Goal: Task Accomplishment & Management: Use online tool/utility

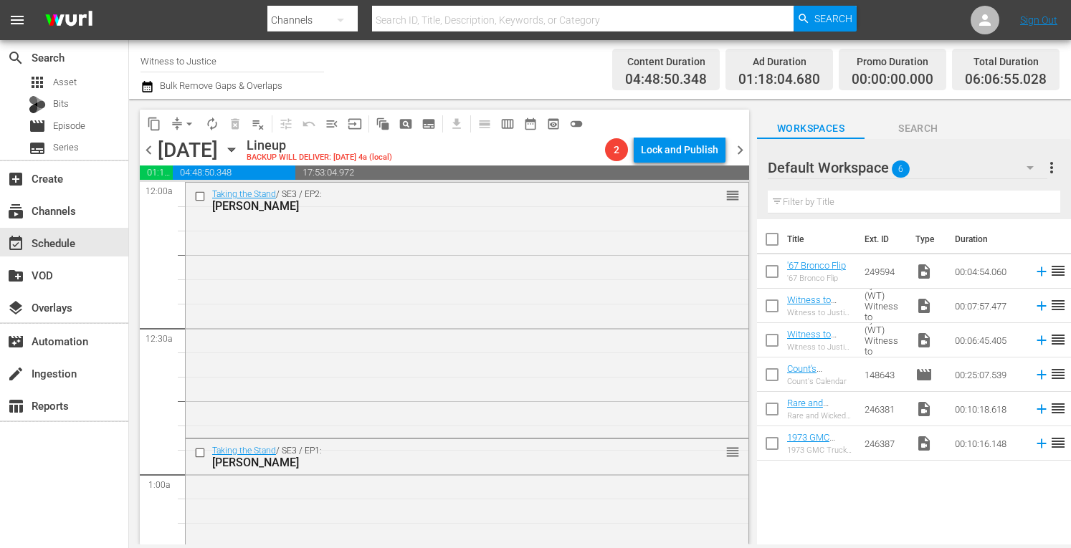
scroll to position [1449, 0]
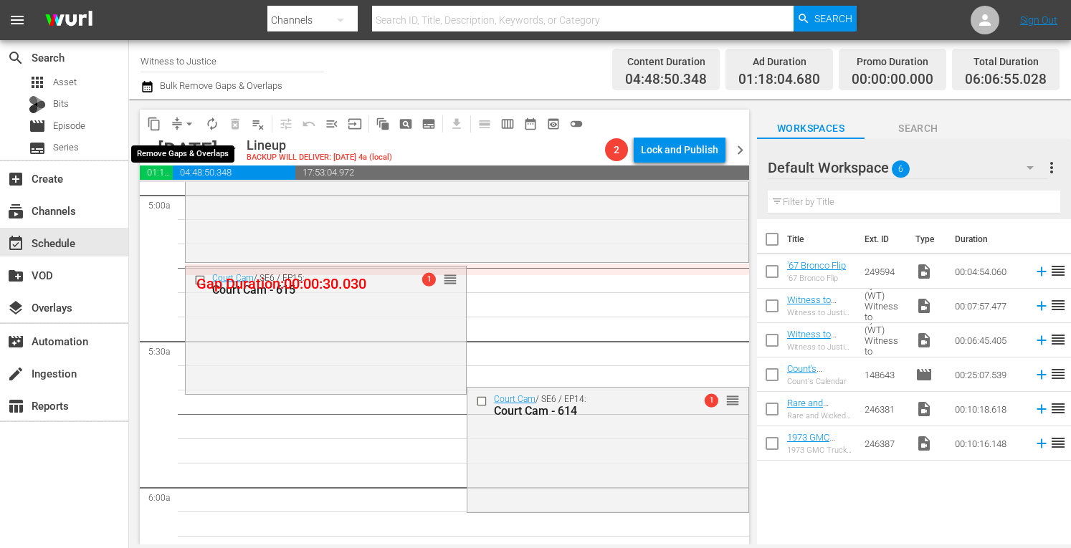
click at [192, 118] on span "arrow_drop_down" at bounding box center [189, 124] width 14 height 14
click at [193, 151] on li "Align to Midnight" at bounding box center [189, 153] width 118 height 24
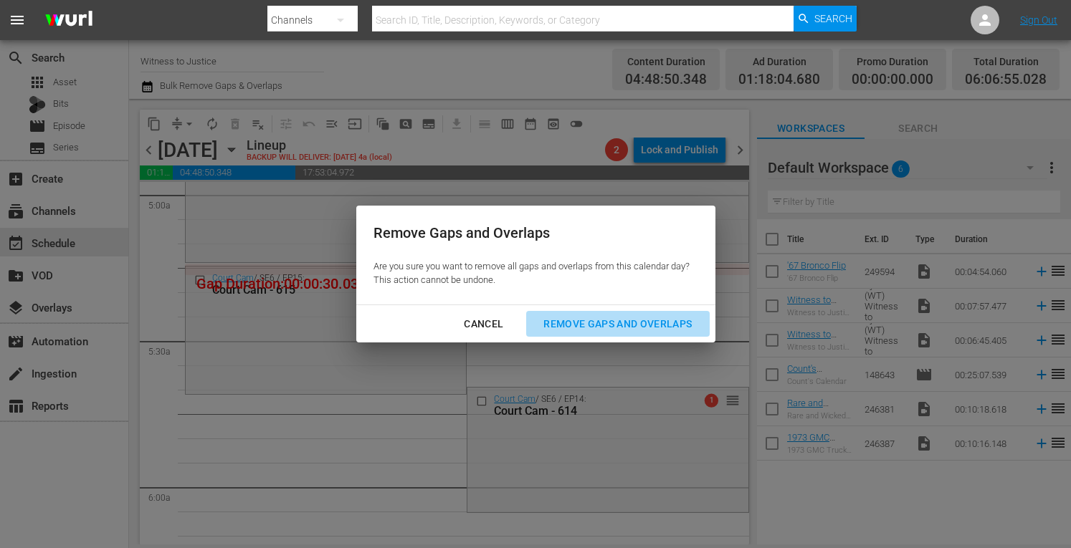
click at [588, 322] on div "Remove Gaps and Overlaps" at bounding box center [617, 324] width 171 height 18
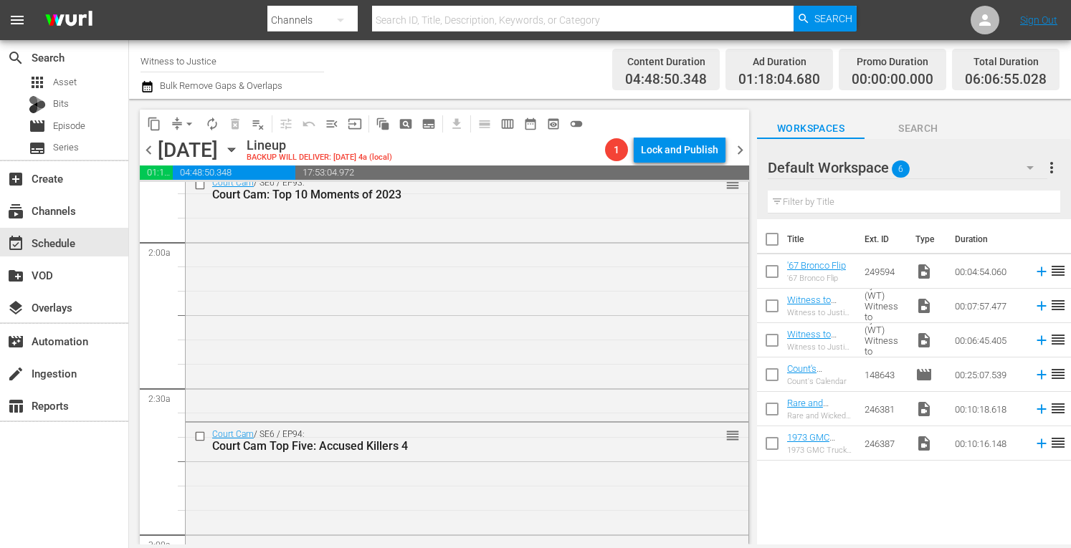
scroll to position [0, 0]
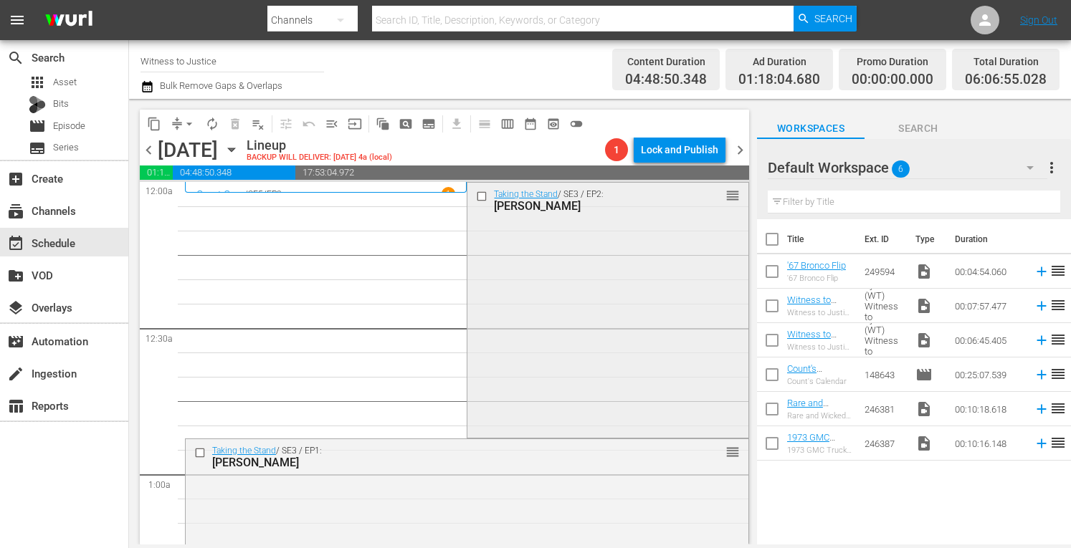
click at [545, 249] on div "Taking the Stand / SE3 / EP2: GEORGE WAGNER reorder" at bounding box center [607, 309] width 280 height 252
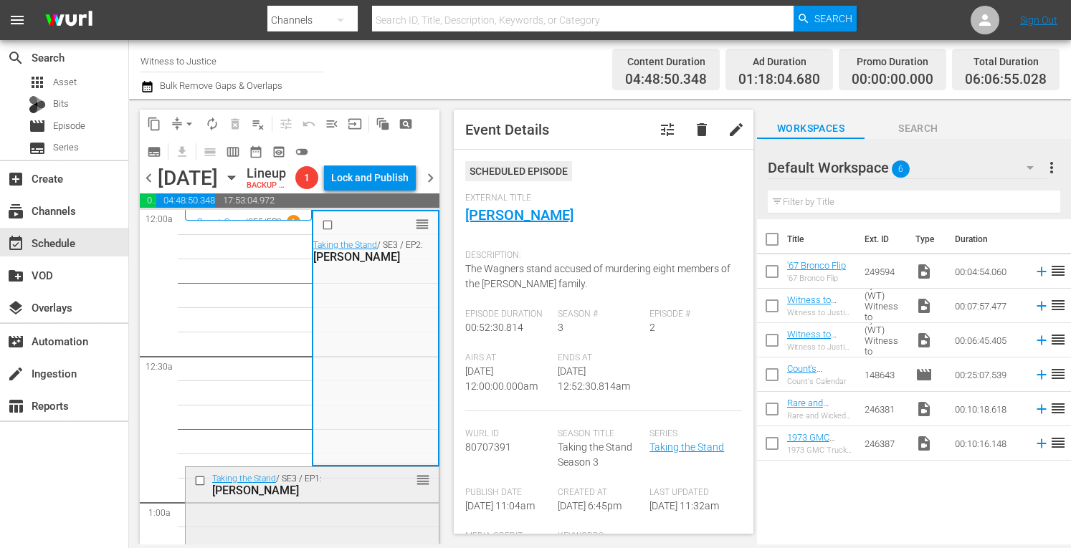
click at [355, 502] on div "Taking the Stand / SE3 / EP1: William Zelenski reorder" at bounding box center [312, 484] width 253 height 35
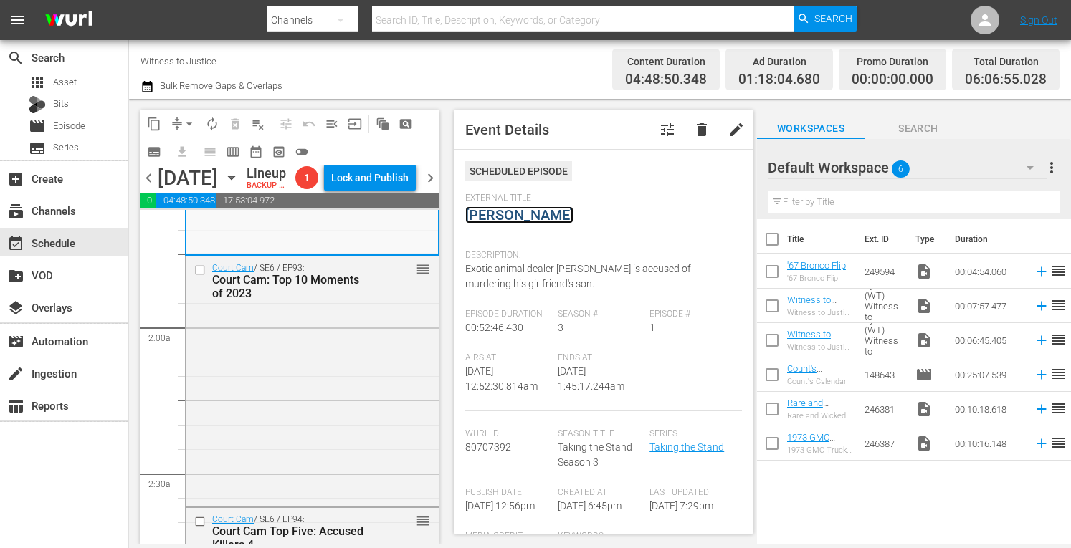
scroll to position [477, 0]
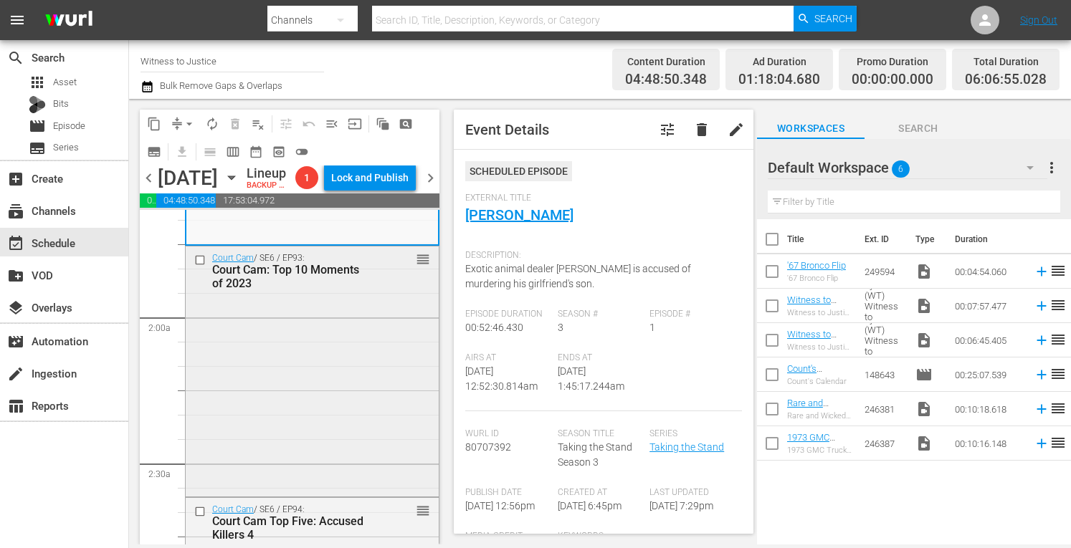
click at [328, 469] on div "Court Cam / SE6 / EP93: Court Cam: Top 10 Moments of 2023 reorder" at bounding box center [312, 370] width 253 height 247
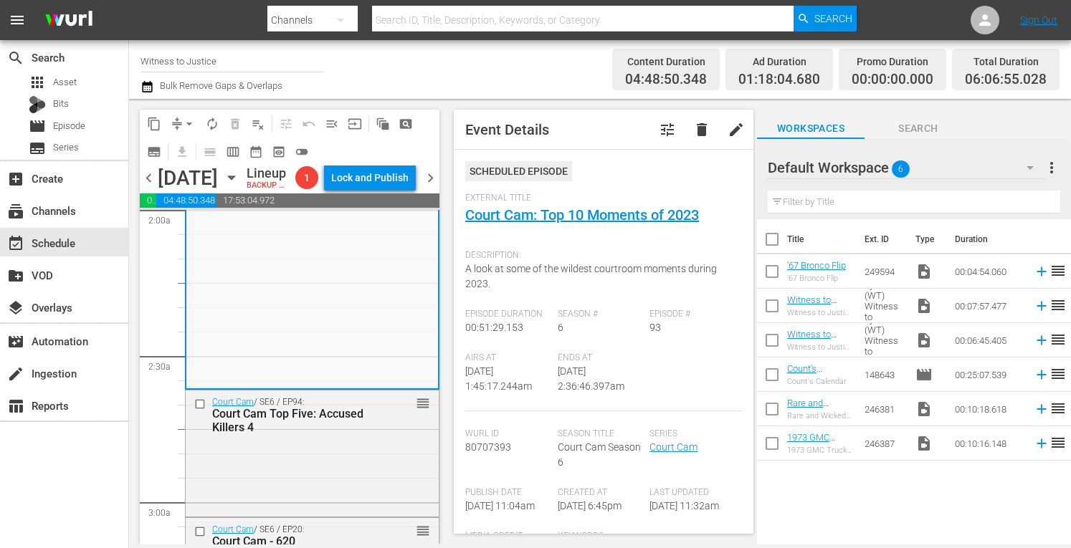
scroll to position [592, 0]
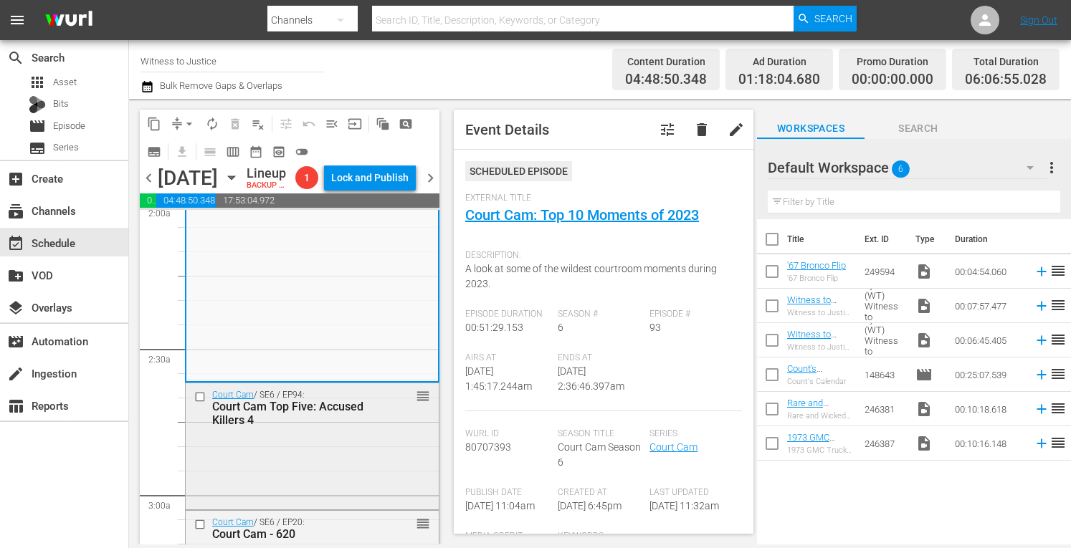
click at [344, 427] on div "Court Cam Top Five: Accused Killers 4" at bounding box center [291, 413] width 159 height 27
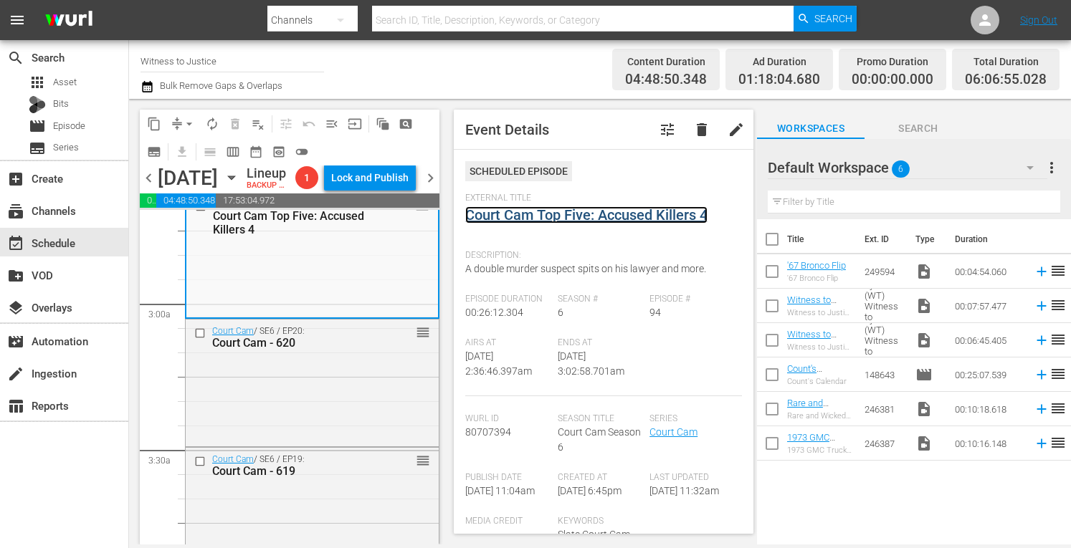
scroll to position [831, 0]
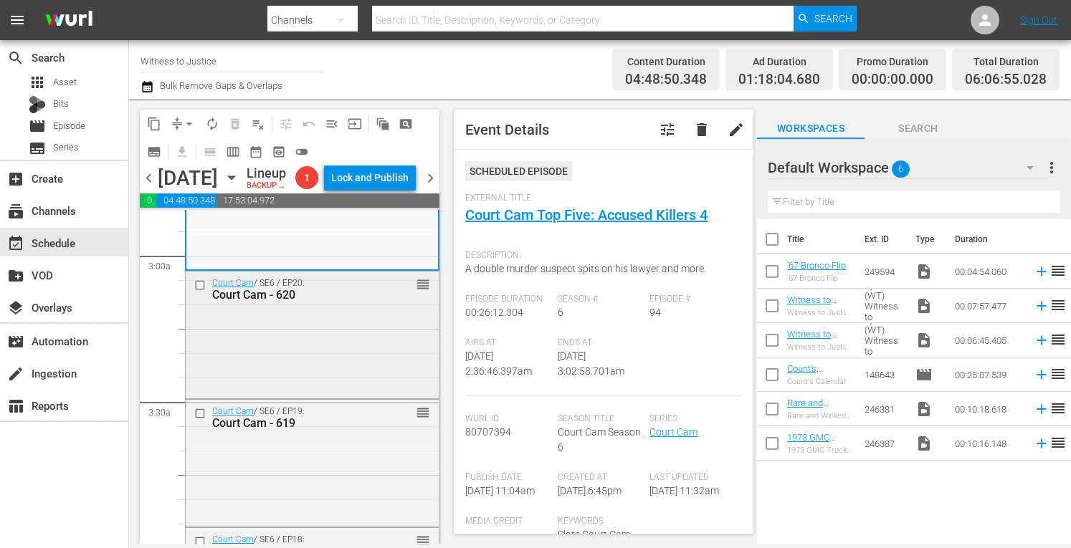
click at [327, 378] on div "Court Cam / SE6 / EP20: Court Cam - 620 reorder" at bounding box center [312, 334] width 253 height 125
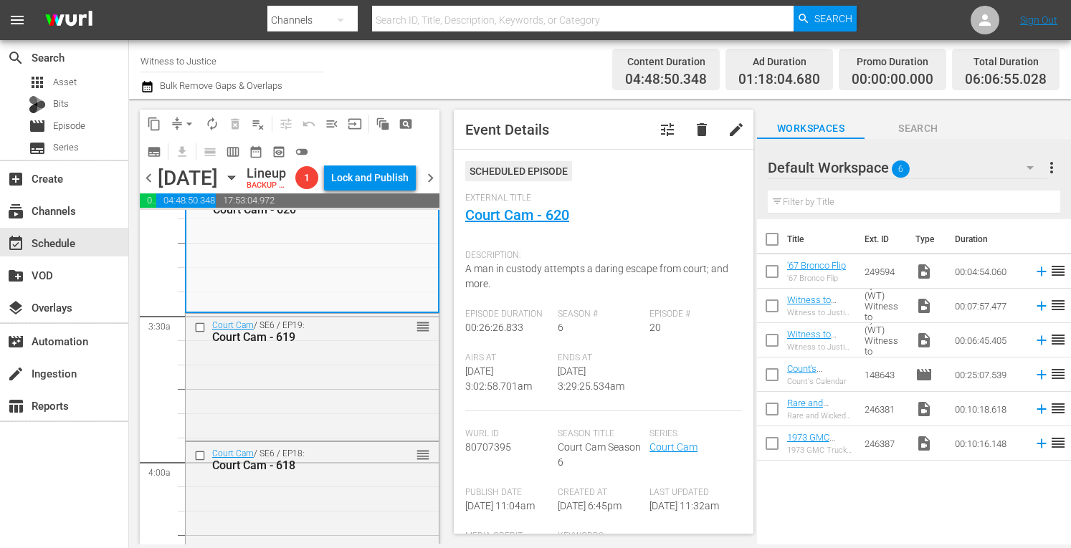
scroll to position [946, 0]
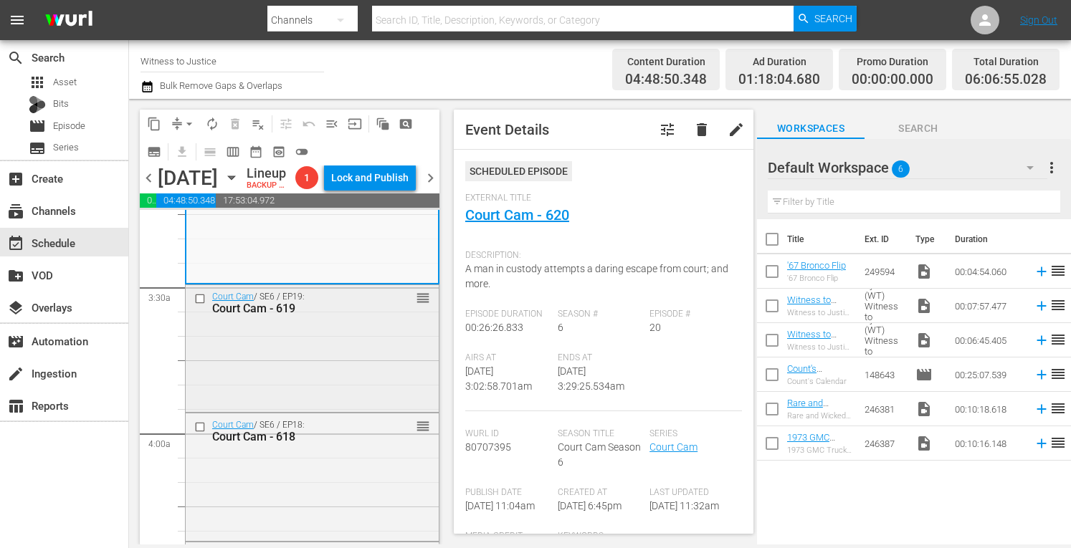
click at [349, 378] on div "Court Cam / SE6 / EP19: Court Cam - 619 reorder" at bounding box center [312, 347] width 253 height 124
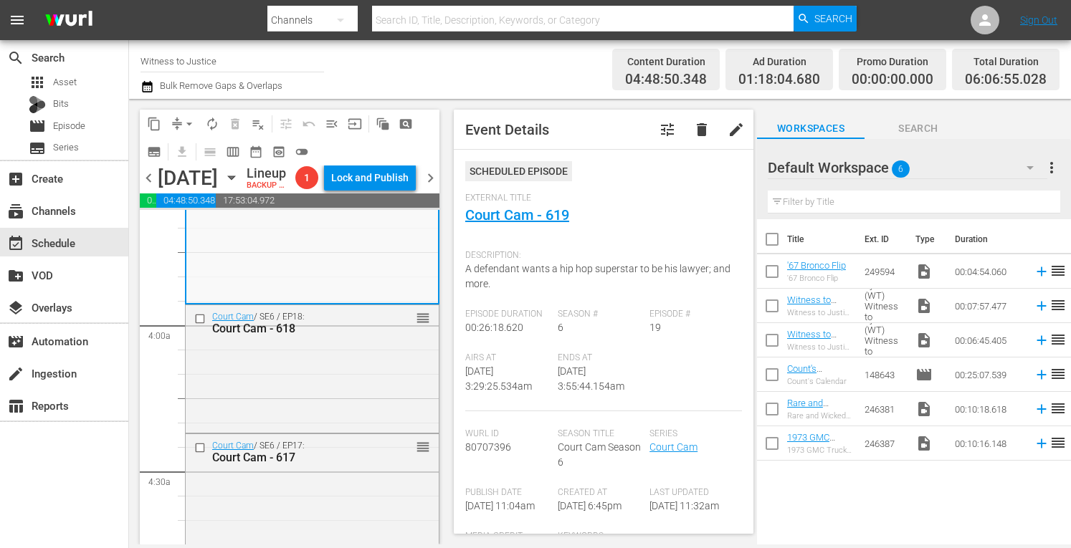
scroll to position [1061, 0]
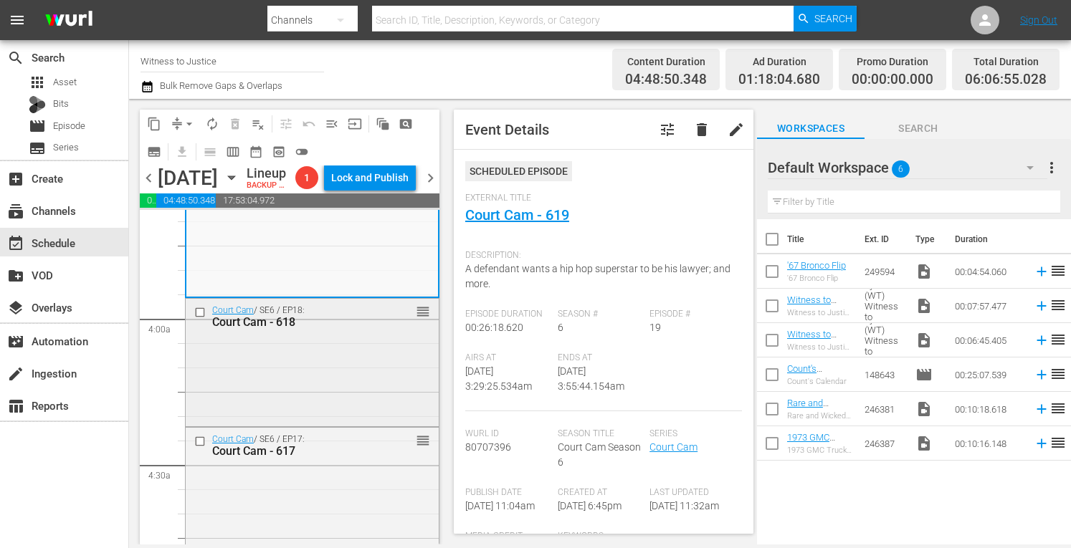
click at [320, 406] on div "Court Cam / SE6 / EP18: Court Cam - 618 reorder" at bounding box center [312, 361] width 253 height 125
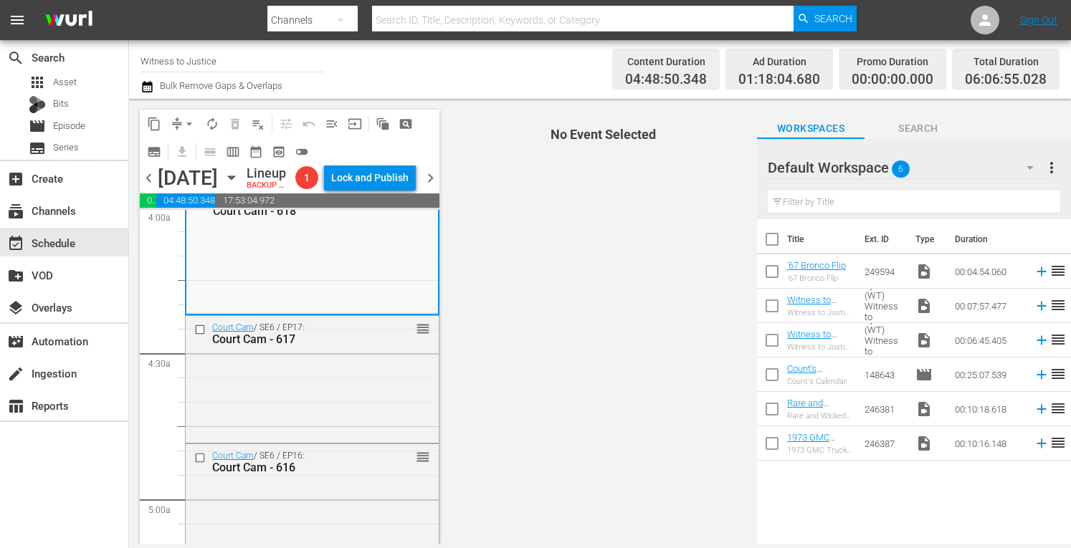
scroll to position [1175, 0]
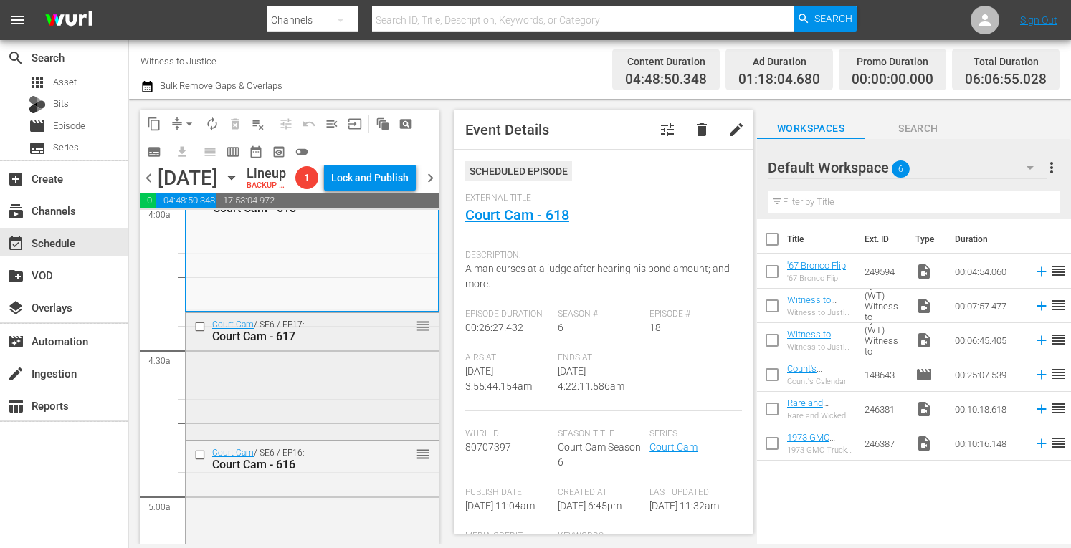
click at [307, 411] on div "Court Cam / SE6 / EP17: Court Cam - 617 reorder" at bounding box center [312, 374] width 253 height 123
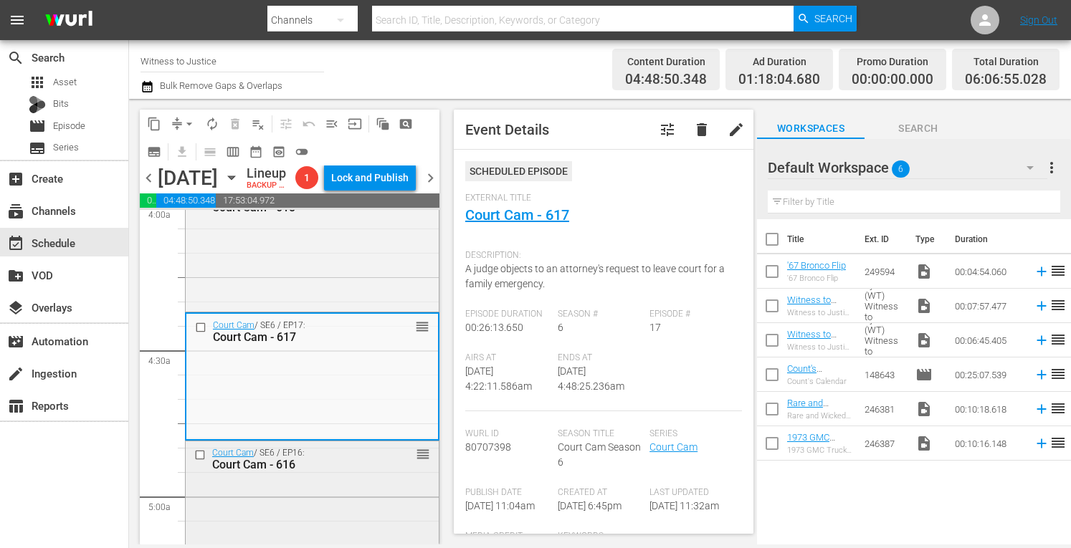
click at [341, 477] on div "Court Cam / SE6 / EP16: Court Cam - 616 reorder" at bounding box center [312, 458] width 253 height 35
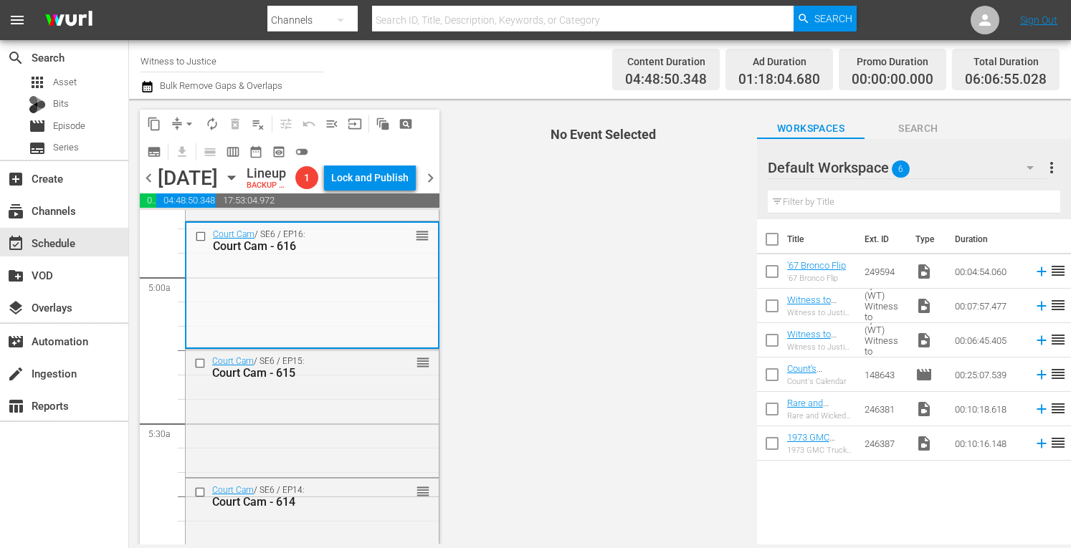
scroll to position [1423, 0]
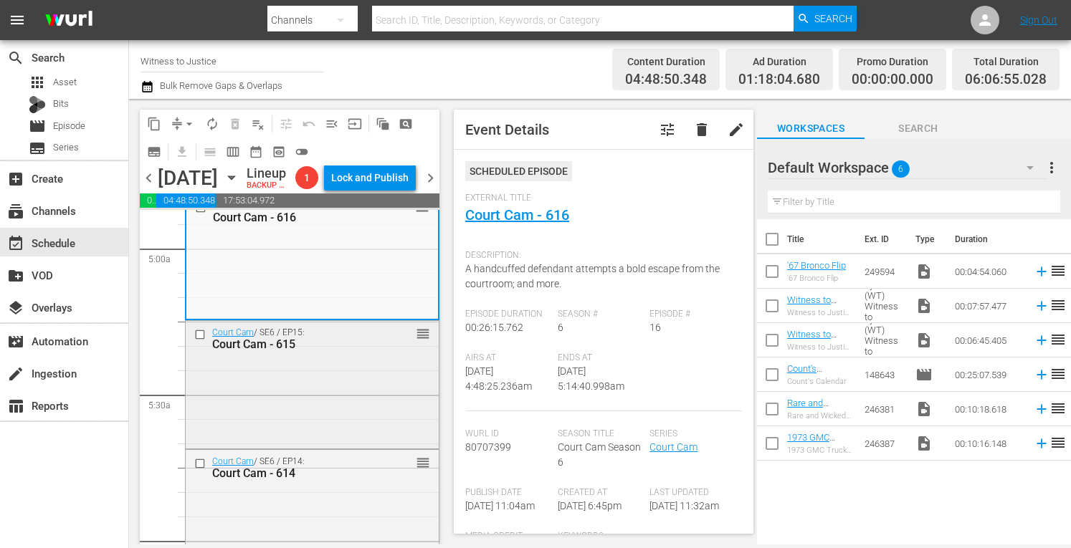
click at [330, 414] on div "Court Cam / SE6 / EP15: Court Cam - 615 reorder" at bounding box center [312, 383] width 253 height 125
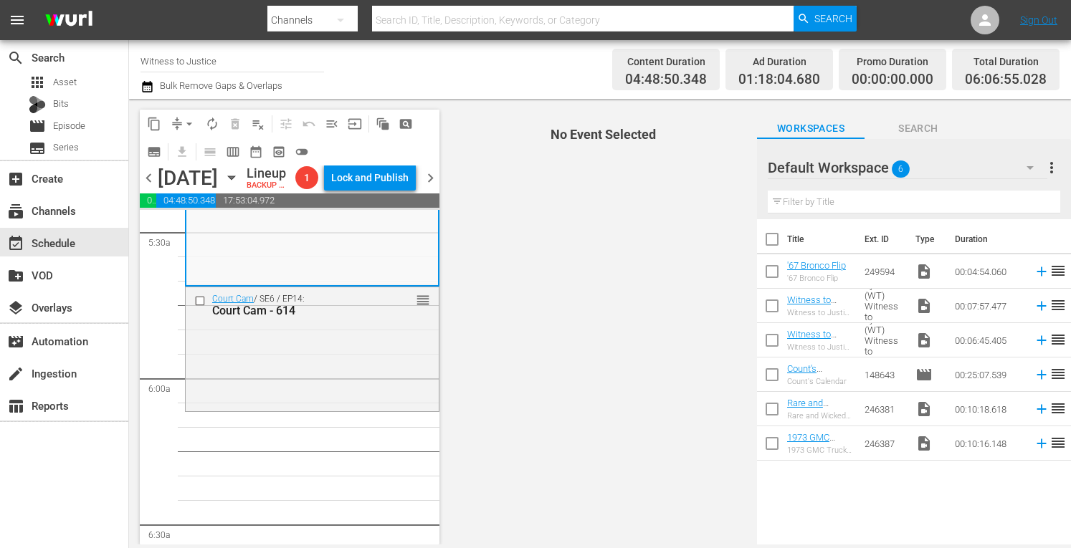
scroll to position [1615, 0]
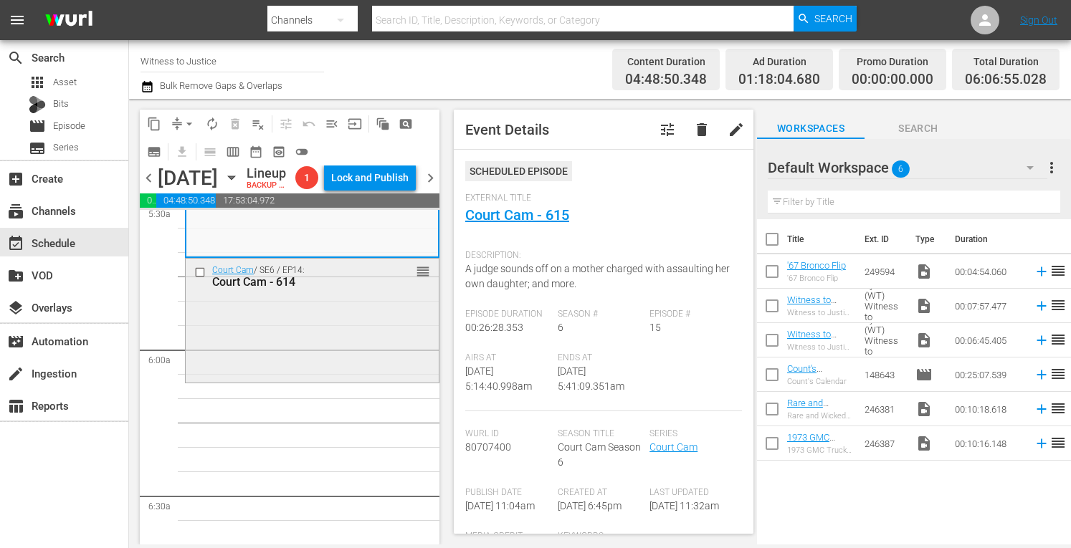
click at [334, 359] on div "Court Cam / SE6 / EP14: Court Cam - 614 reorder" at bounding box center [312, 319] width 253 height 121
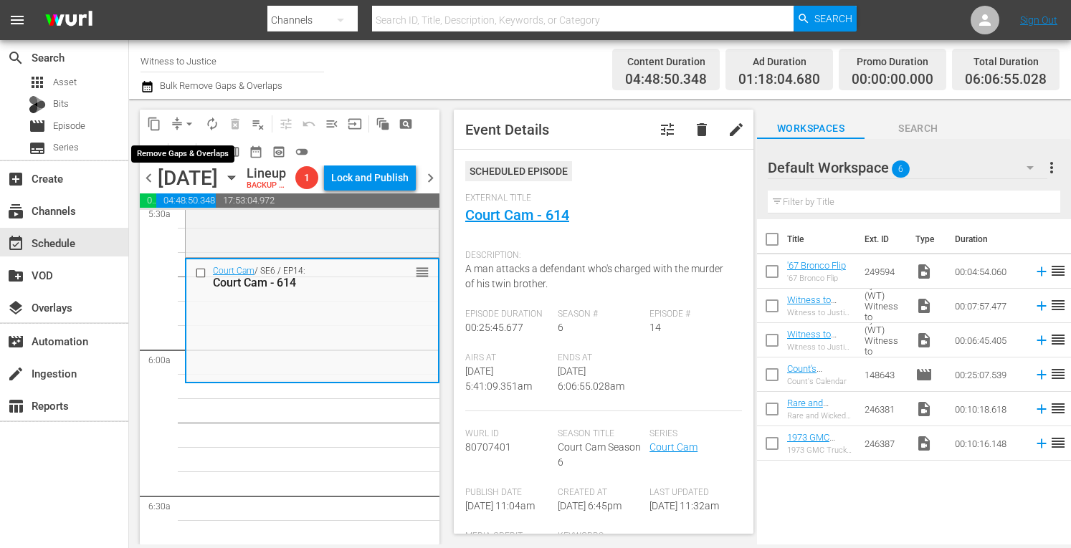
click at [192, 120] on span "arrow_drop_down" at bounding box center [189, 124] width 14 height 14
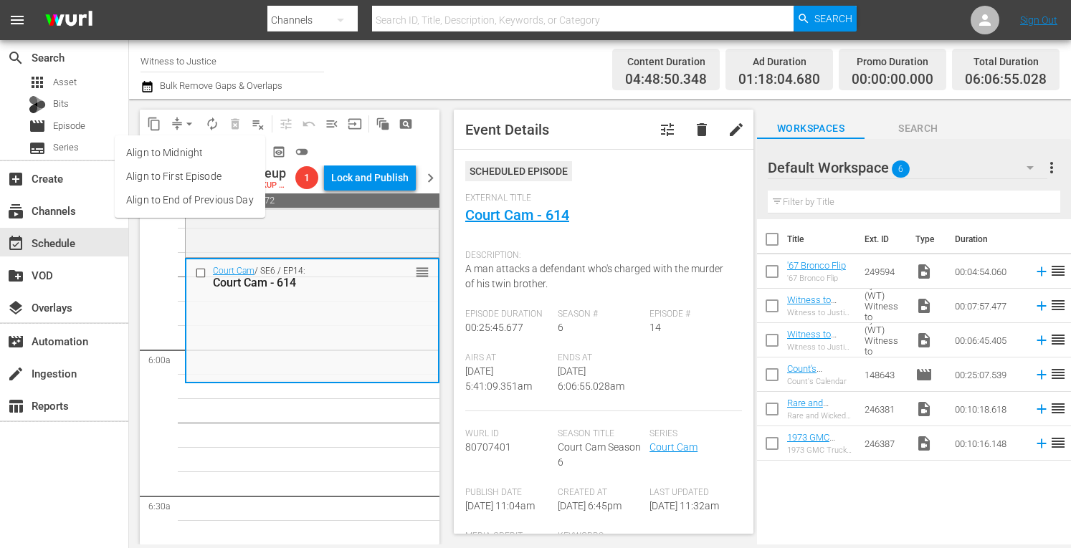
click at [192, 153] on li "Align to Midnight" at bounding box center [190, 153] width 150 height 24
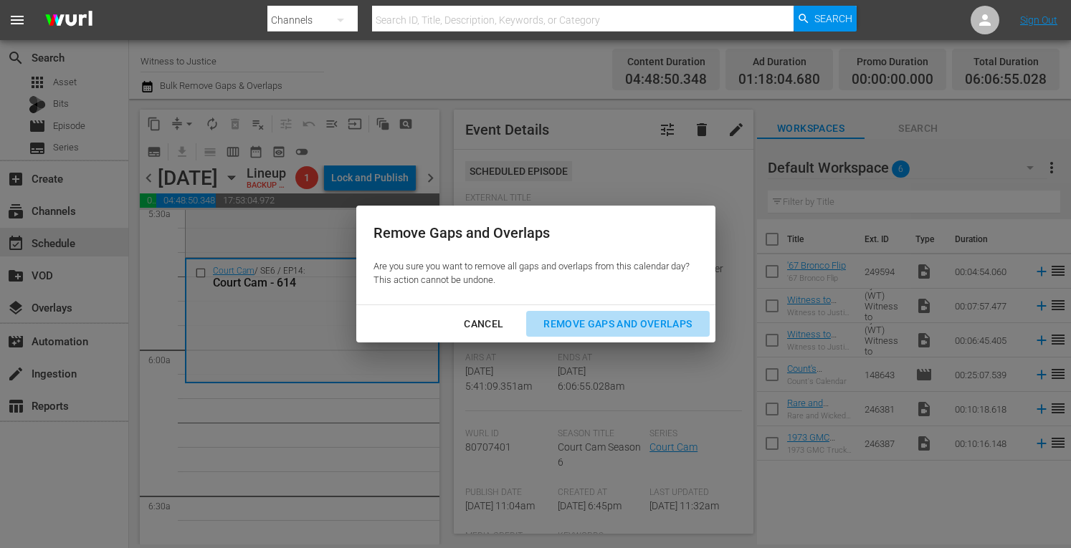
click at [656, 320] on div "Remove Gaps and Overlaps" at bounding box center [617, 324] width 171 height 18
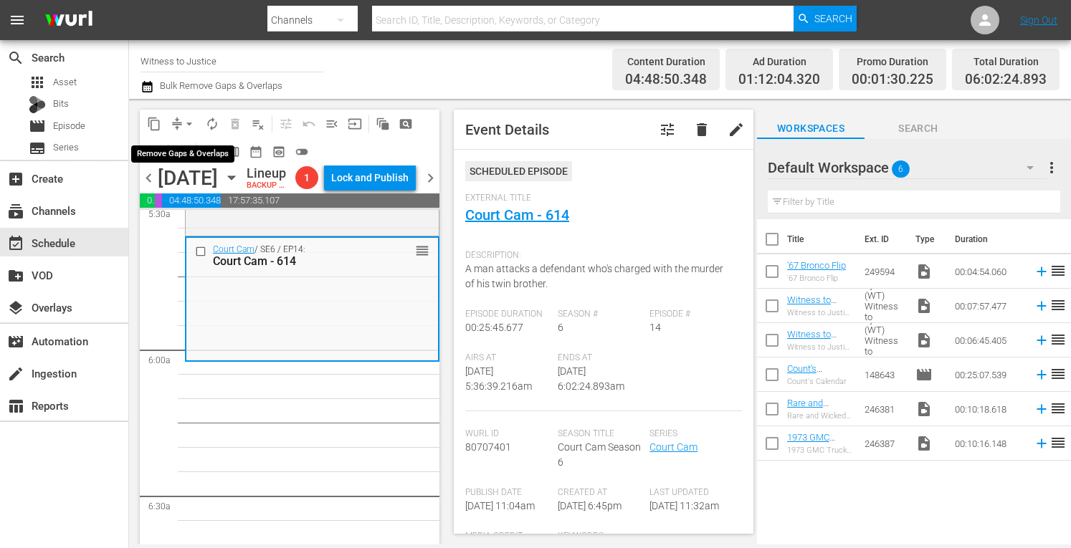
click at [193, 125] on span "arrow_drop_down" at bounding box center [189, 124] width 14 height 14
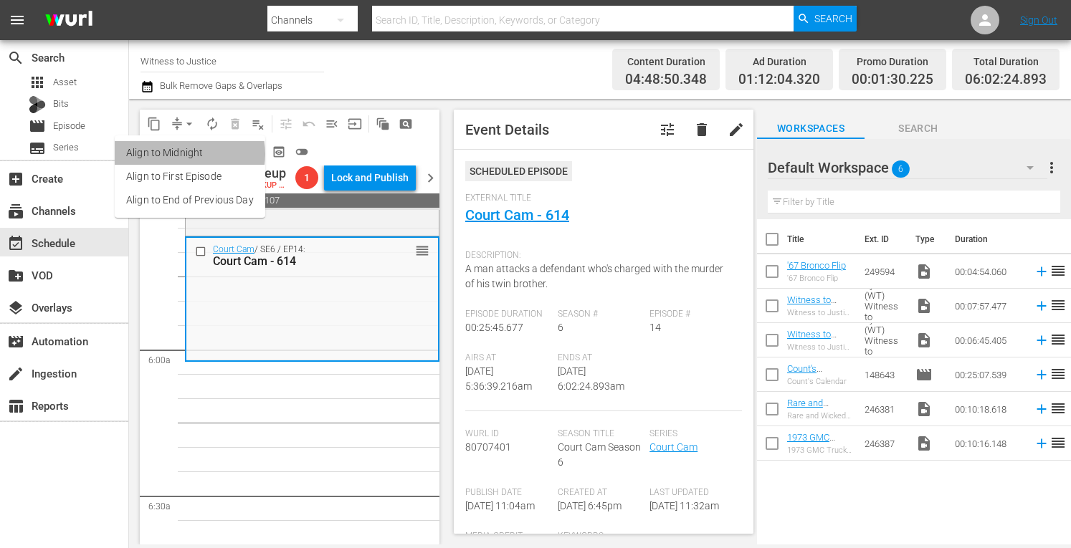
click at [186, 154] on li "Align to Midnight" at bounding box center [190, 153] width 150 height 24
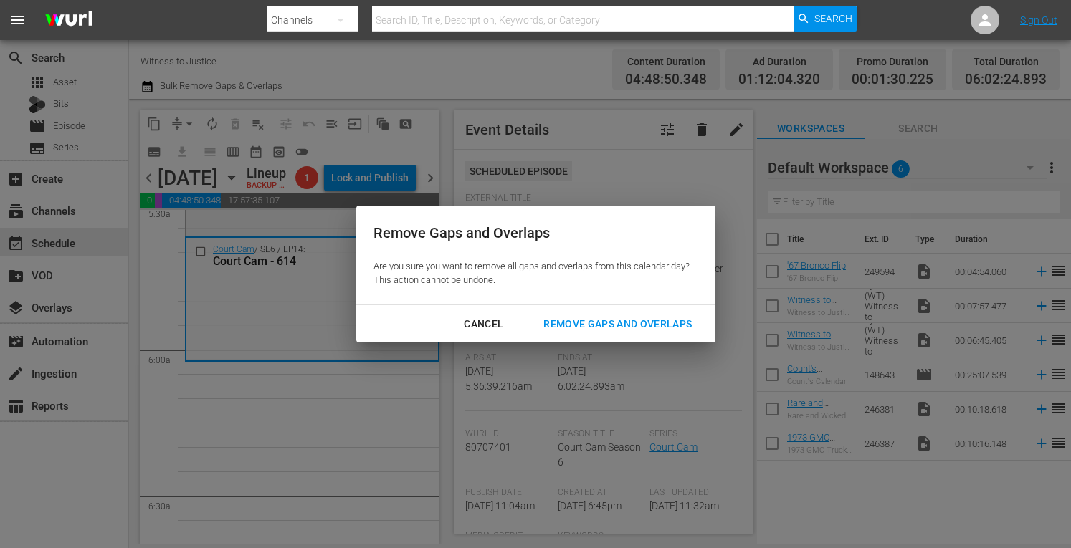
click at [601, 313] on button "Remove Gaps and Overlaps" at bounding box center [617, 324] width 183 height 27
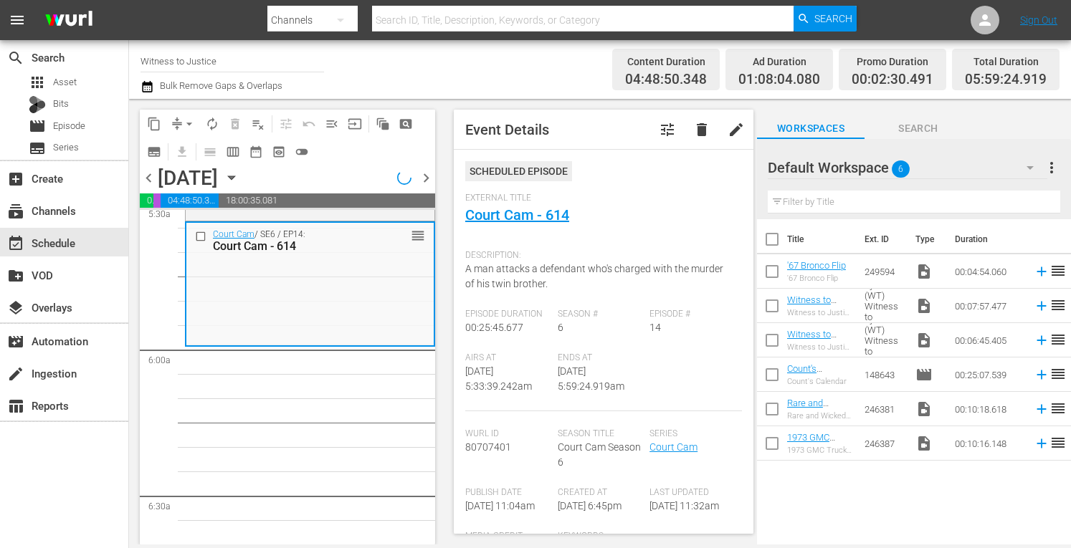
scroll to position [1639, 0]
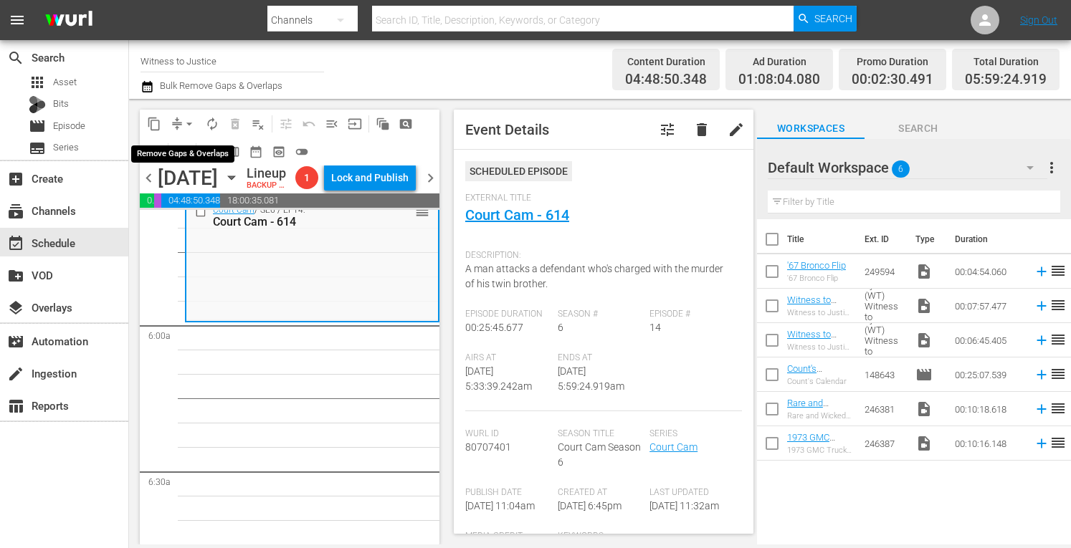
click at [191, 120] on span "arrow_drop_down" at bounding box center [189, 124] width 14 height 14
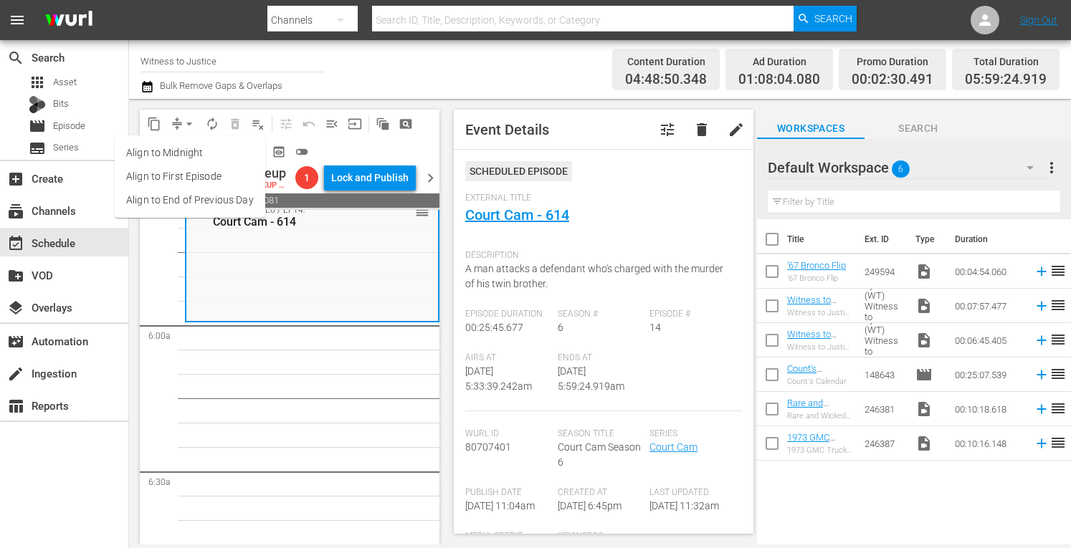
click at [191, 148] on li "Align to Midnight" at bounding box center [190, 153] width 150 height 24
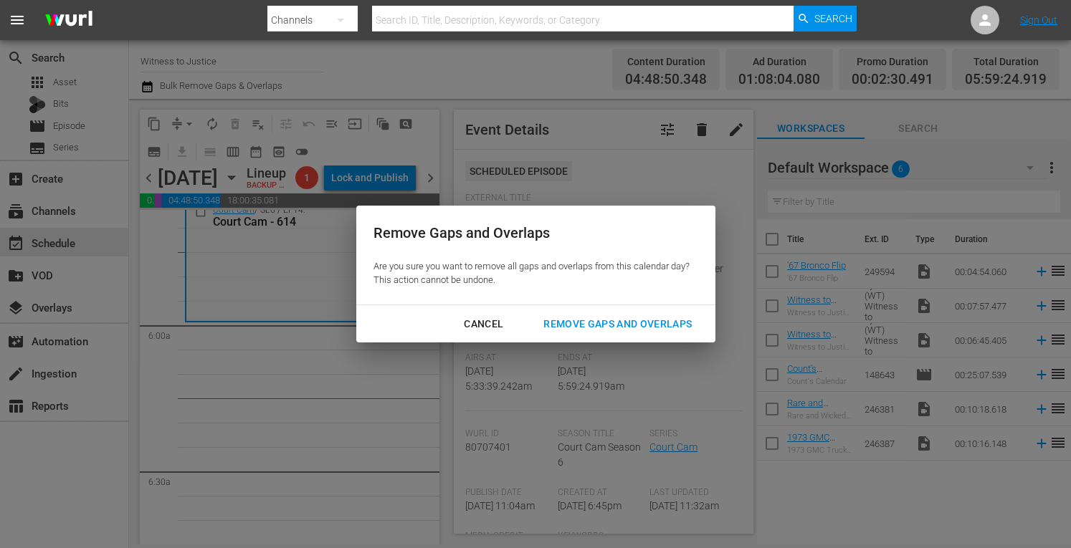
click at [589, 321] on div "Remove Gaps and Overlaps" at bounding box center [617, 324] width 171 height 18
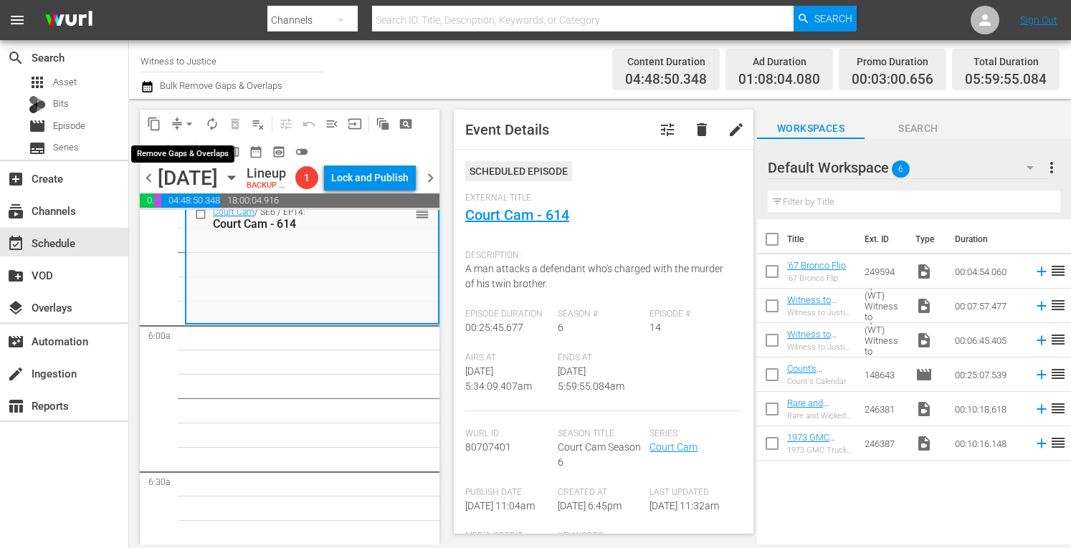
click at [191, 124] on span "arrow_drop_down" at bounding box center [189, 124] width 14 height 14
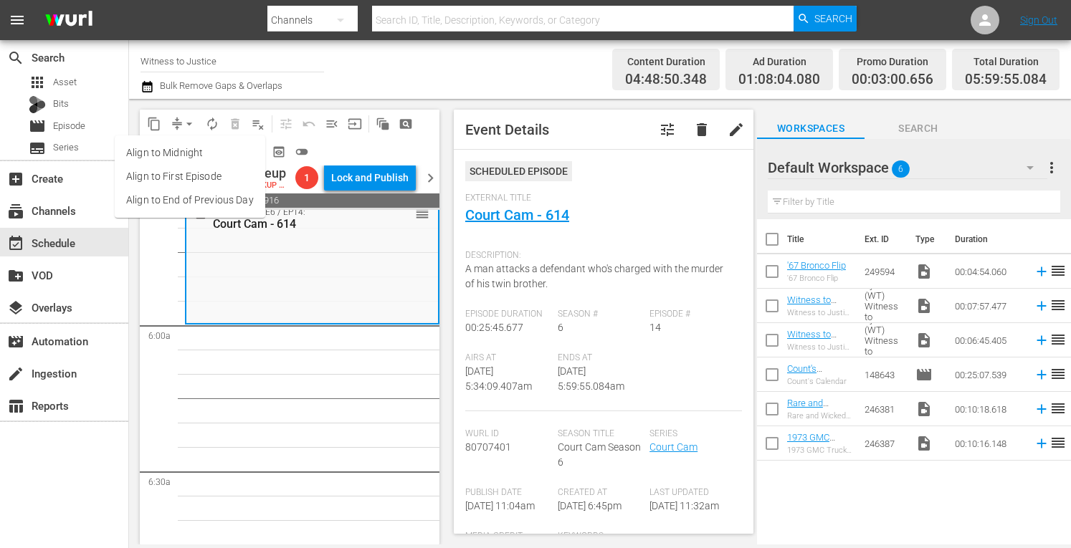
click at [191, 148] on li "Align to Midnight" at bounding box center [190, 153] width 150 height 24
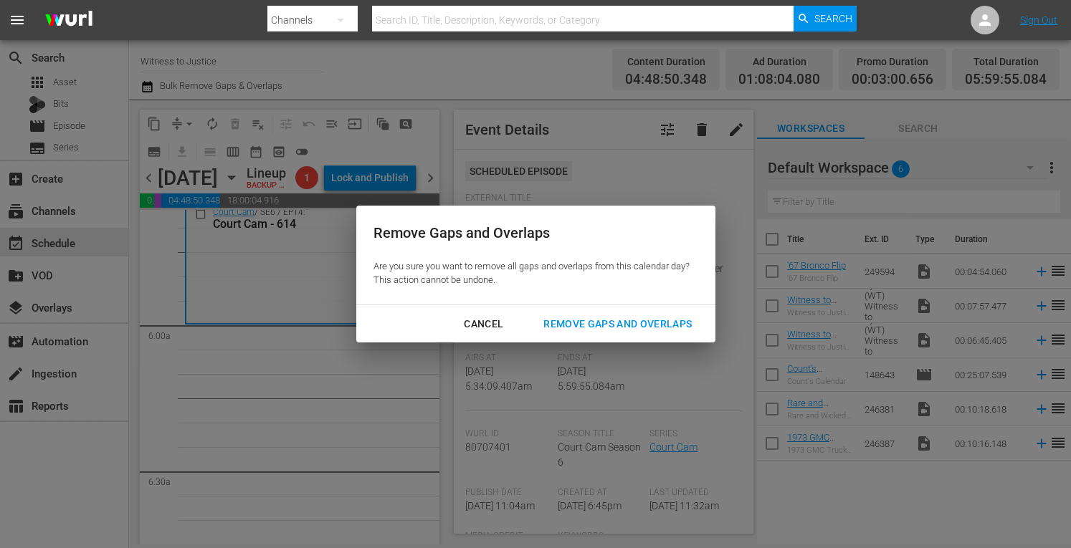
click at [594, 328] on div "Remove Gaps and Overlaps" at bounding box center [617, 324] width 171 height 18
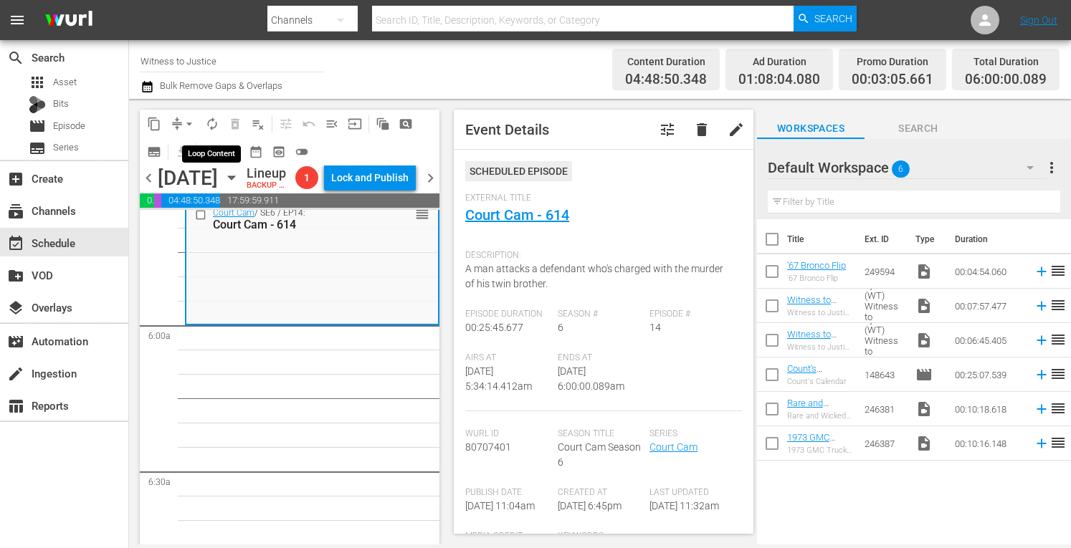
click at [214, 121] on span "autorenew_outlined" at bounding box center [212, 124] width 14 height 14
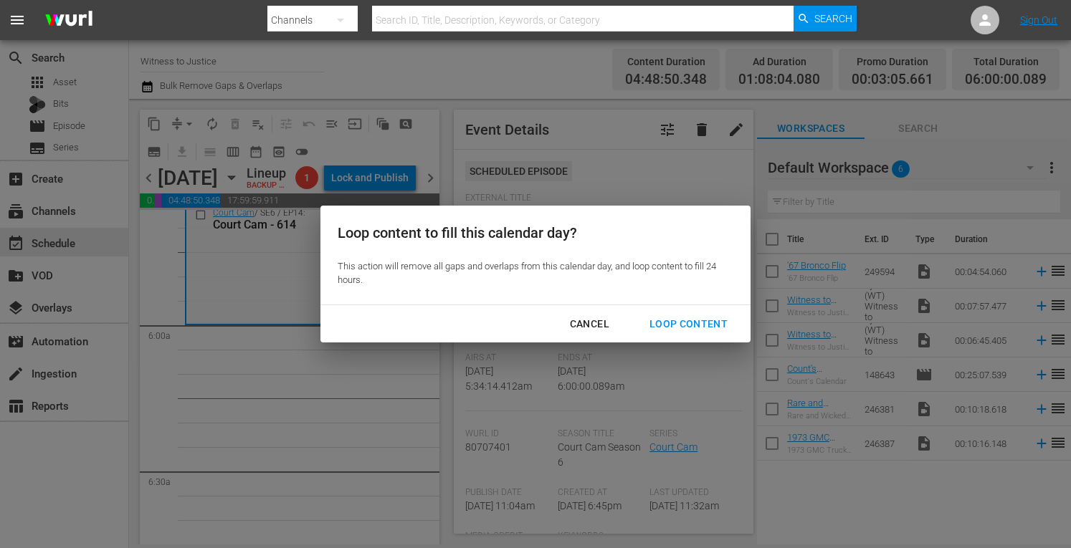
click at [684, 320] on div "Loop Content" at bounding box center [688, 324] width 101 height 18
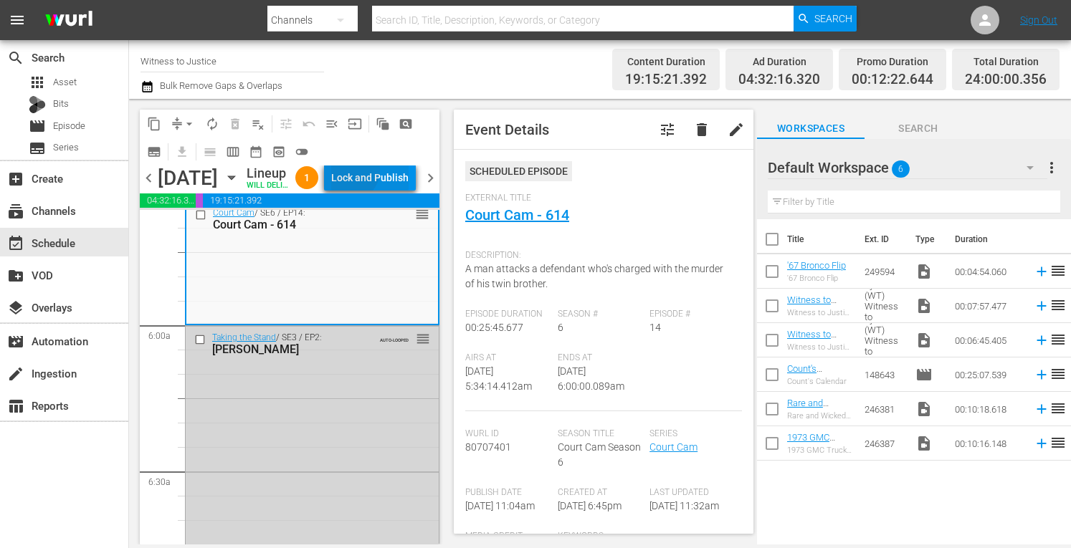
click at [382, 173] on div "Lock and Publish" at bounding box center [369, 178] width 77 height 26
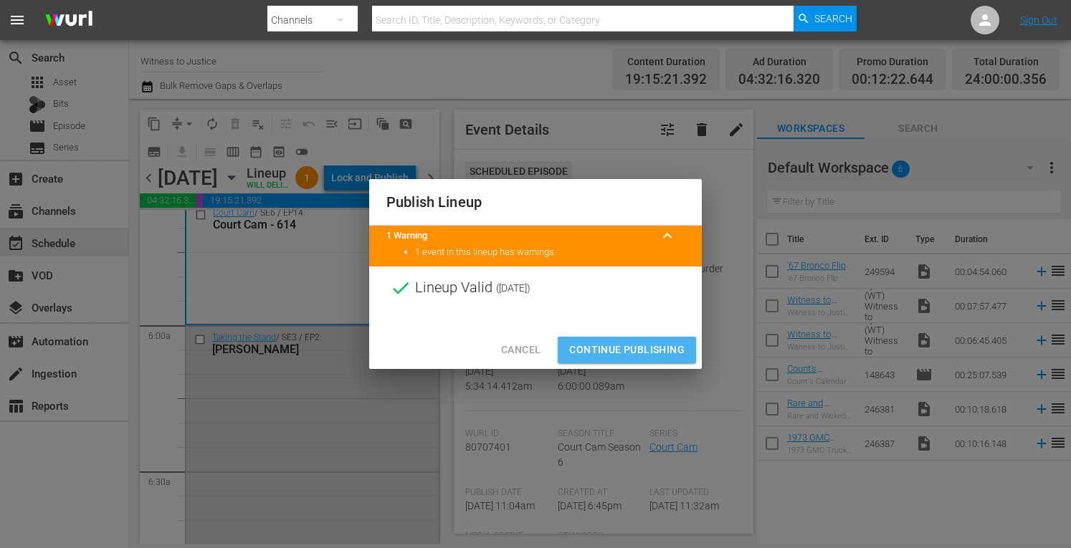
click at [592, 350] on span "Continue Publishing" at bounding box center [626, 350] width 115 height 18
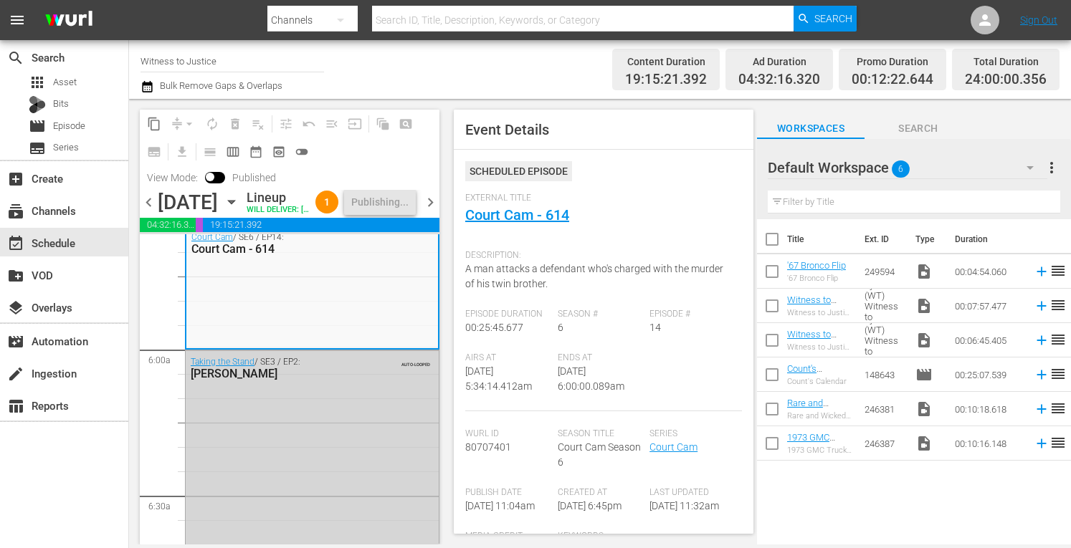
click at [426, 211] on span "chevron_right" at bounding box center [430, 202] width 18 height 18
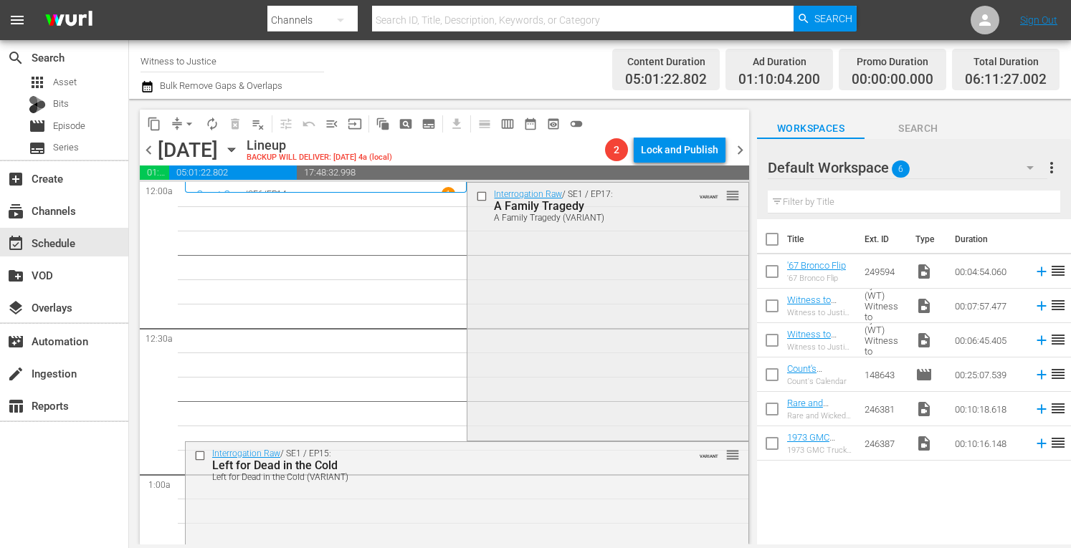
click at [629, 279] on div "Interrogation Raw / SE1 / EP17: A Family Tragedy A Family Tragedy (VARIANT) VAR…" at bounding box center [607, 310] width 280 height 254
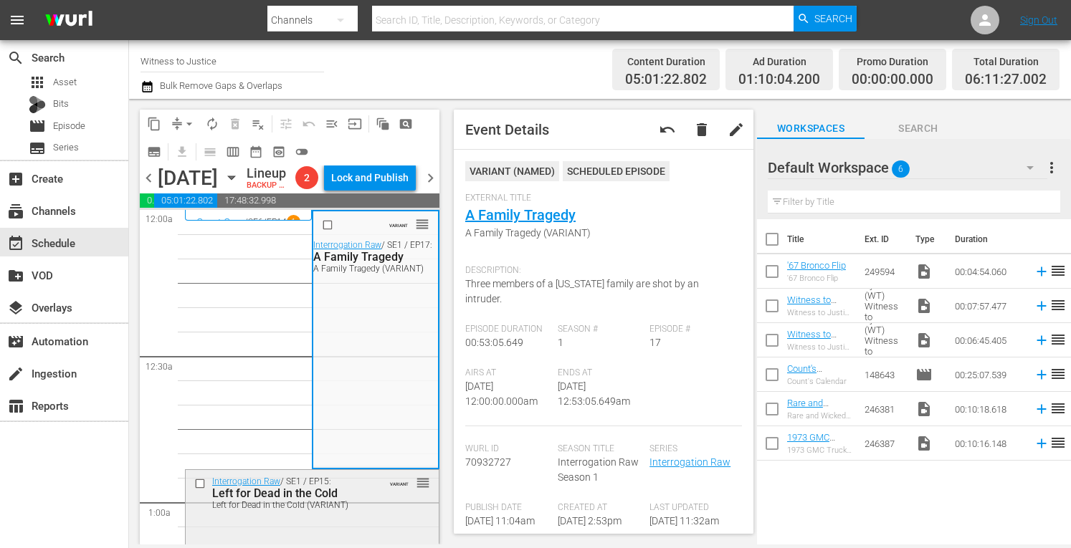
click at [330, 500] on div "Left for Dead in the Cold" at bounding box center [291, 494] width 159 height 14
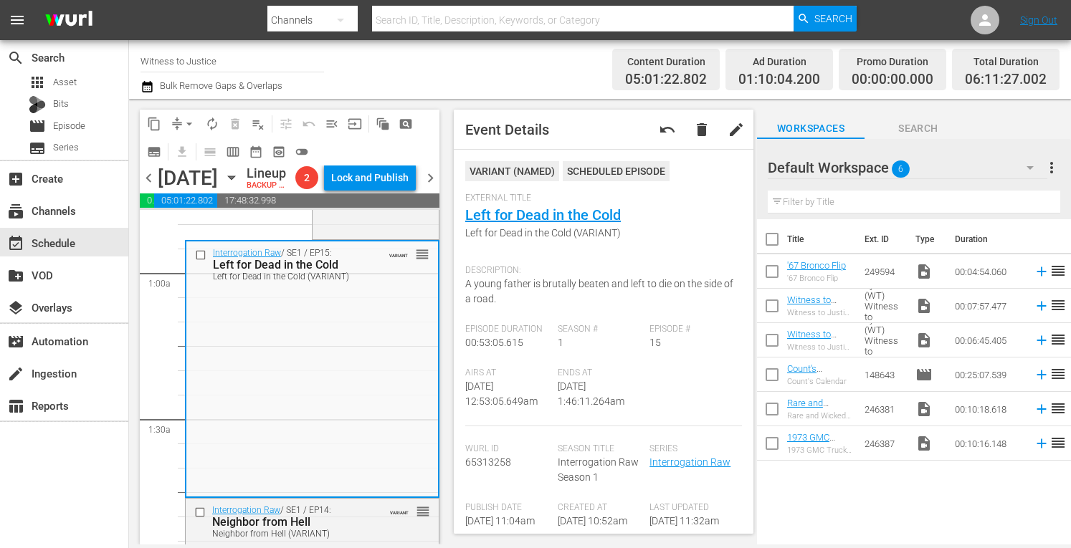
scroll to position [344, 0]
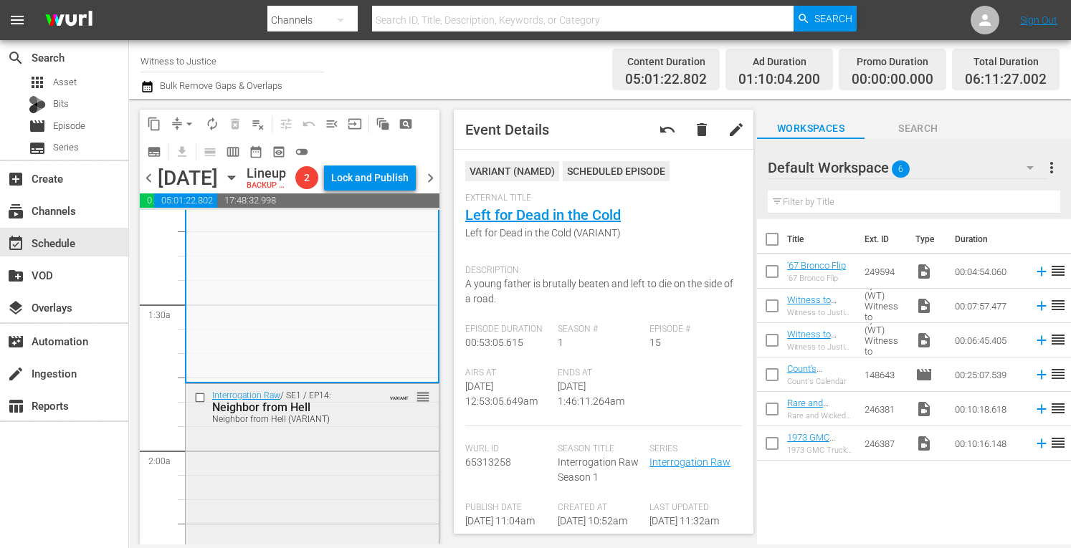
click at [371, 462] on div "Interrogation Raw / SE1 / EP14: Neighbor from Hell Neighbor from Hell (VARIANT)…" at bounding box center [312, 511] width 253 height 254
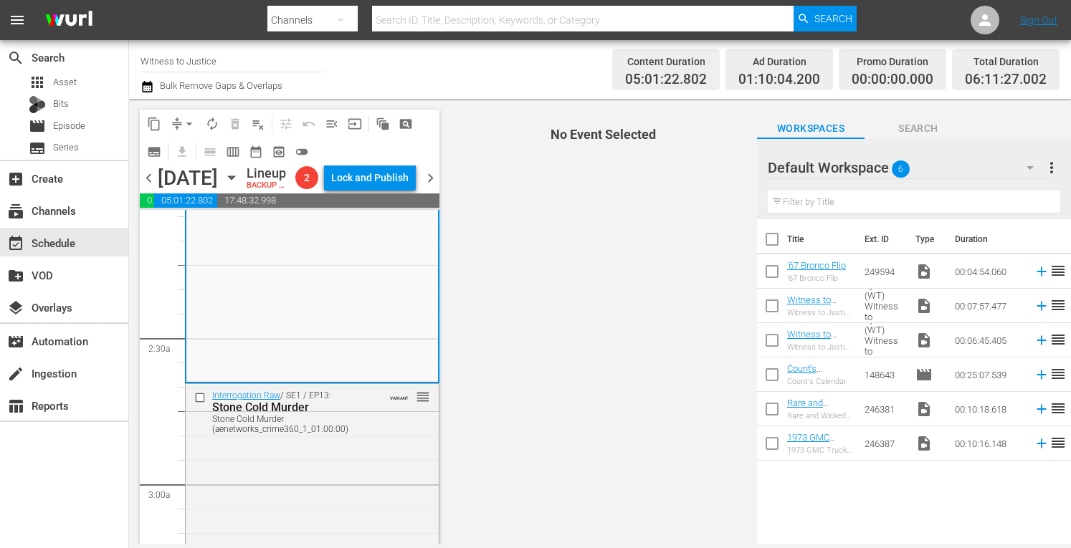
scroll to position [611, 0]
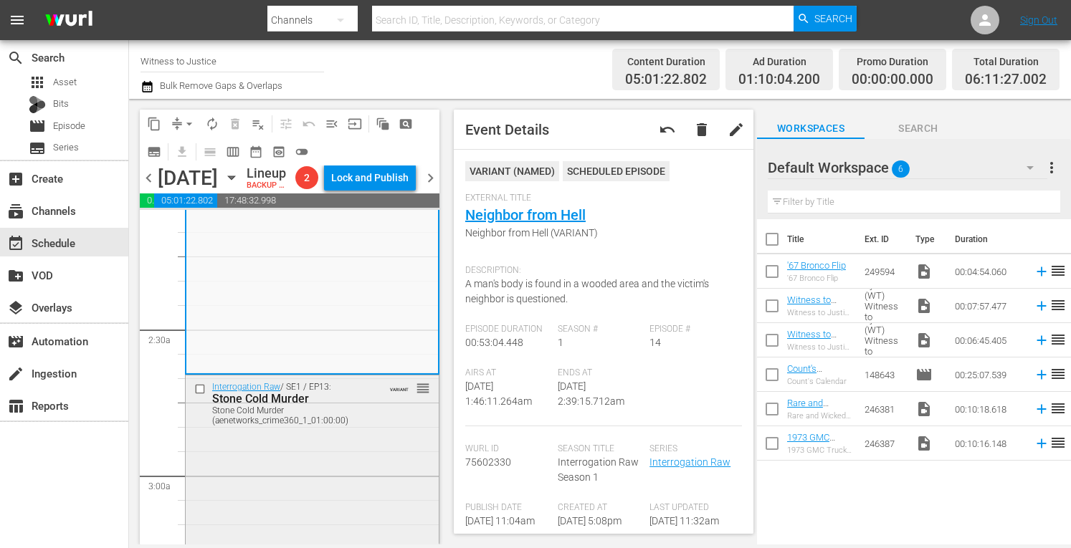
click at [383, 464] on div "Interrogation Raw / SE1 / EP13: Stone Cold Murder Stone Cold Murder (aenetworks…" at bounding box center [312, 503] width 253 height 254
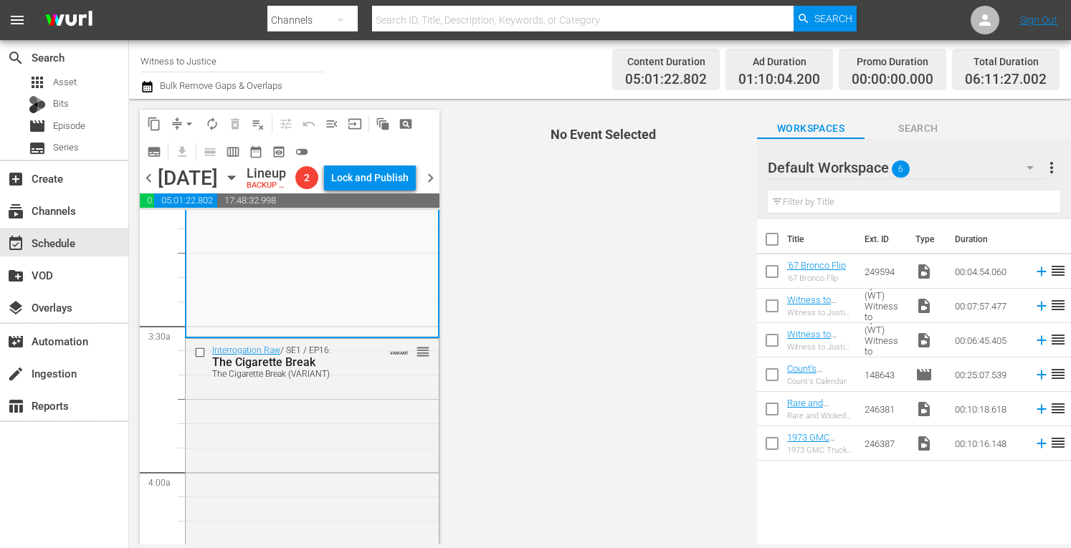
scroll to position [917, 0]
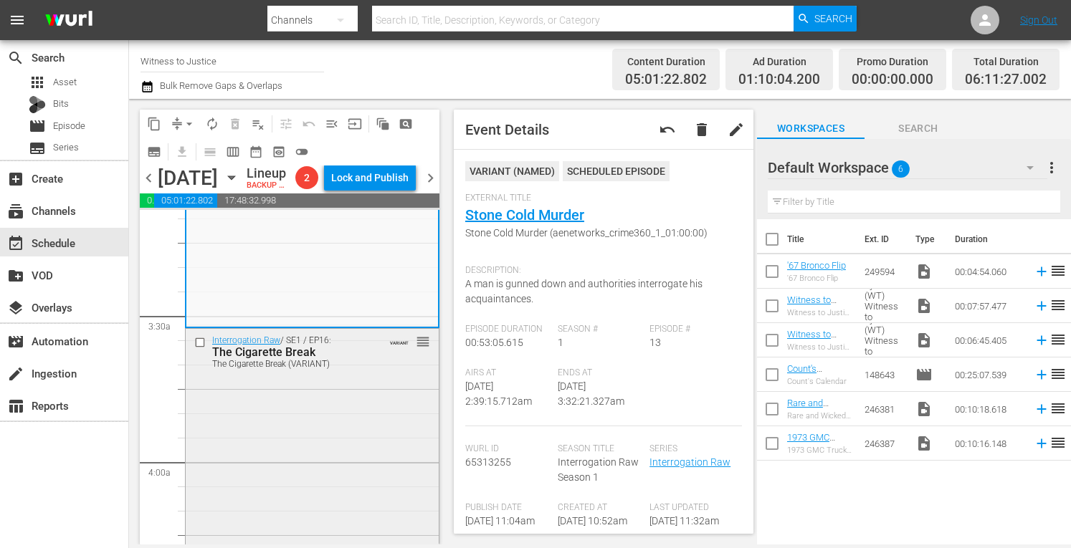
click at [377, 424] on div "Interrogation Raw / SE1 / EP16: The Cigarette Break The Cigarette Break (VARIAN…" at bounding box center [312, 456] width 253 height 254
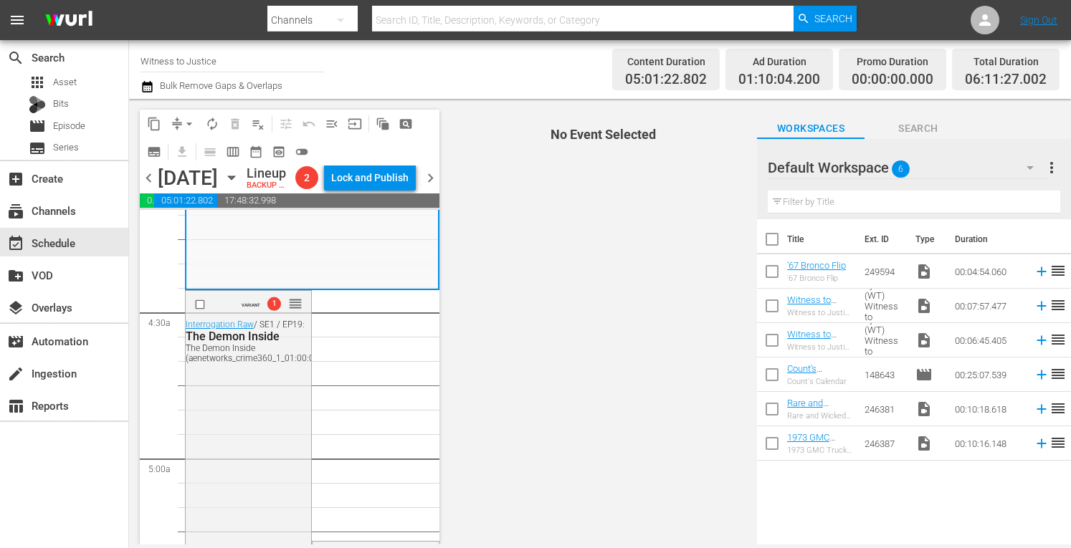
scroll to position [1223, 0]
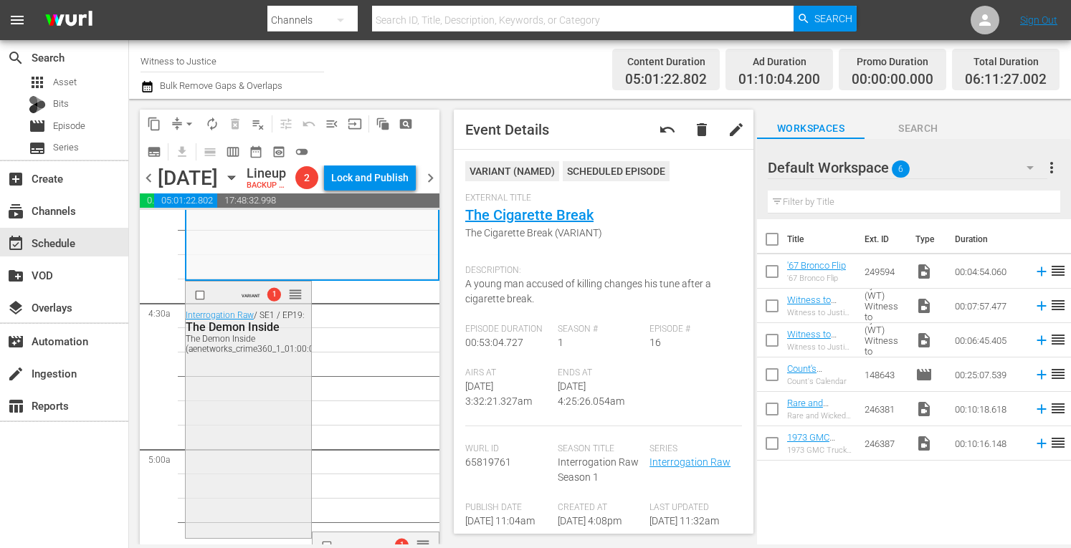
click at [266, 396] on div "VARIANT 1 reorder Interrogation Raw / SE1 / EP19: The Demon Inside The Demon In…" at bounding box center [248, 409] width 125 height 254
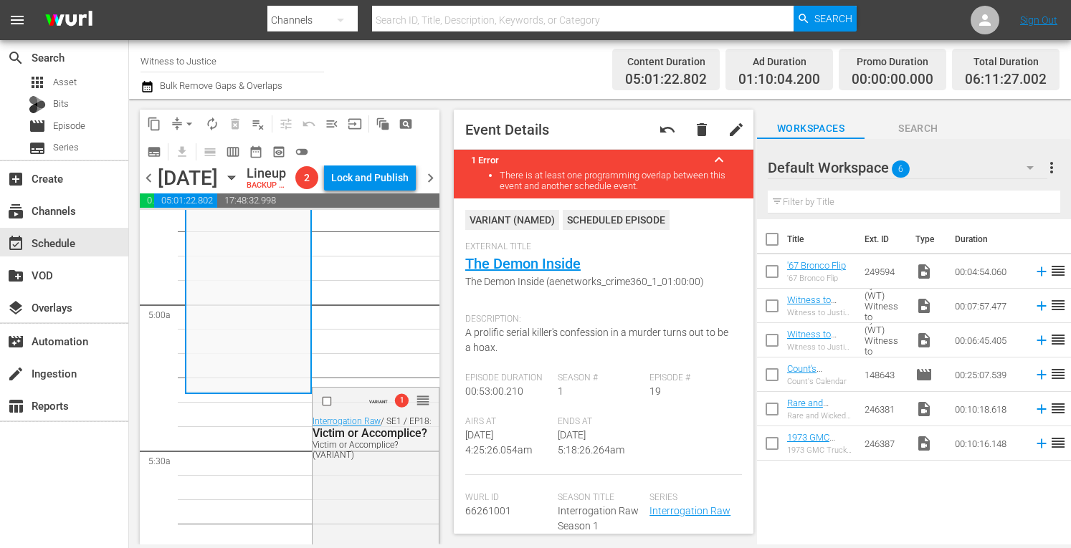
scroll to position [1395, 0]
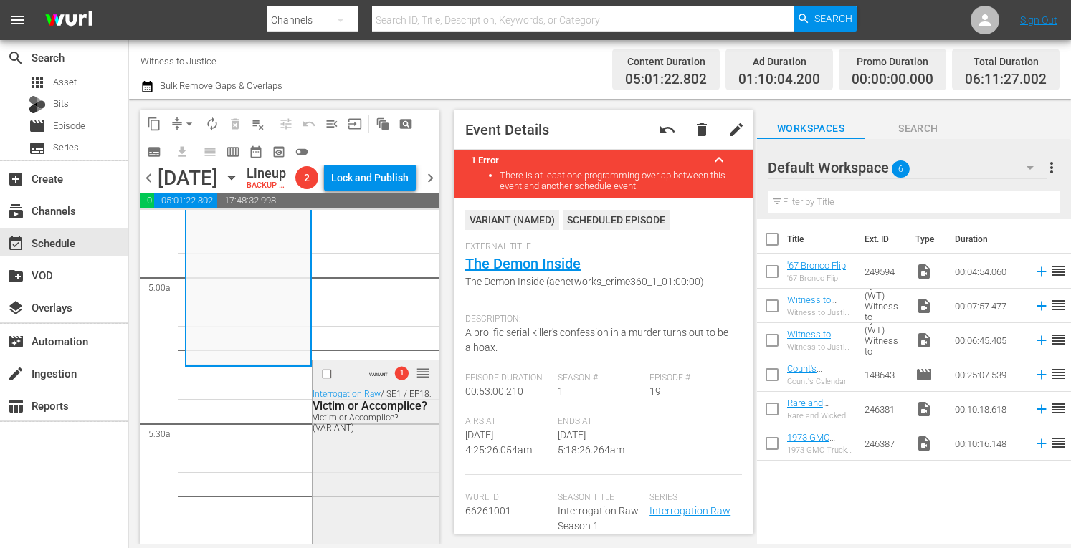
click at [356, 500] on div "VARIANT 1 reorder Interrogation Raw / SE1 / EP18: Victim or Accomplice? Victim …" at bounding box center [374, 487] width 125 height 254
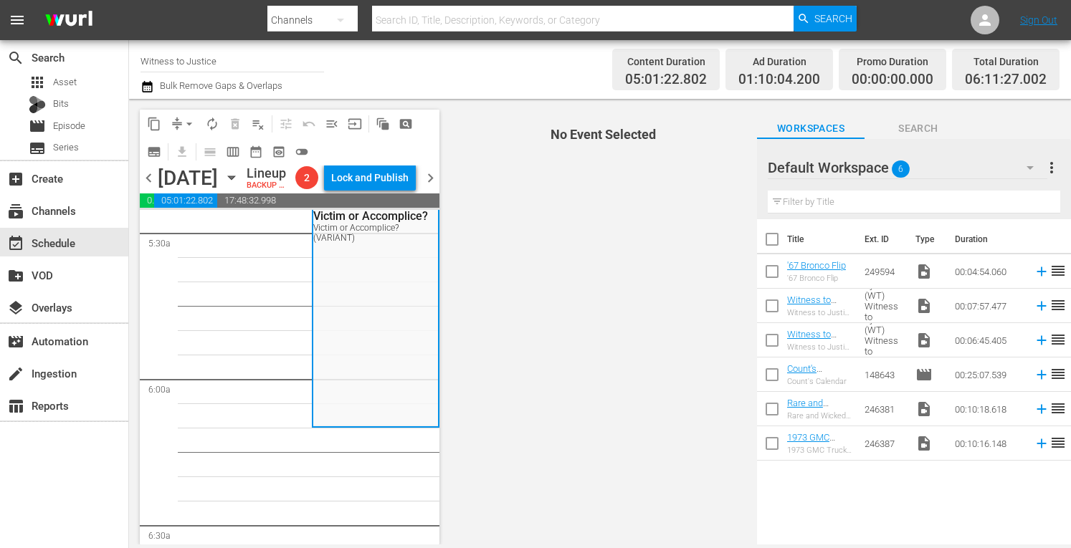
scroll to position [1595, 0]
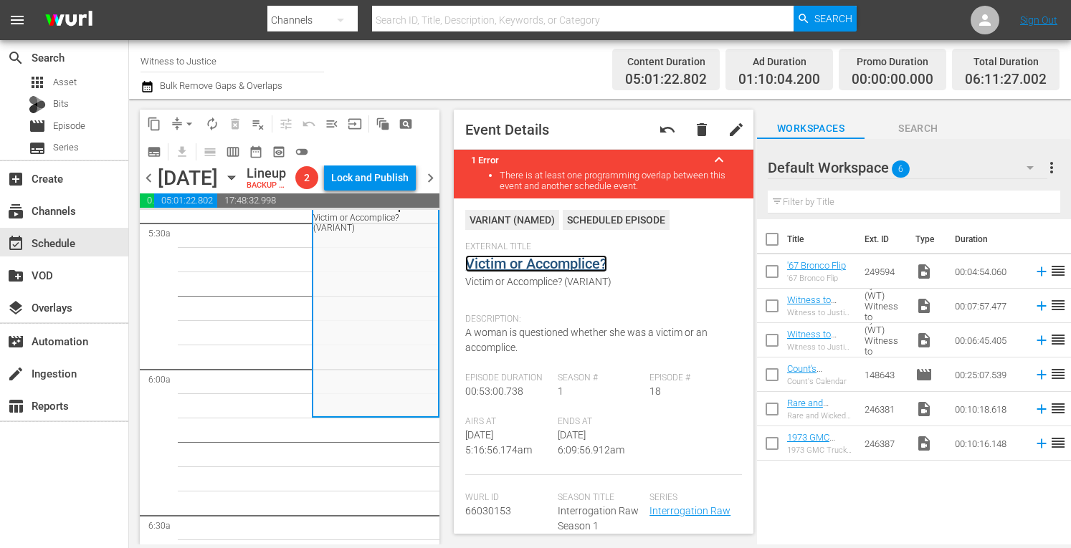
drag, startPoint x: 540, startPoint y: 261, endPoint x: 551, endPoint y: 269, distance: 13.8
click at [551, 269] on link "Victim or Accomplice?" at bounding box center [536, 263] width 142 height 17
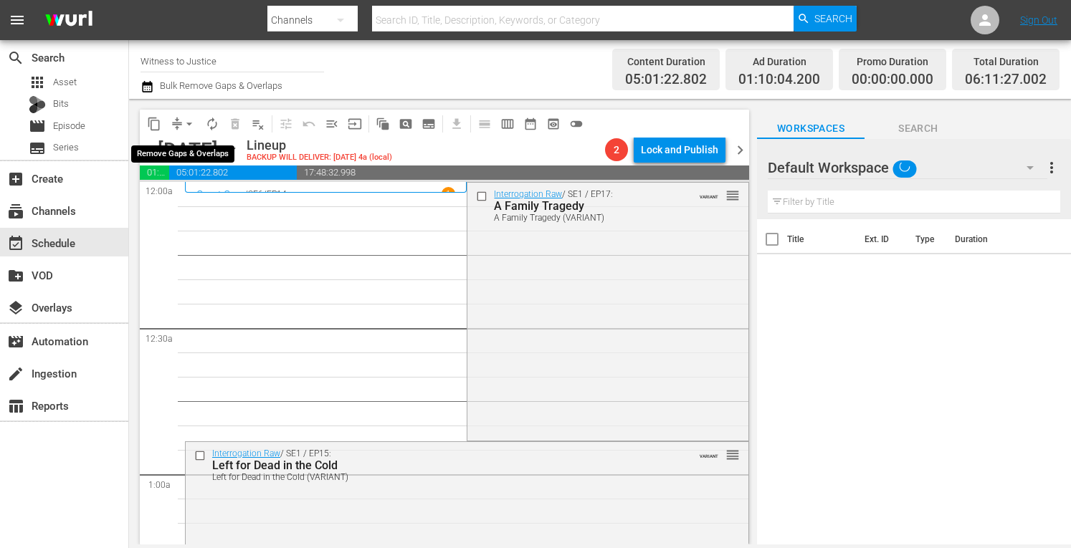
click at [191, 120] on span "arrow_drop_down" at bounding box center [189, 124] width 14 height 14
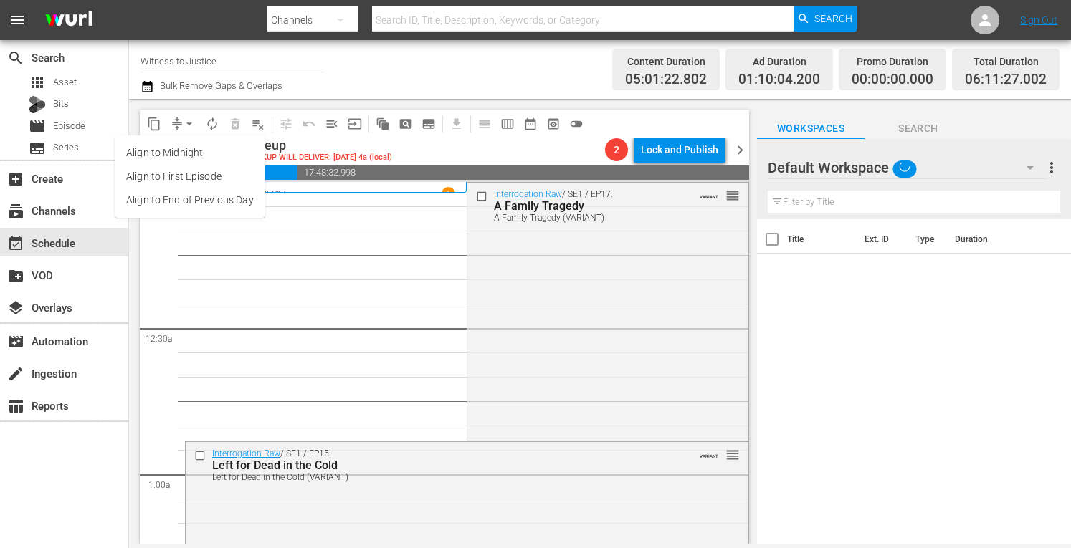
click at [185, 151] on li "Align to Midnight" at bounding box center [190, 153] width 150 height 24
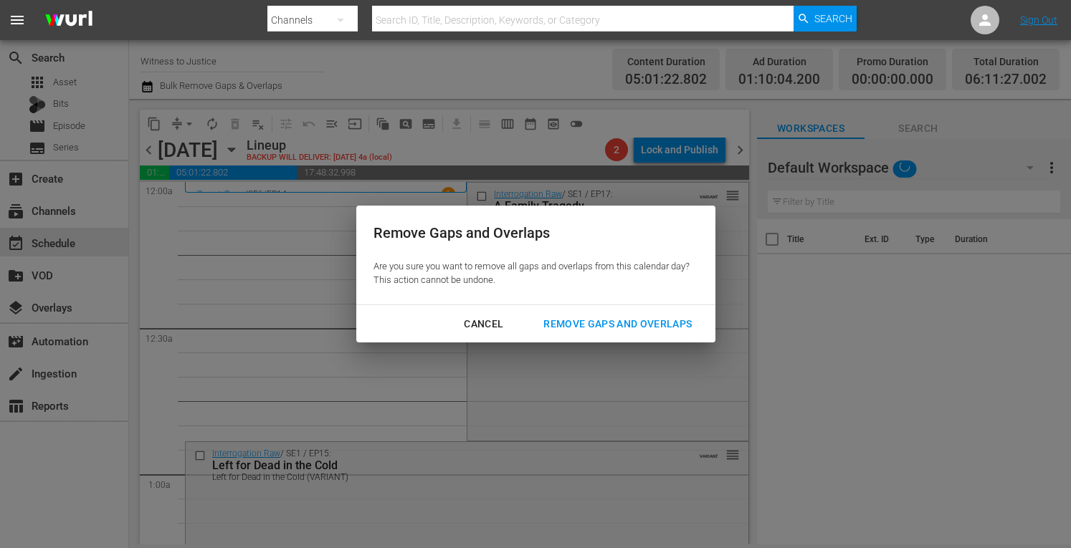
click at [571, 317] on div "Remove Gaps and Overlaps" at bounding box center [617, 324] width 171 height 18
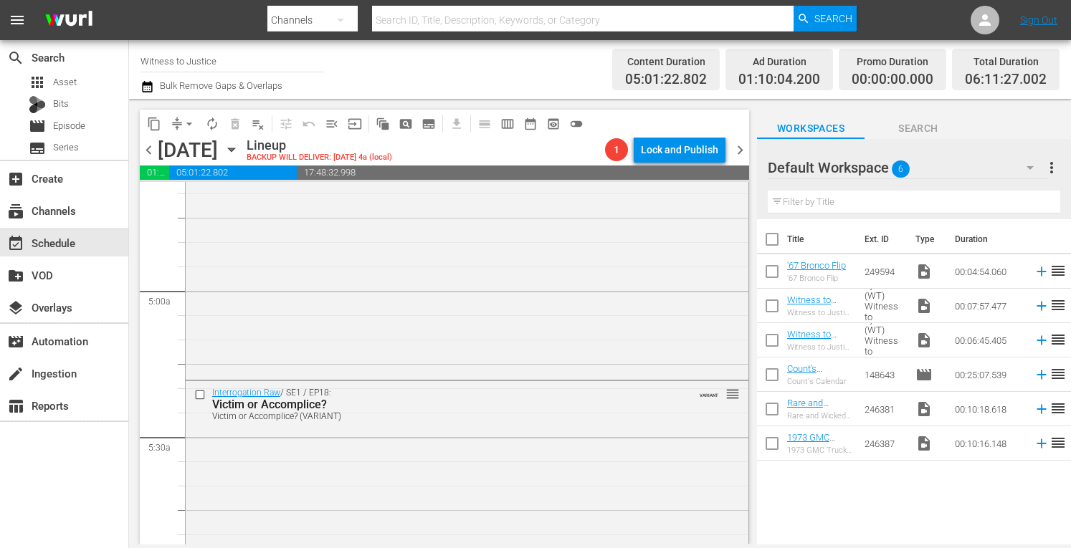
scroll to position [1382, 0]
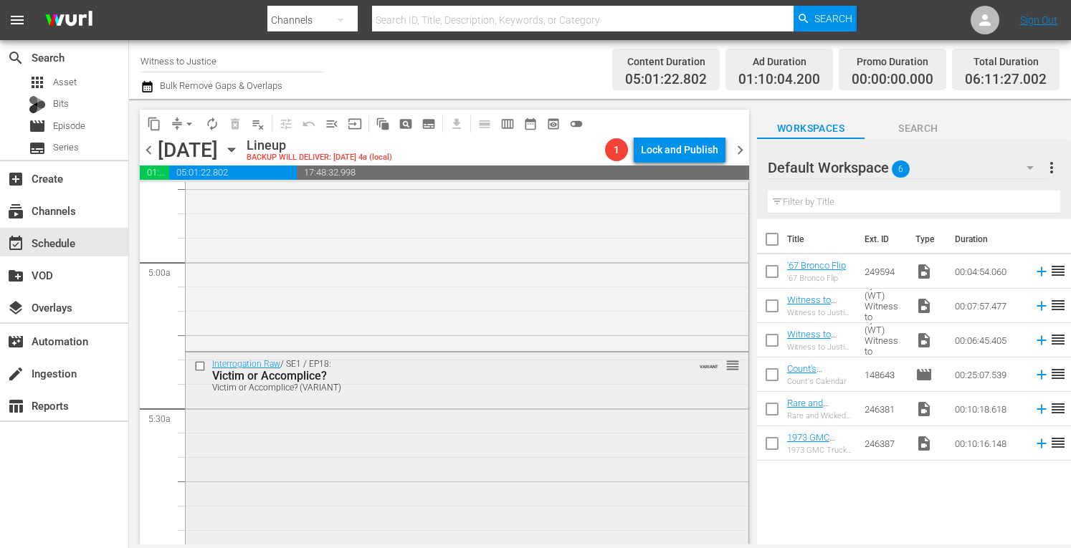
click at [632, 504] on div "Interrogation Raw / SE1 / EP18: Victim or Accomplice? Victim or Accomplice? (VA…" at bounding box center [467, 480] width 563 height 254
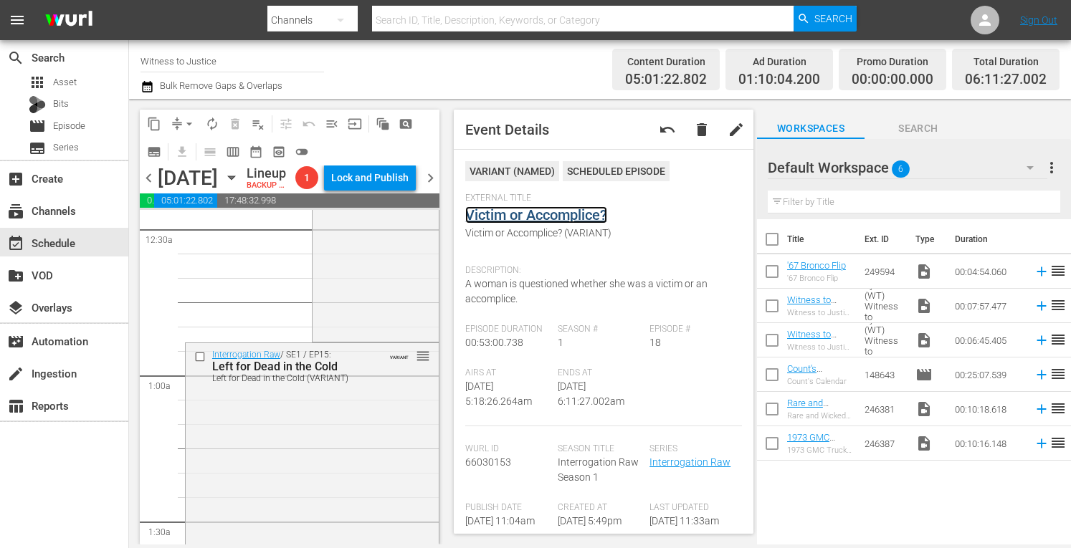
scroll to position [0, 0]
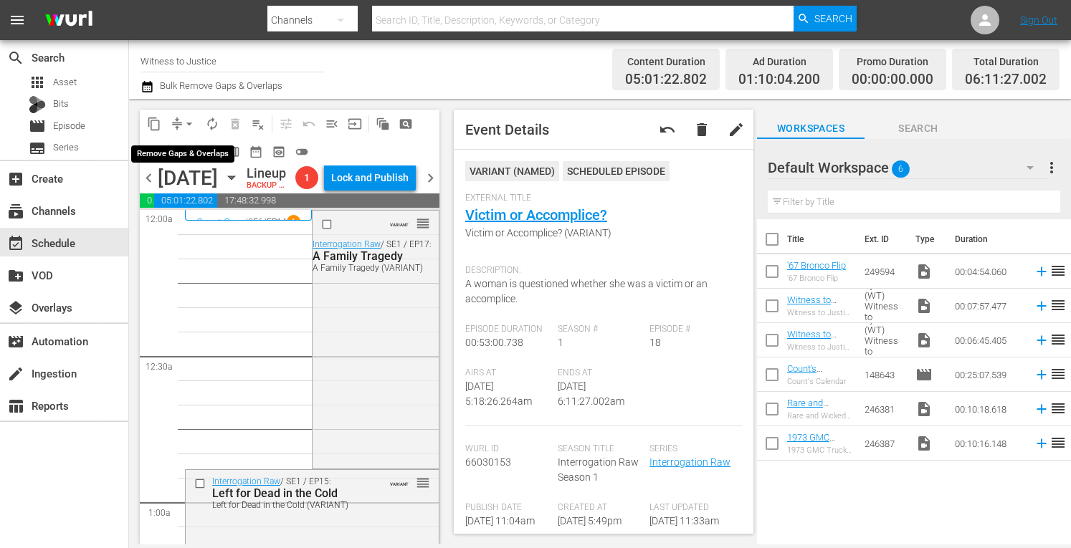
click at [186, 118] on span "arrow_drop_down" at bounding box center [189, 124] width 14 height 14
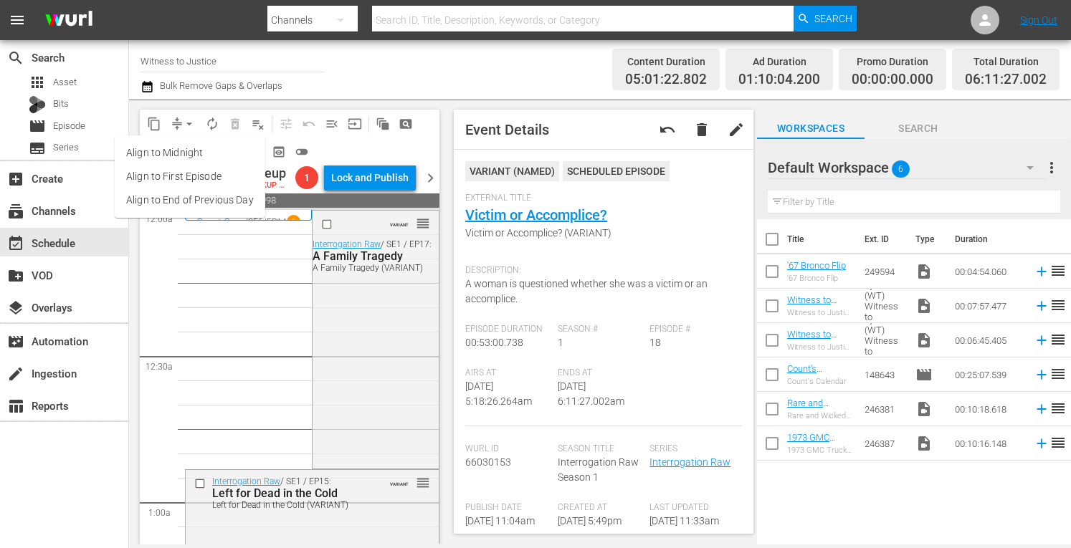
click at [178, 148] on li "Align to Midnight" at bounding box center [190, 153] width 150 height 24
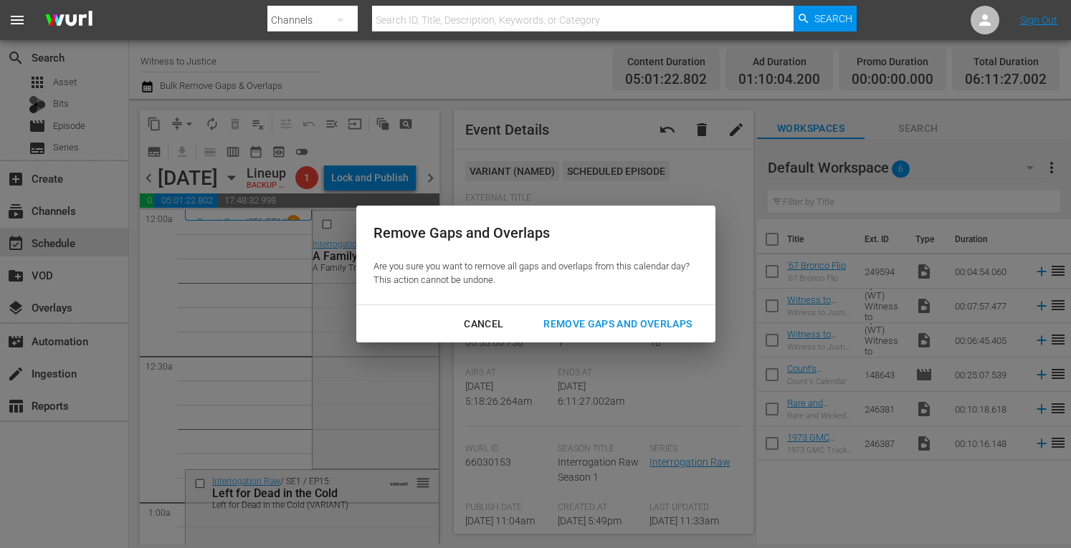
click at [598, 325] on div "Remove Gaps and Overlaps" at bounding box center [617, 324] width 171 height 18
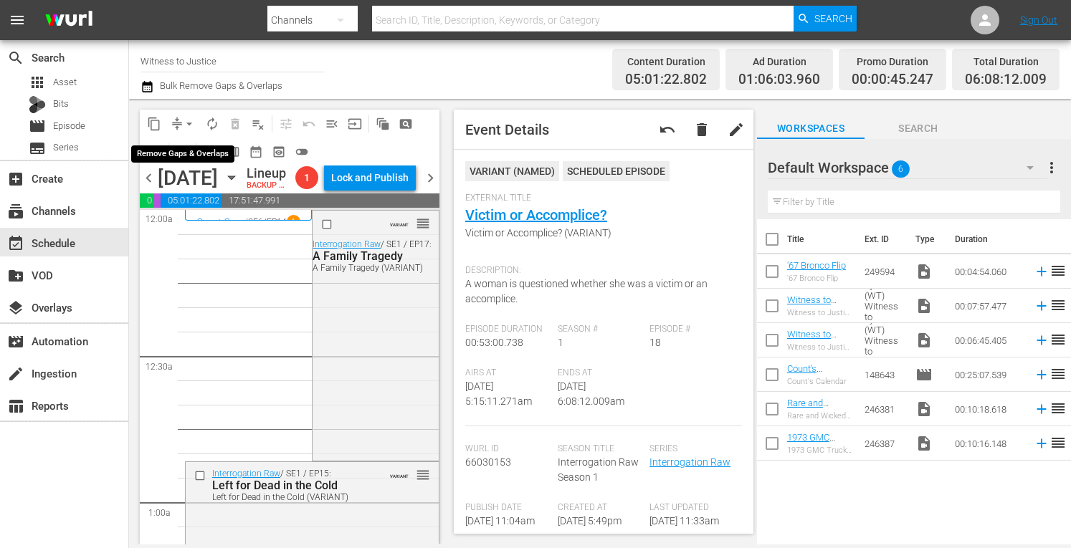
click at [191, 117] on span "arrow_drop_down" at bounding box center [189, 124] width 14 height 14
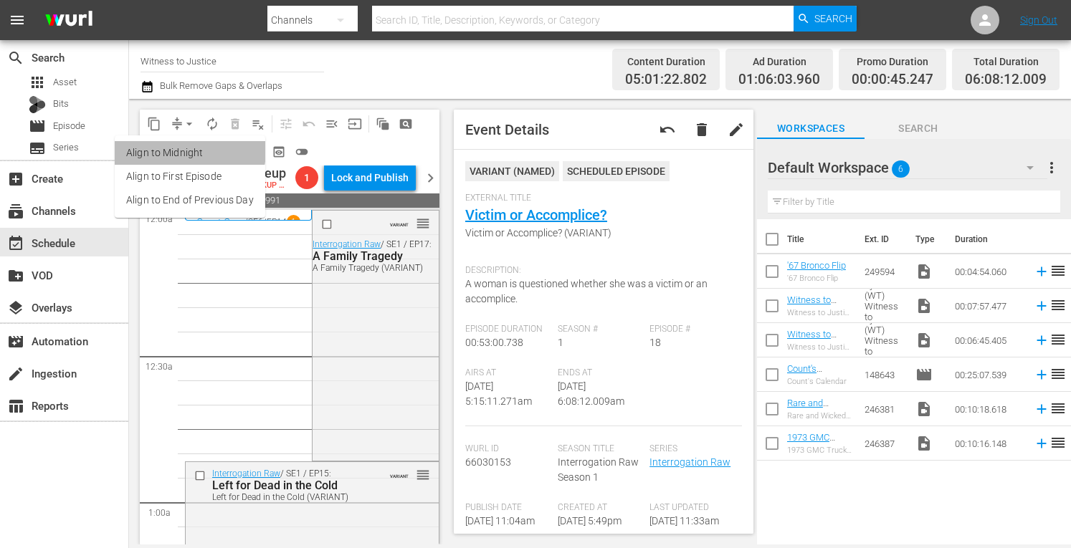
click at [189, 151] on li "Align to Midnight" at bounding box center [190, 153] width 150 height 24
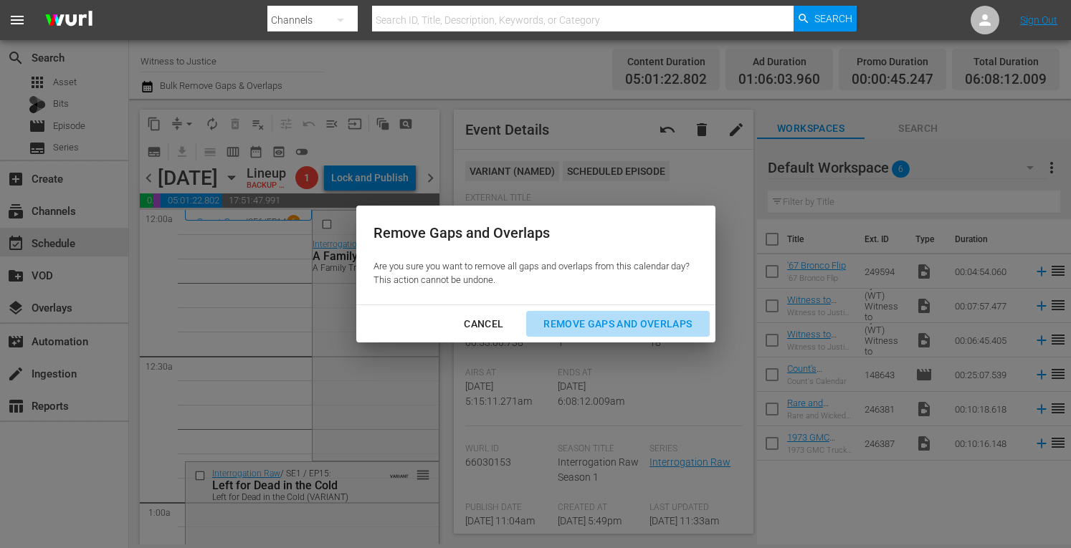
click at [591, 323] on div "Remove Gaps and Overlaps" at bounding box center [617, 324] width 171 height 18
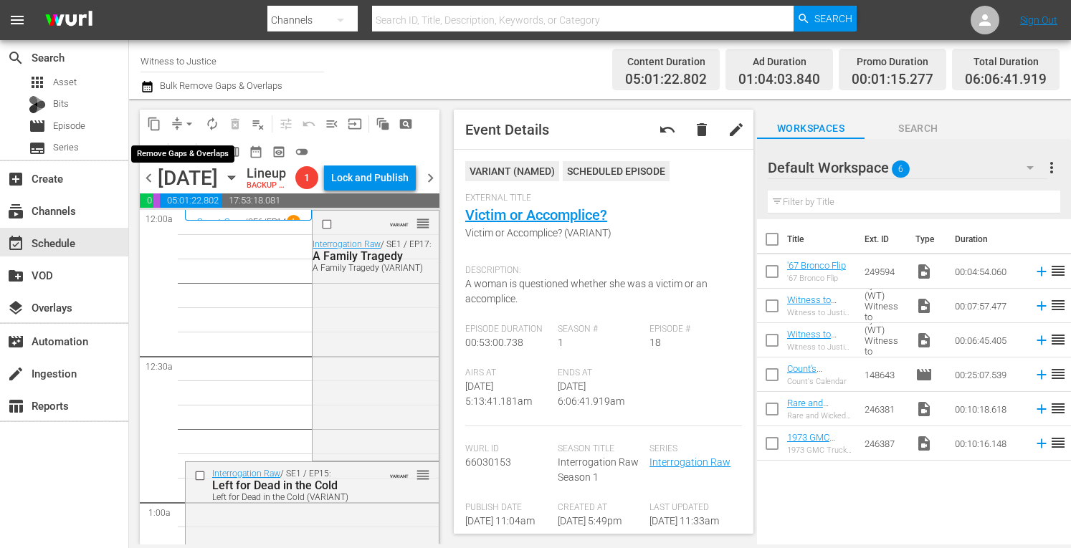
click at [191, 120] on span "arrow_drop_down" at bounding box center [189, 124] width 14 height 14
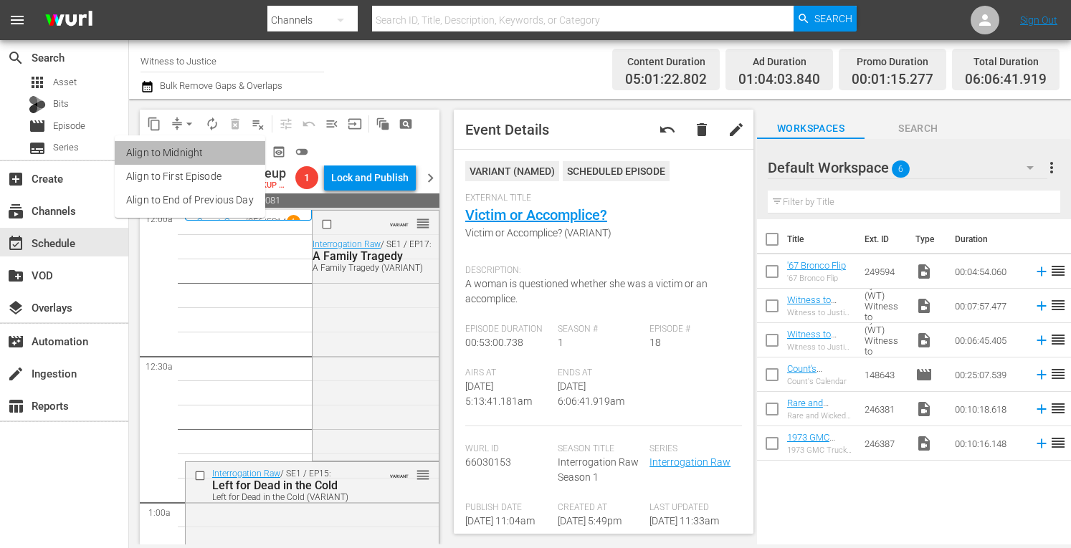
click at [191, 158] on li "Align to Midnight" at bounding box center [190, 153] width 150 height 24
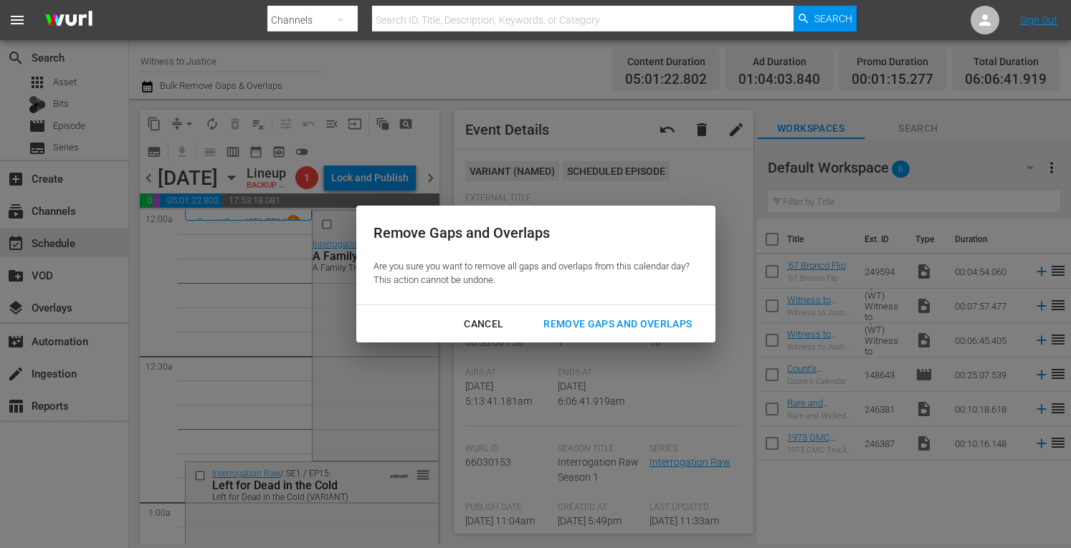
click at [573, 318] on div "Remove Gaps and Overlaps" at bounding box center [617, 324] width 171 height 18
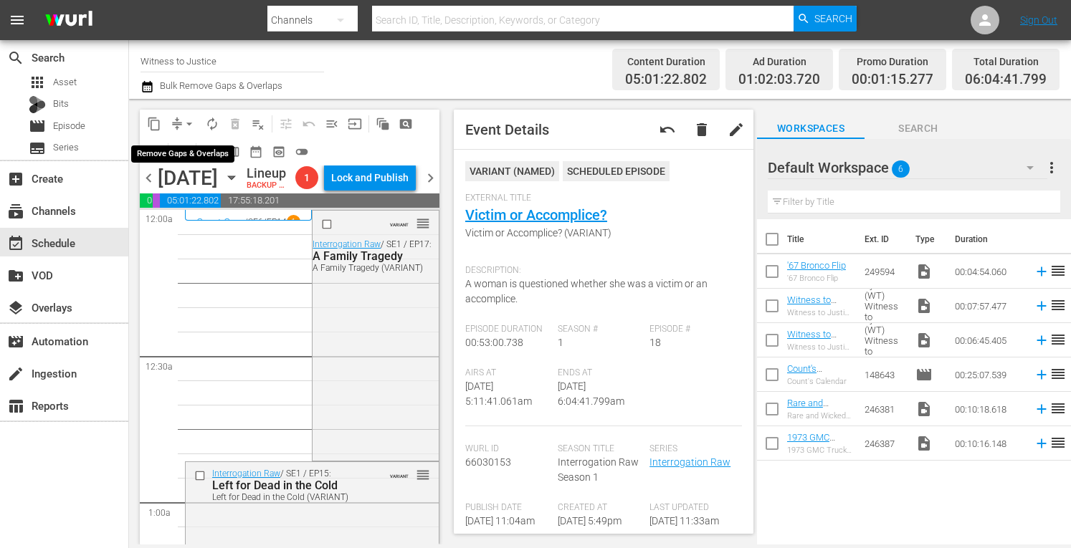
click at [189, 120] on span "arrow_drop_down" at bounding box center [189, 124] width 14 height 14
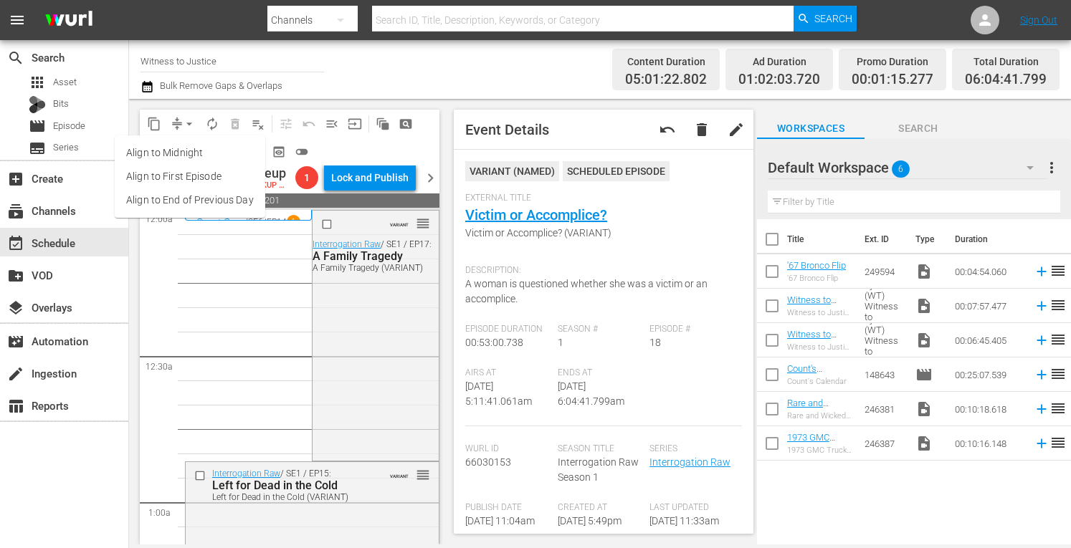
click at [190, 154] on li "Align to Midnight" at bounding box center [190, 153] width 150 height 24
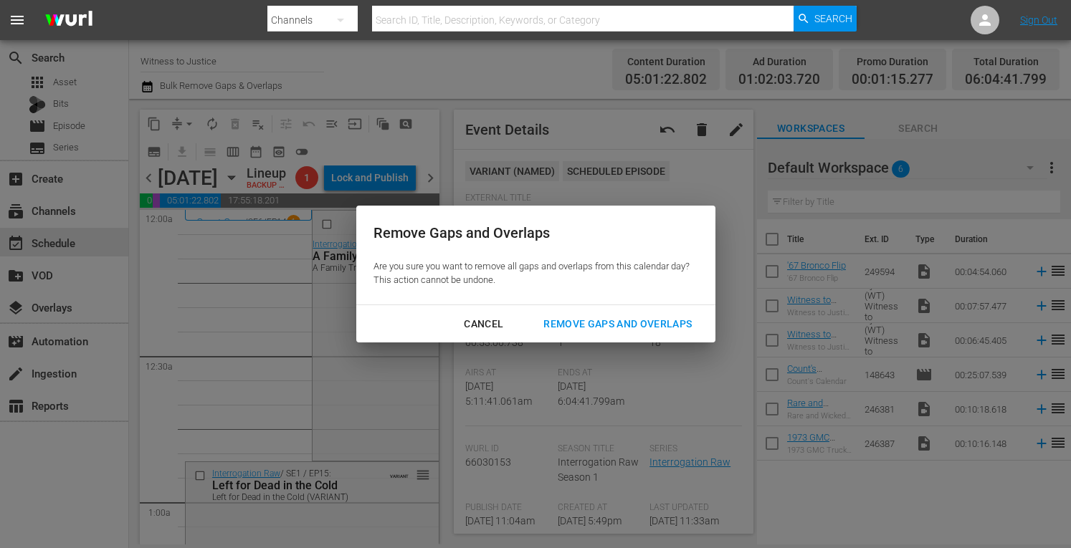
click at [586, 317] on div "Remove Gaps and Overlaps" at bounding box center [617, 324] width 171 height 18
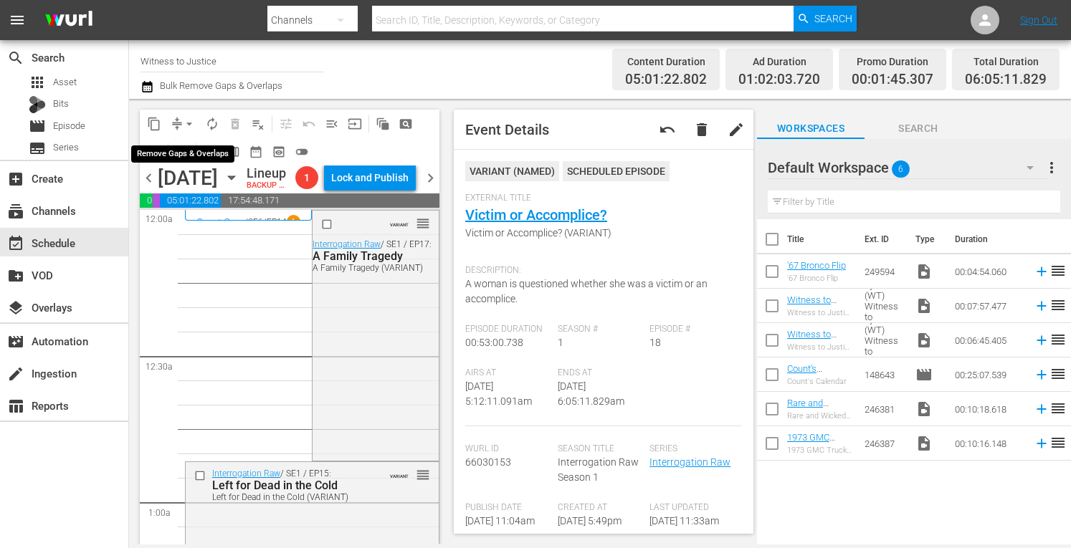
click at [190, 121] on span "arrow_drop_down" at bounding box center [189, 124] width 14 height 14
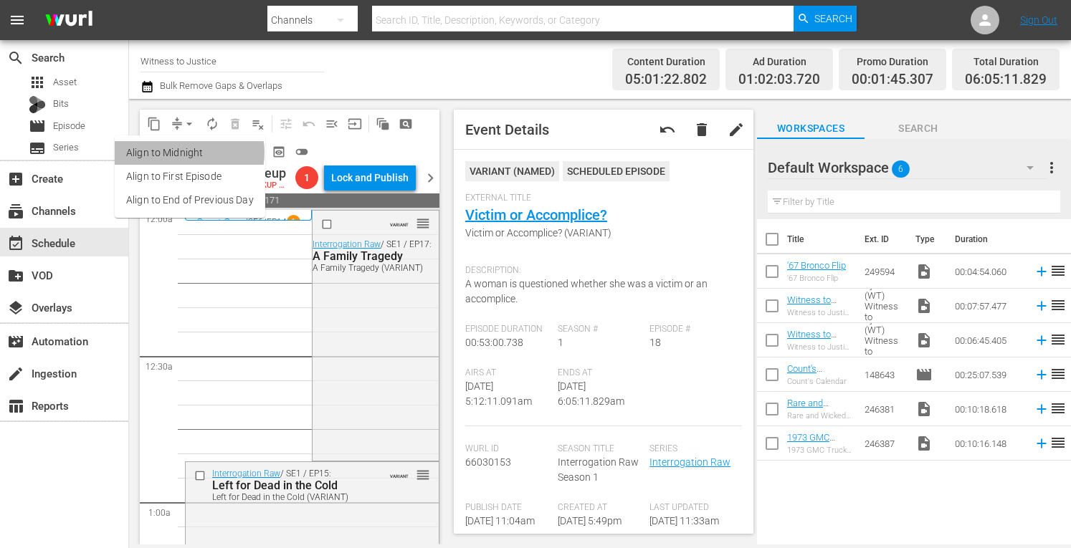
click at [186, 153] on li "Align to Midnight" at bounding box center [190, 153] width 150 height 24
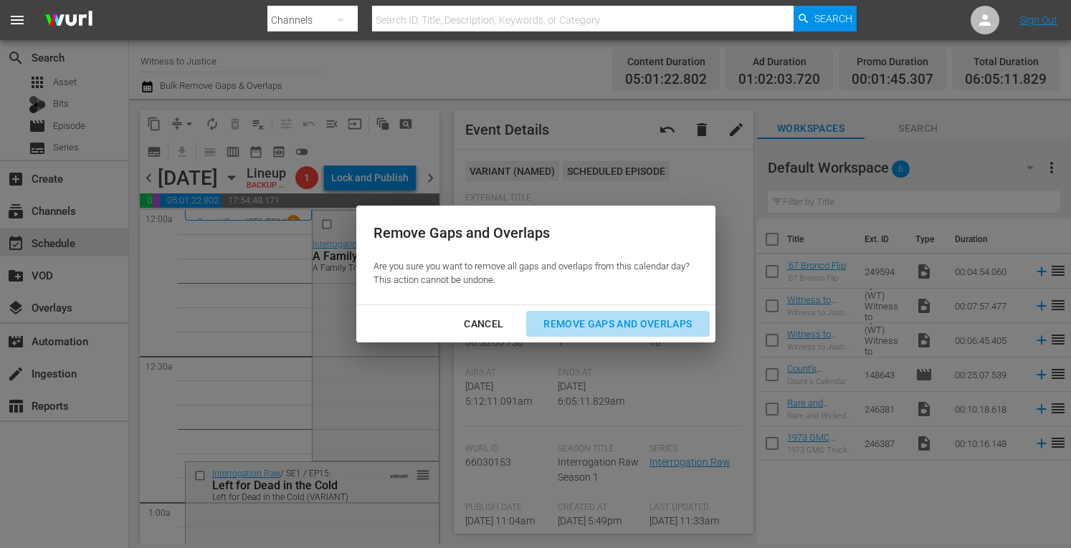
click at [592, 327] on div "Remove Gaps and Overlaps" at bounding box center [617, 324] width 171 height 18
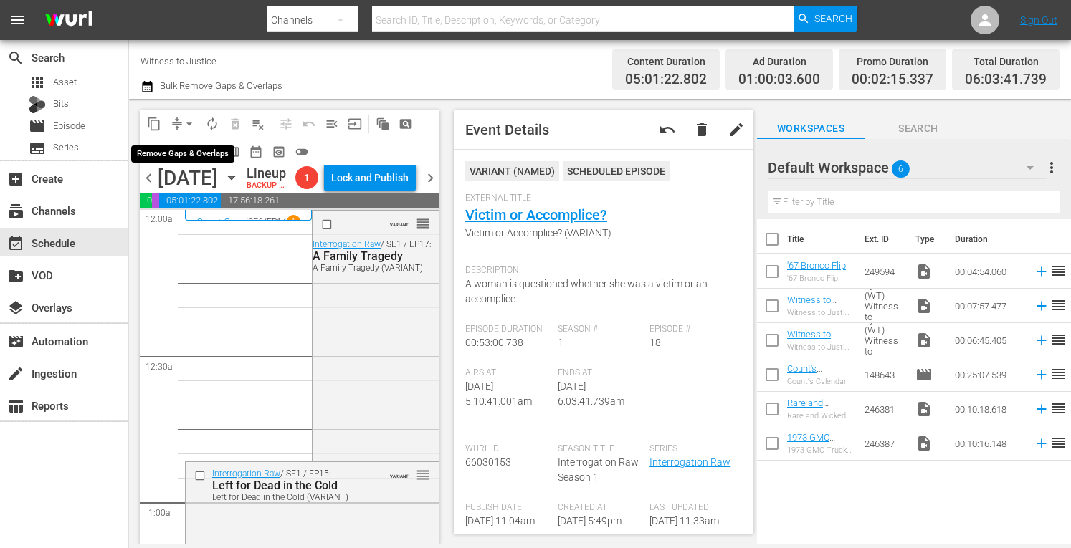
click at [196, 118] on button "arrow_drop_down" at bounding box center [189, 124] width 23 height 23
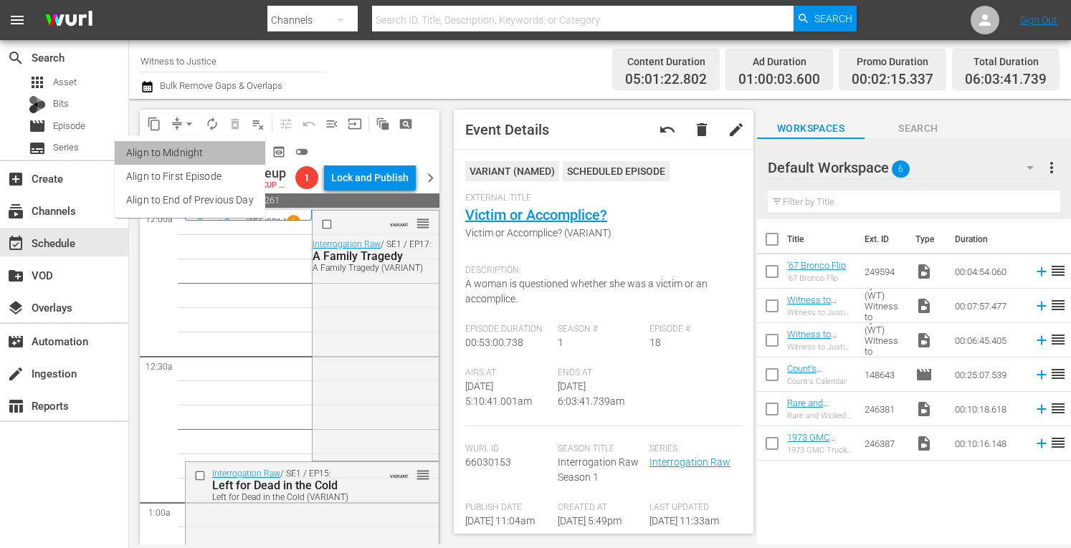
click at [194, 155] on li "Align to Midnight" at bounding box center [190, 153] width 150 height 24
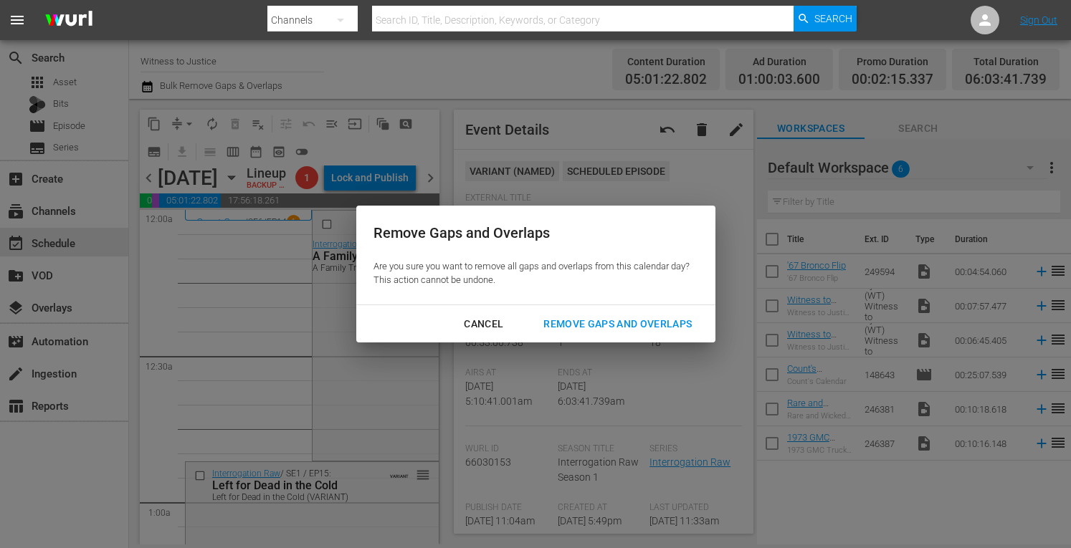
click at [567, 320] on div "Remove Gaps and Overlaps" at bounding box center [617, 324] width 171 height 18
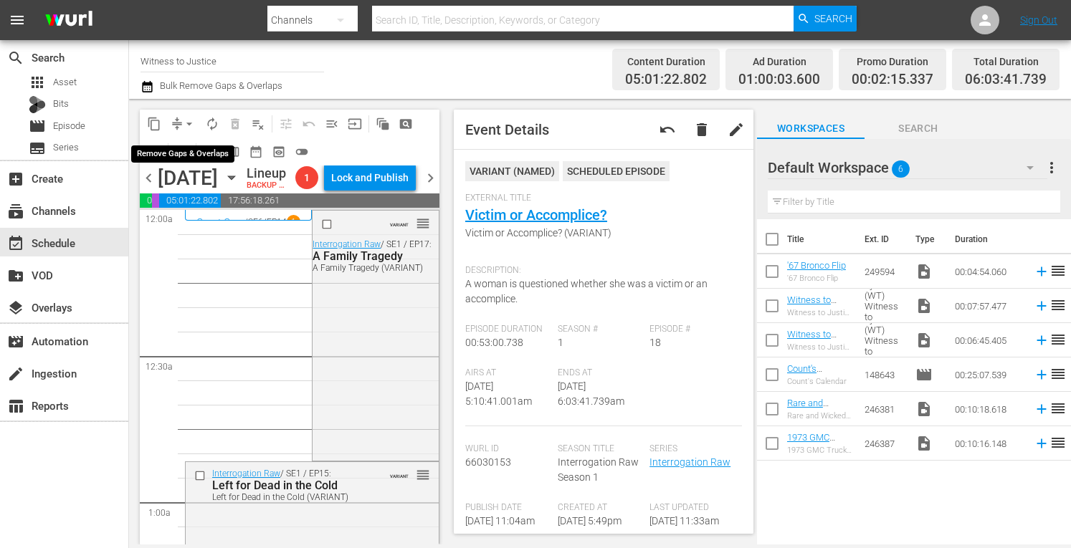
click at [189, 118] on span "arrow_drop_down" at bounding box center [189, 124] width 14 height 14
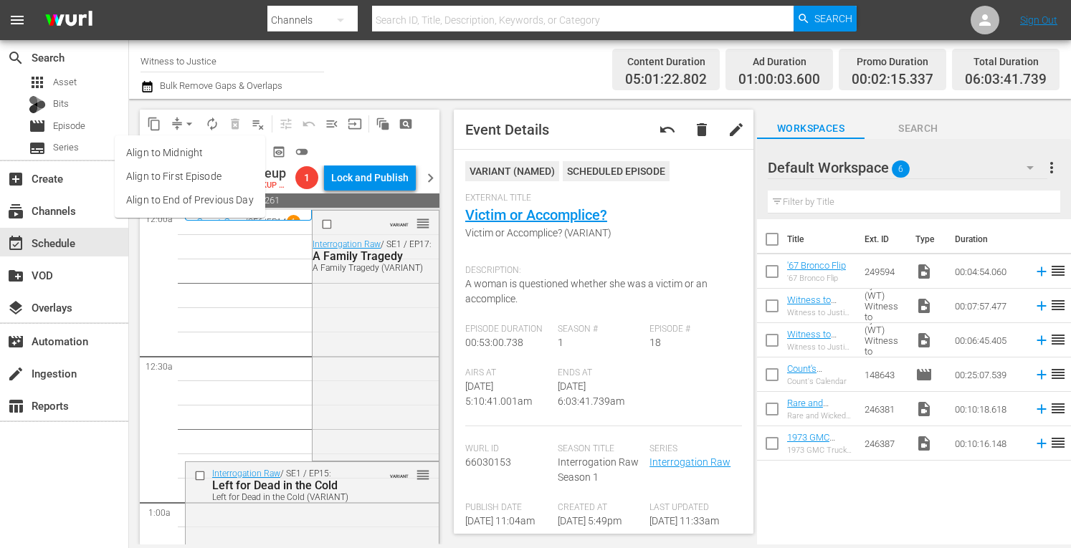
click at [179, 152] on li "Align to Midnight" at bounding box center [190, 153] width 150 height 24
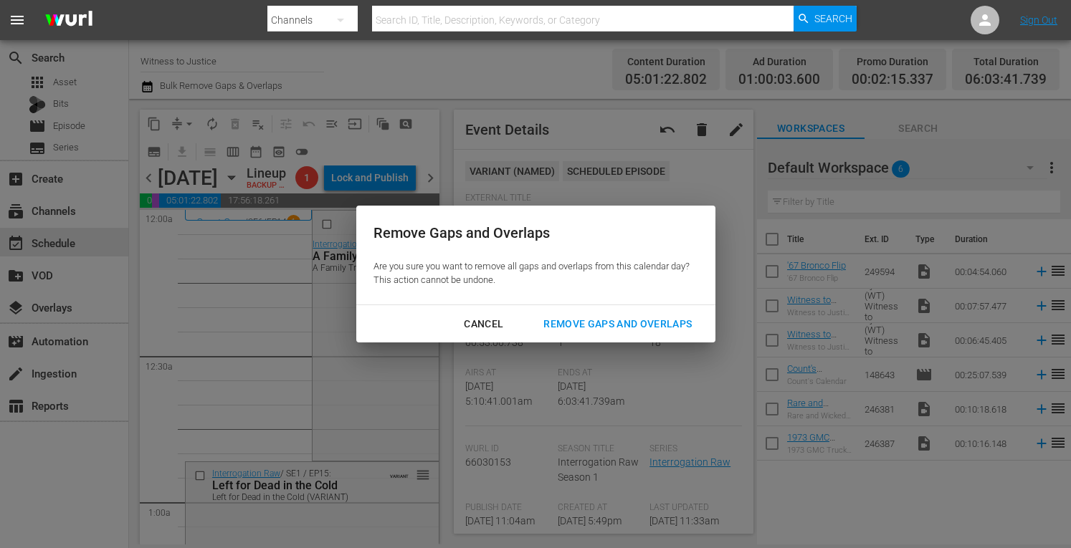
click at [610, 336] on button "Remove Gaps and Overlaps" at bounding box center [617, 324] width 183 height 27
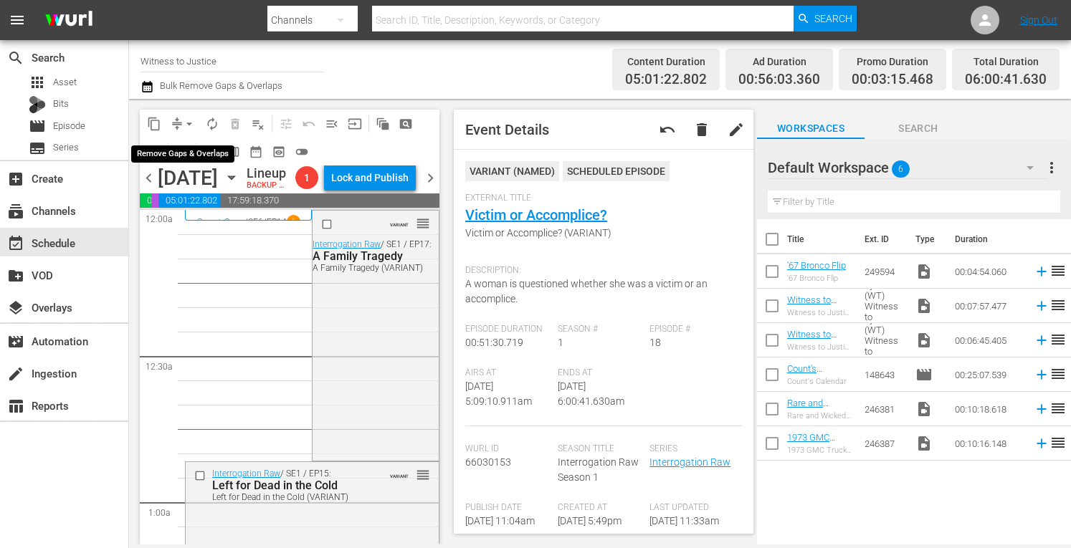
click at [188, 121] on span "arrow_drop_down" at bounding box center [189, 124] width 14 height 14
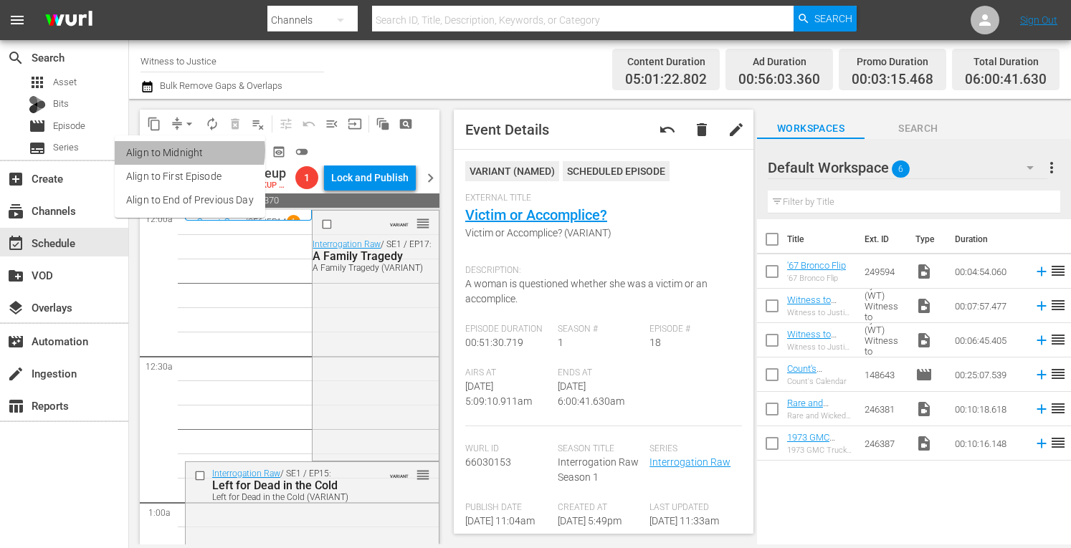
click at [187, 150] on li "Align to Midnight" at bounding box center [190, 153] width 150 height 24
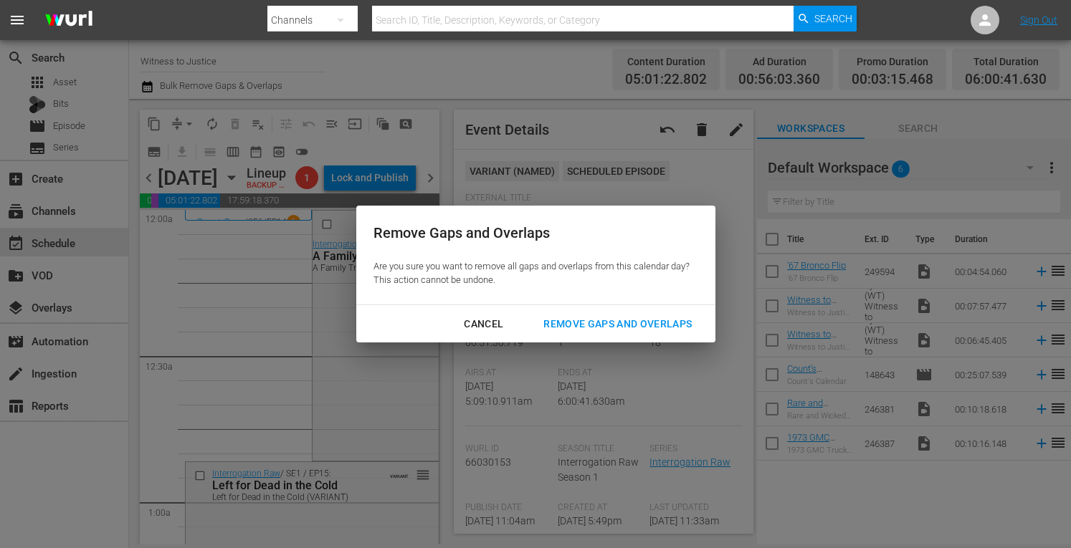
click at [573, 328] on div "Remove Gaps and Overlaps" at bounding box center [617, 324] width 171 height 18
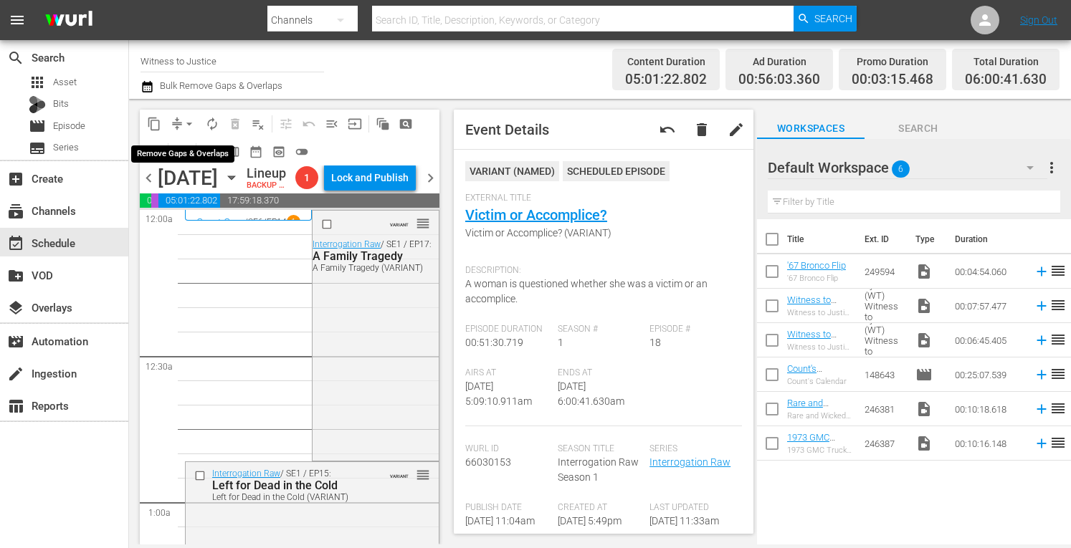
click at [193, 118] on span "arrow_drop_down" at bounding box center [189, 124] width 14 height 14
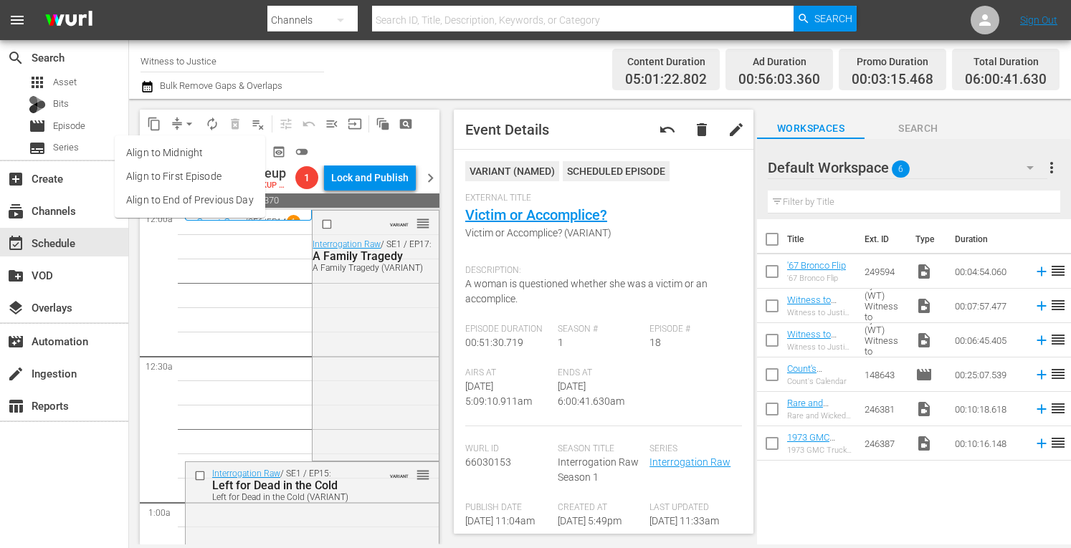
click at [193, 150] on li "Align to Midnight" at bounding box center [190, 153] width 150 height 24
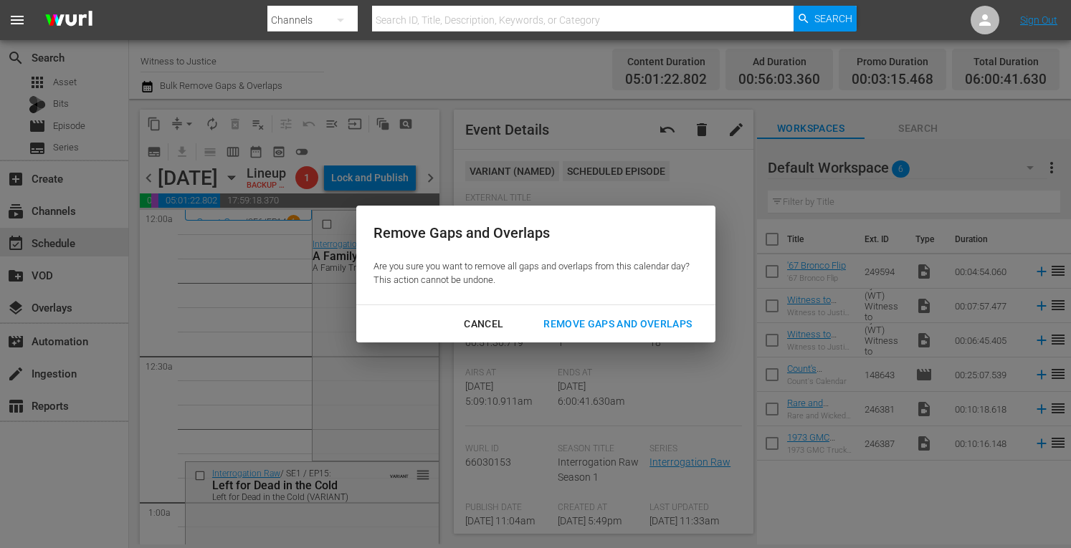
click at [639, 318] on div "Remove Gaps and Overlaps" at bounding box center [617, 324] width 171 height 18
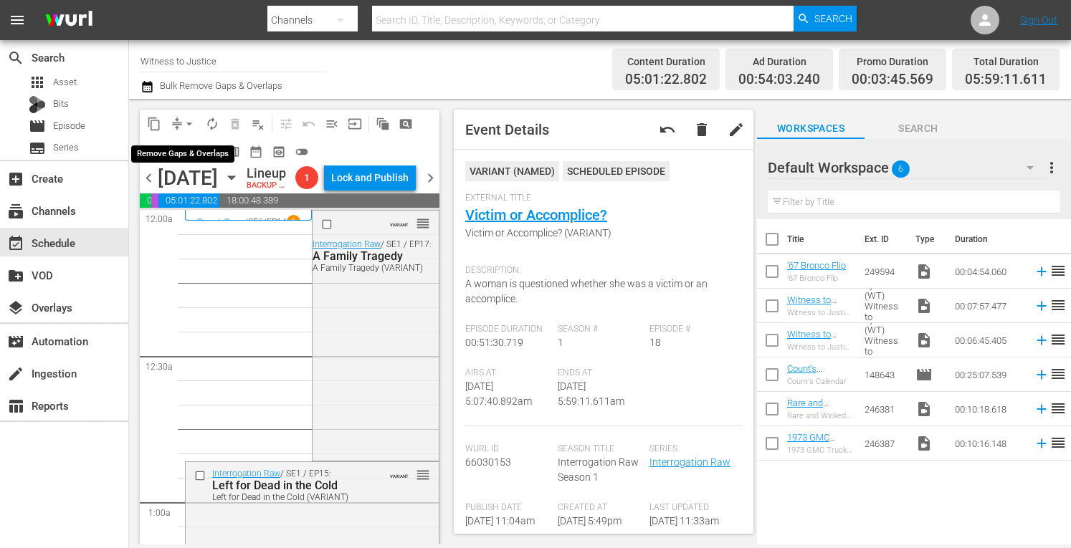
click at [189, 118] on span "arrow_drop_down" at bounding box center [189, 124] width 14 height 14
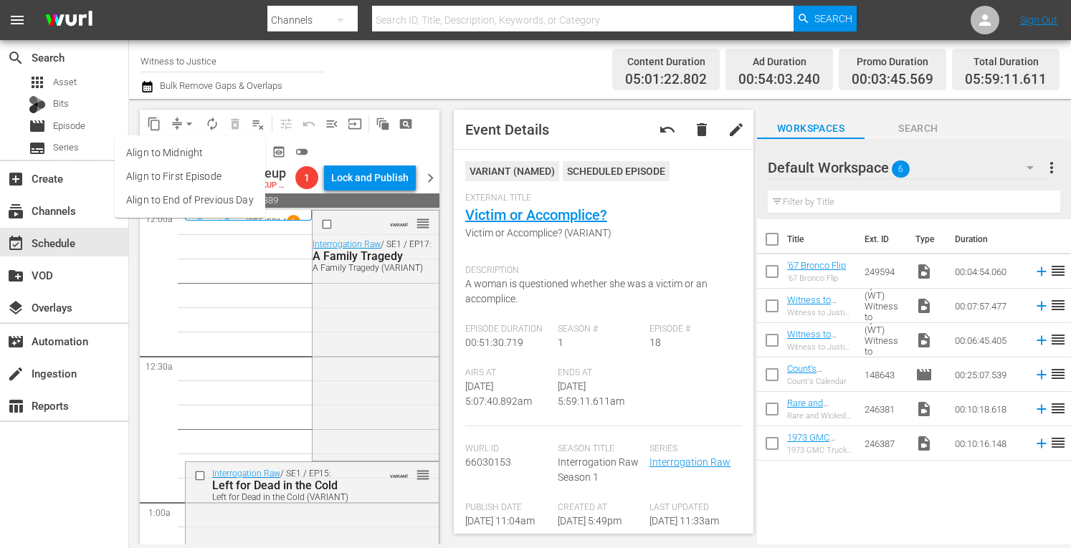
click at [182, 154] on li "Align to Midnight" at bounding box center [190, 153] width 150 height 24
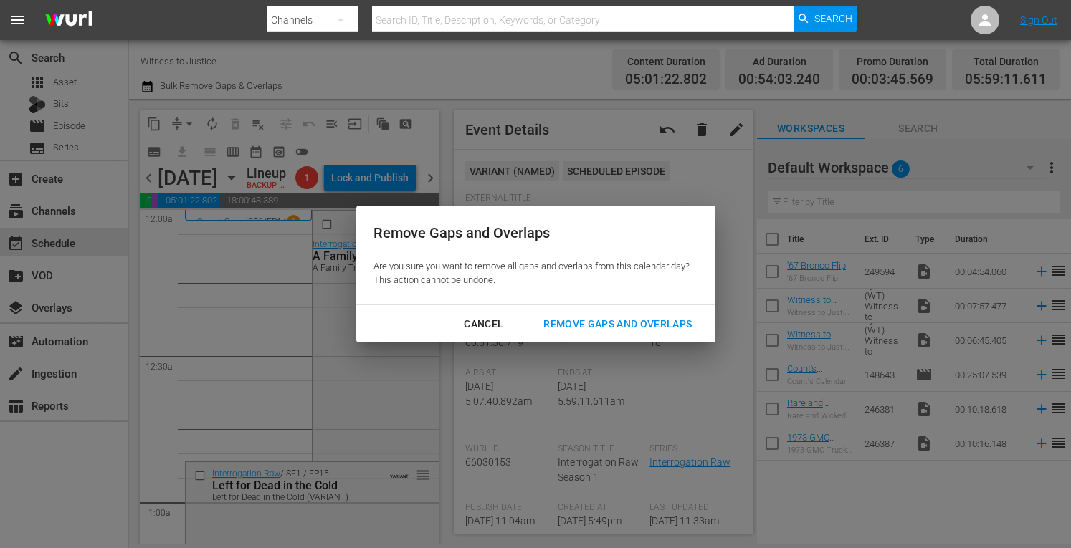
click at [607, 325] on div "Remove Gaps and Overlaps" at bounding box center [617, 324] width 171 height 18
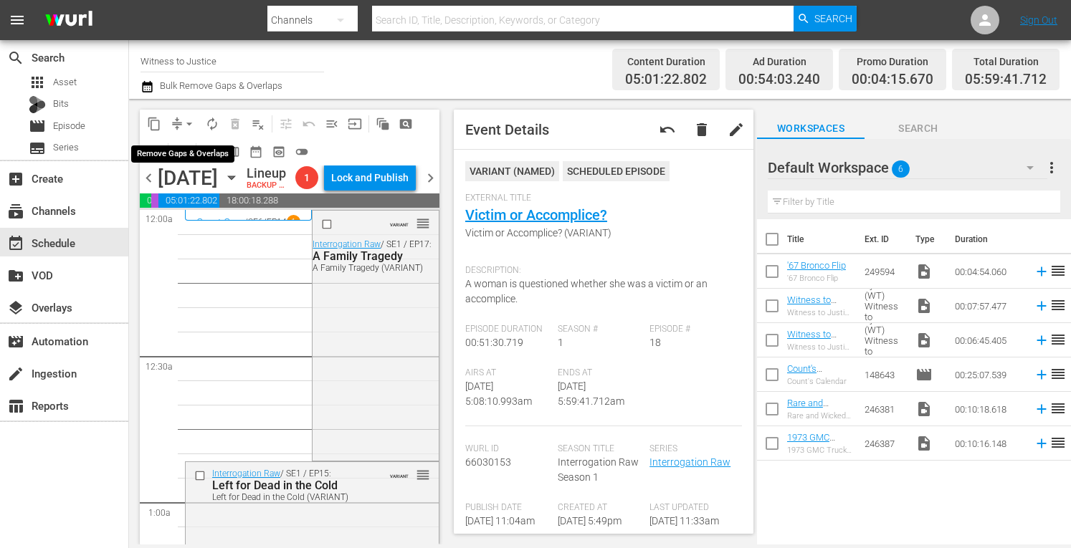
click at [191, 117] on span "arrow_drop_down" at bounding box center [189, 124] width 14 height 14
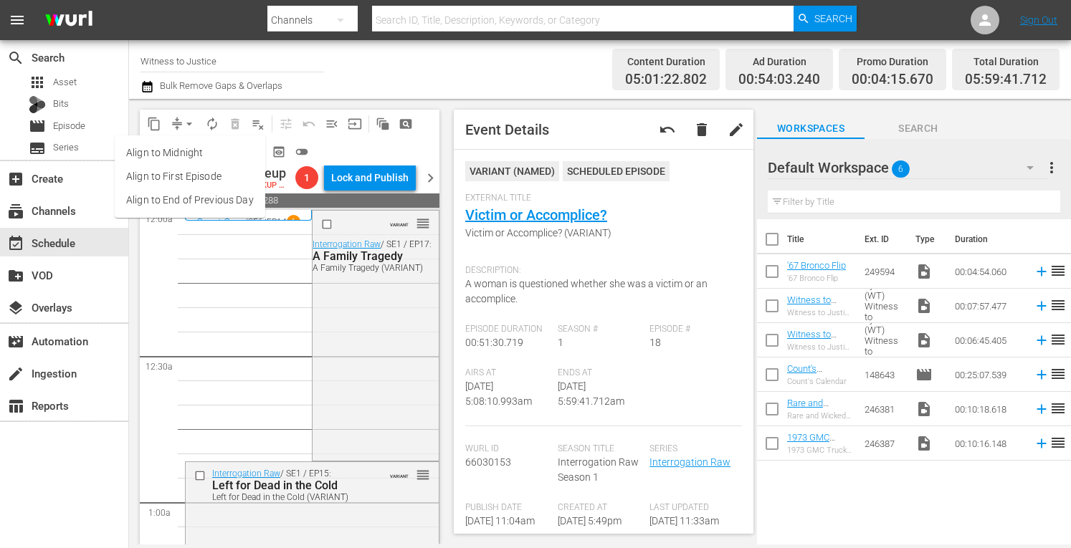
click at [186, 153] on li "Align to Midnight" at bounding box center [190, 153] width 150 height 24
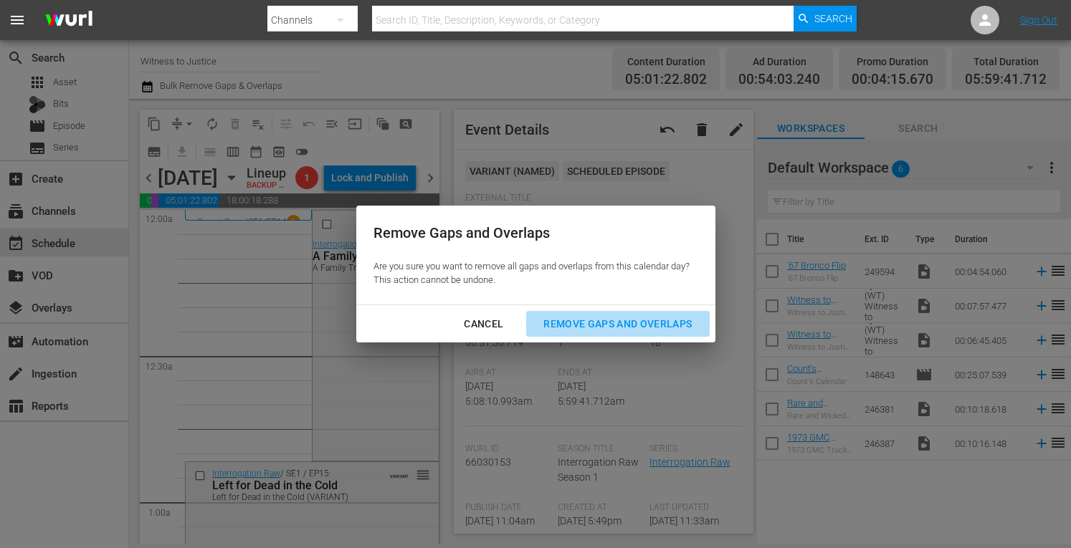
click at [604, 326] on div "Remove Gaps and Overlaps" at bounding box center [617, 324] width 171 height 18
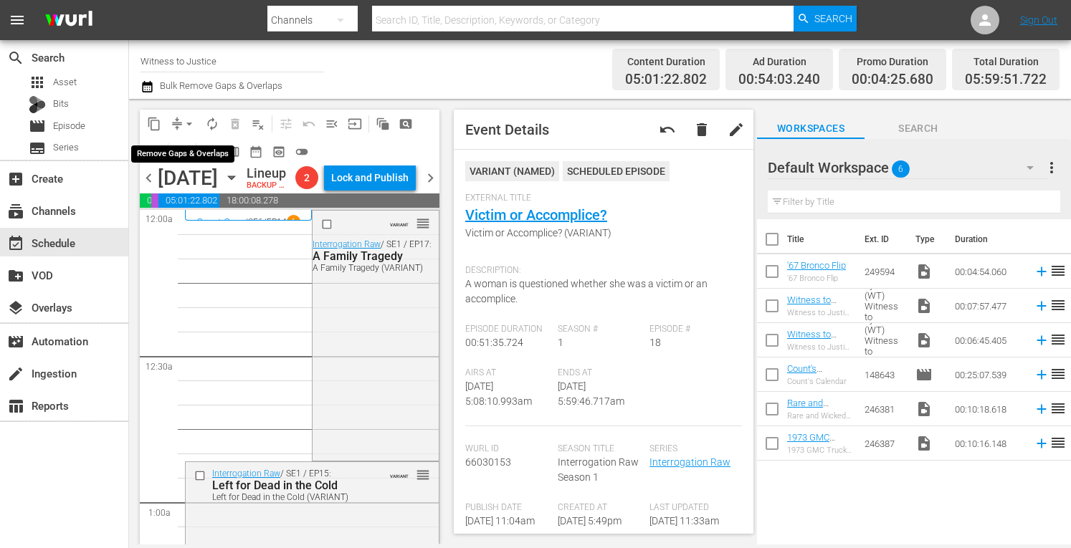
click at [187, 120] on span "arrow_drop_down" at bounding box center [189, 124] width 14 height 14
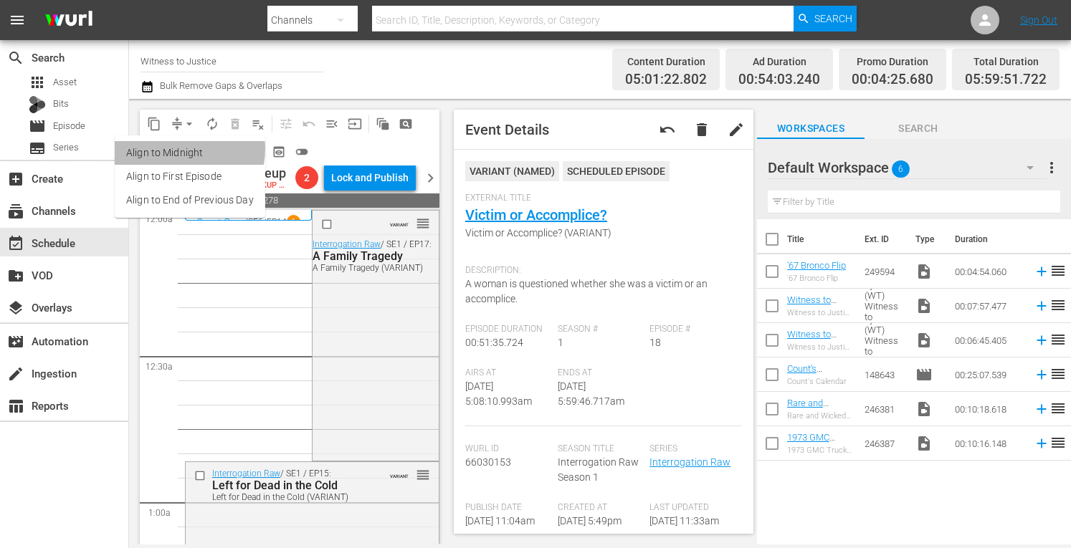
click at [181, 149] on li "Align to Midnight" at bounding box center [190, 153] width 150 height 24
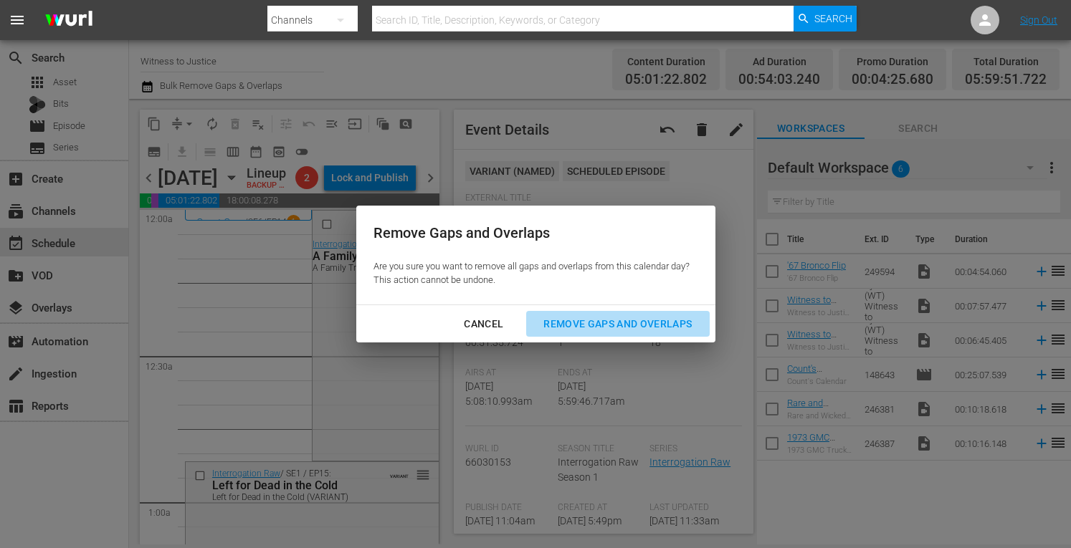
click at [585, 320] on div "Remove Gaps and Overlaps" at bounding box center [617, 324] width 171 height 18
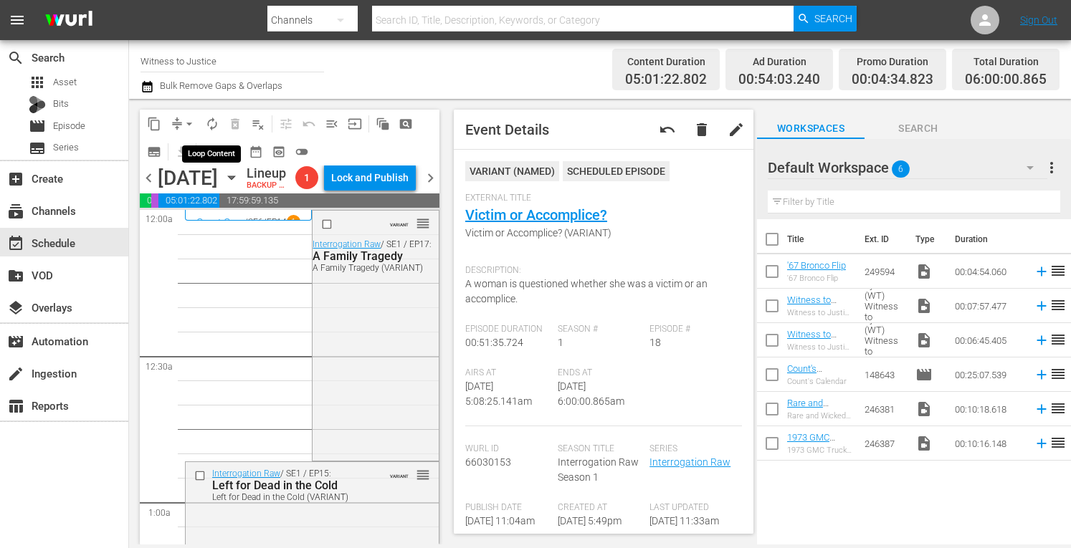
click at [214, 126] on span "autorenew_outlined" at bounding box center [212, 124] width 14 height 14
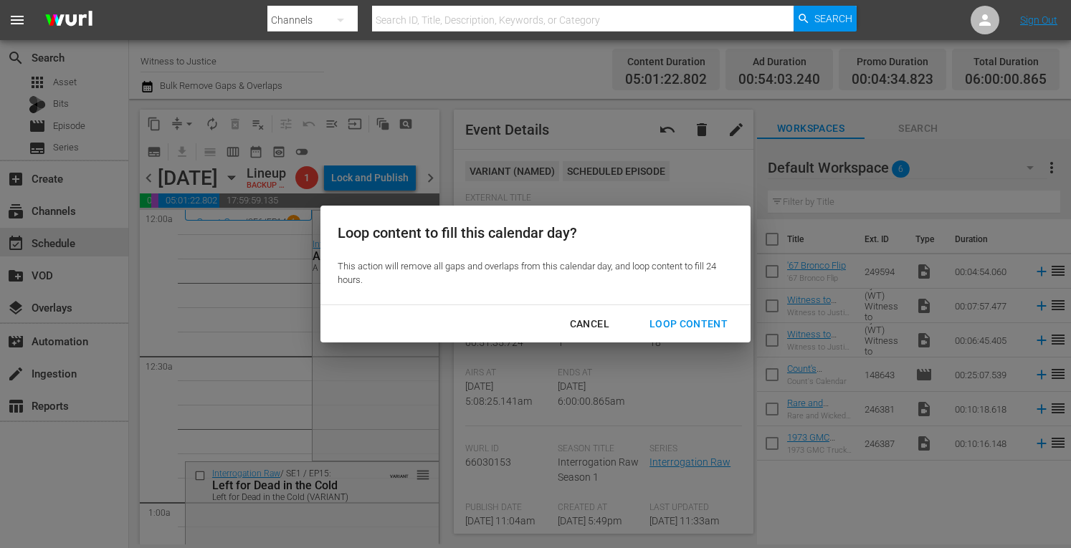
click at [694, 322] on div "Loop Content" at bounding box center [688, 324] width 101 height 18
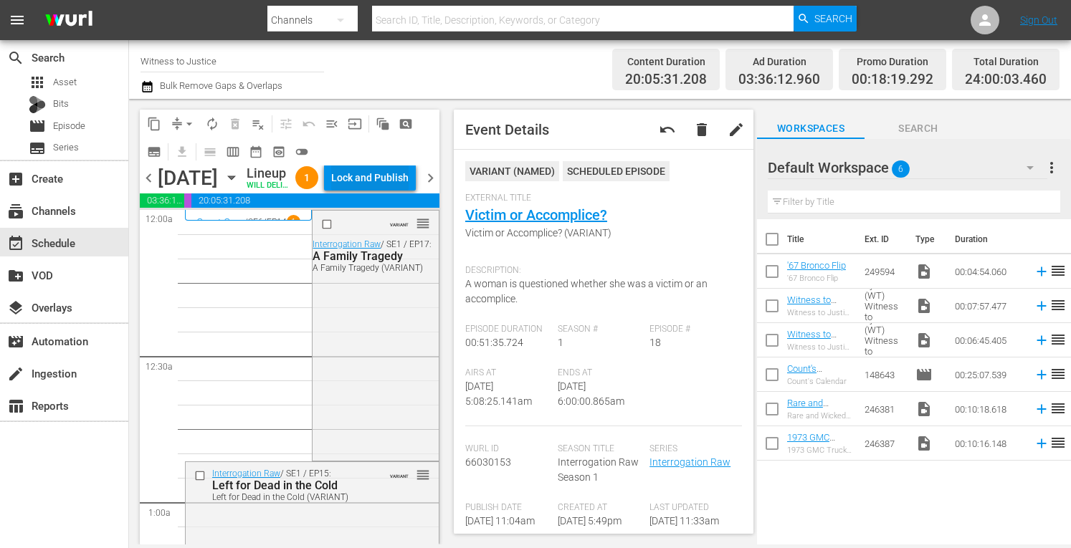
click at [398, 176] on div "Lock and Publish" at bounding box center [369, 178] width 77 height 26
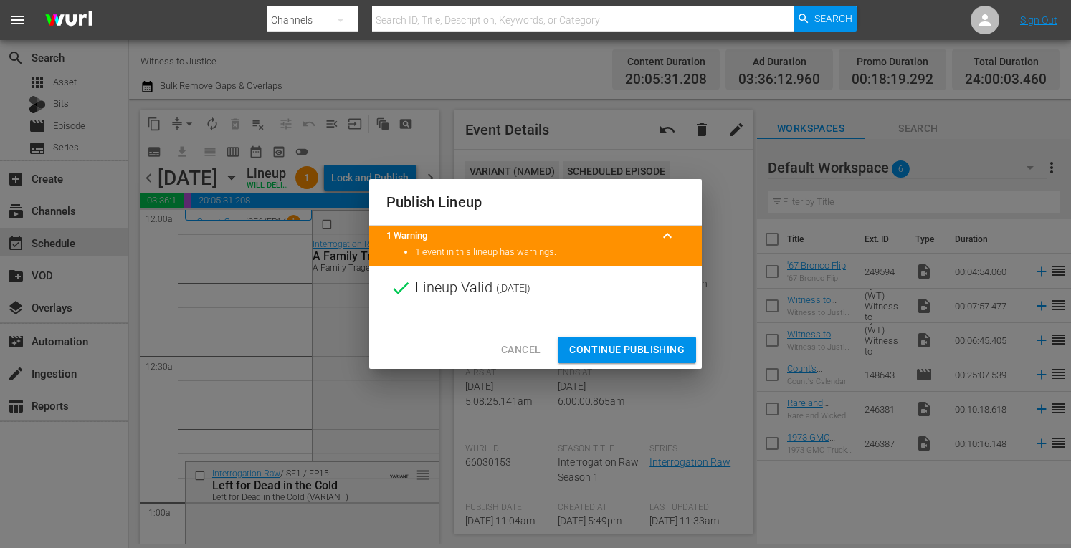
click at [669, 348] on span "Continue Publishing" at bounding box center [626, 350] width 115 height 18
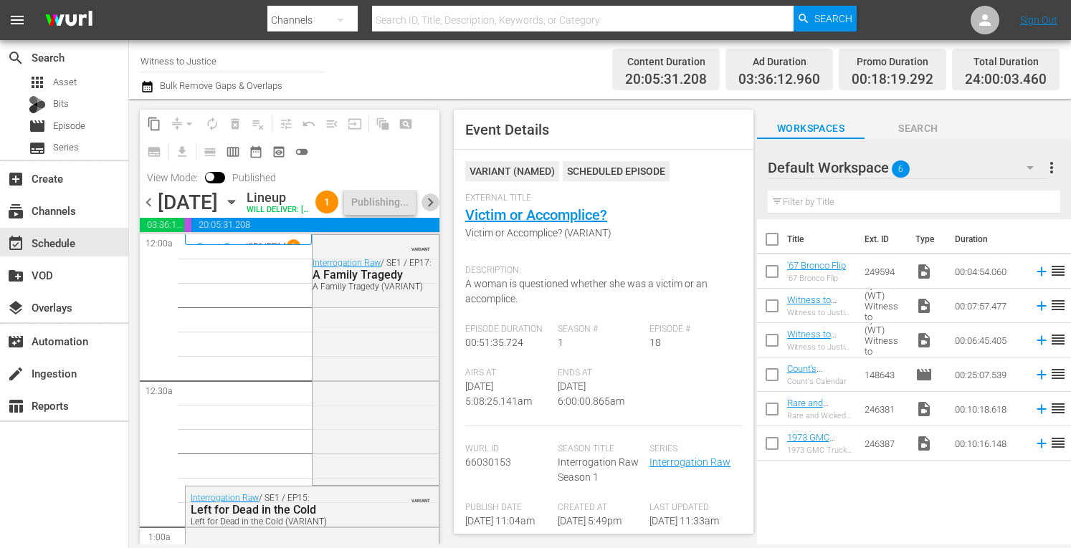
click at [431, 211] on span "chevron_right" at bounding box center [430, 202] width 18 height 18
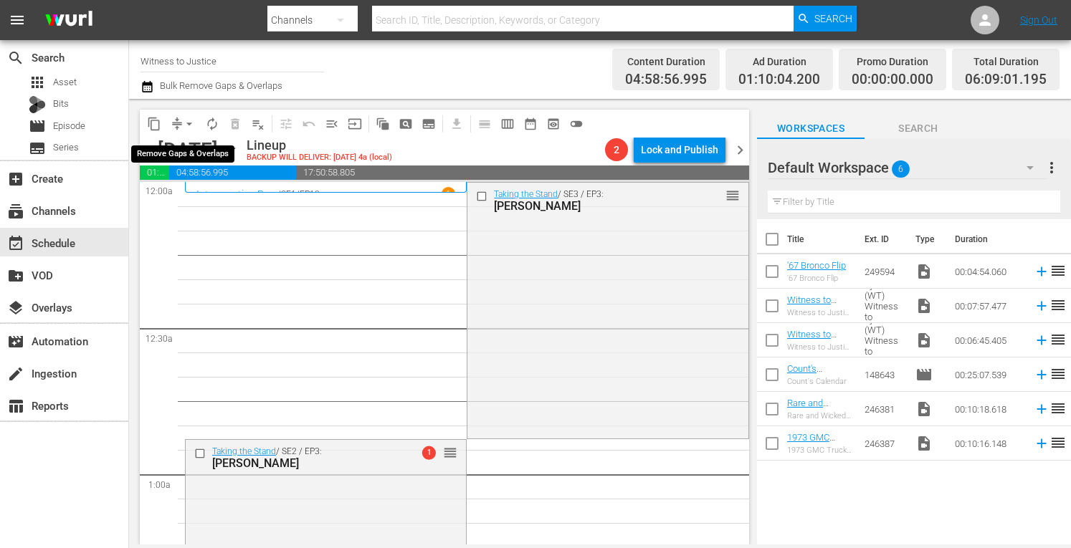
click at [189, 123] on span "arrow_drop_down" at bounding box center [189, 124] width 14 height 14
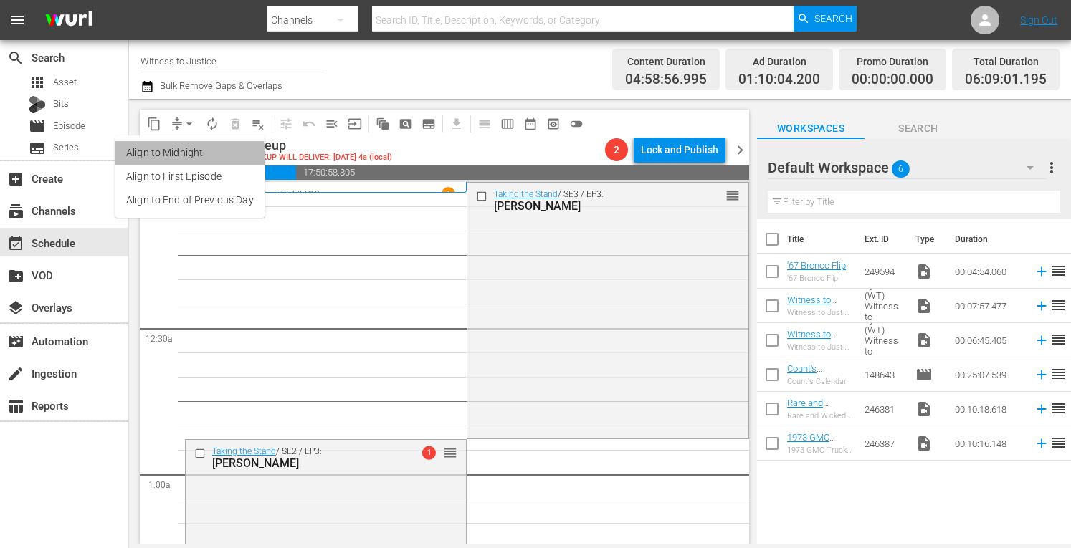
click at [188, 159] on li "Align to Midnight" at bounding box center [190, 153] width 150 height 24
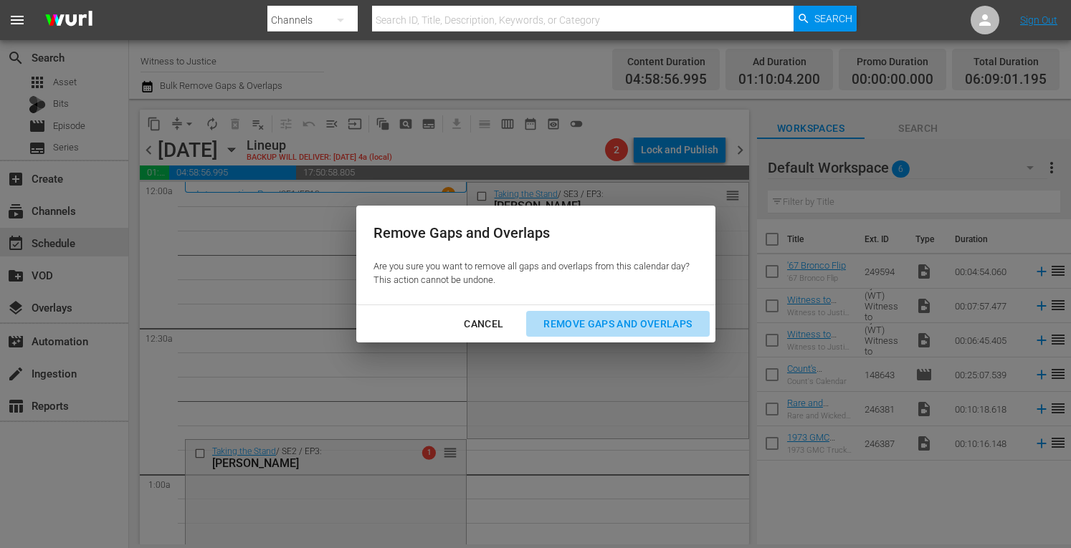
click at [582, 326] on div "Remove Gaps and Overlaps" at bounding box center [617, 324] width 171 height 18
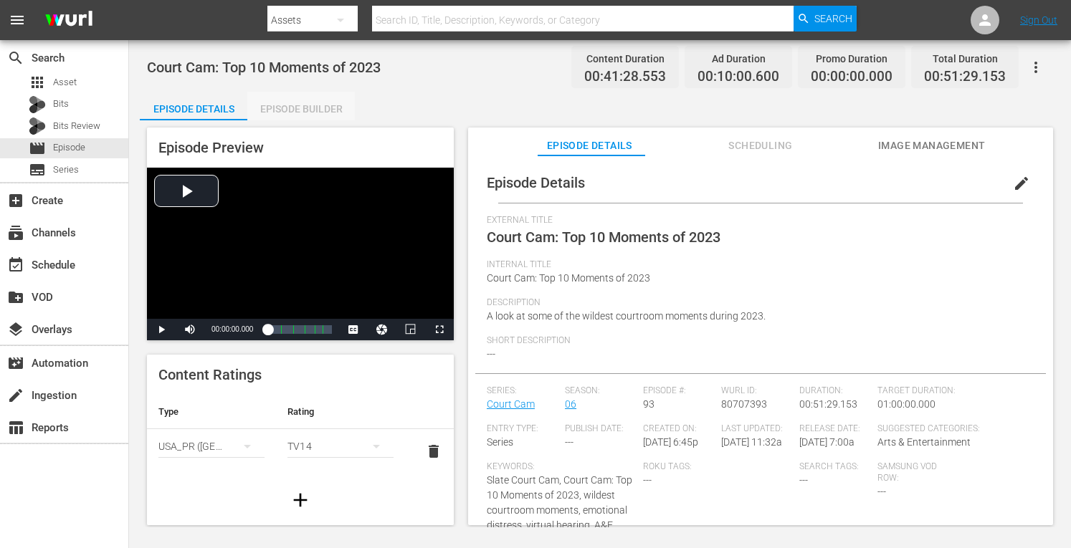
click at [315, 107] on div "Episode Builder" at bounding box center [300, 109] width 107 height 34
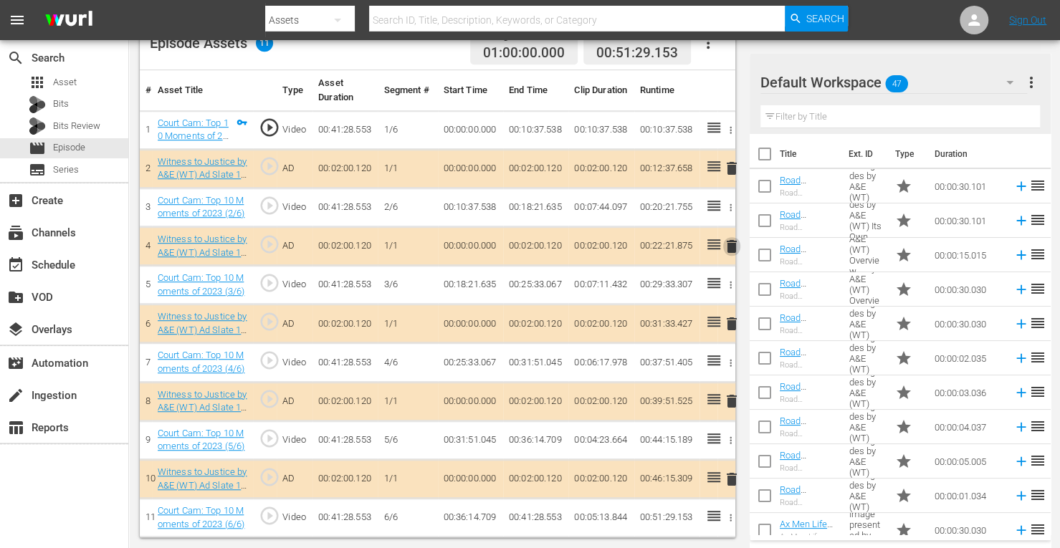
scroll to position [397, 0]
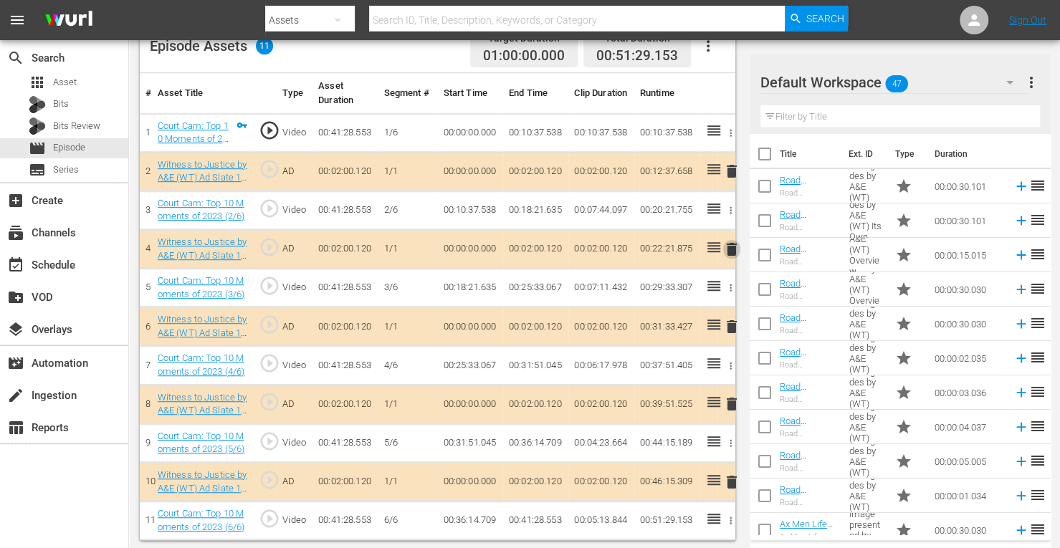
click at [730, 250] on span "delete" at bounding box center [731, 249] width 17 height 17
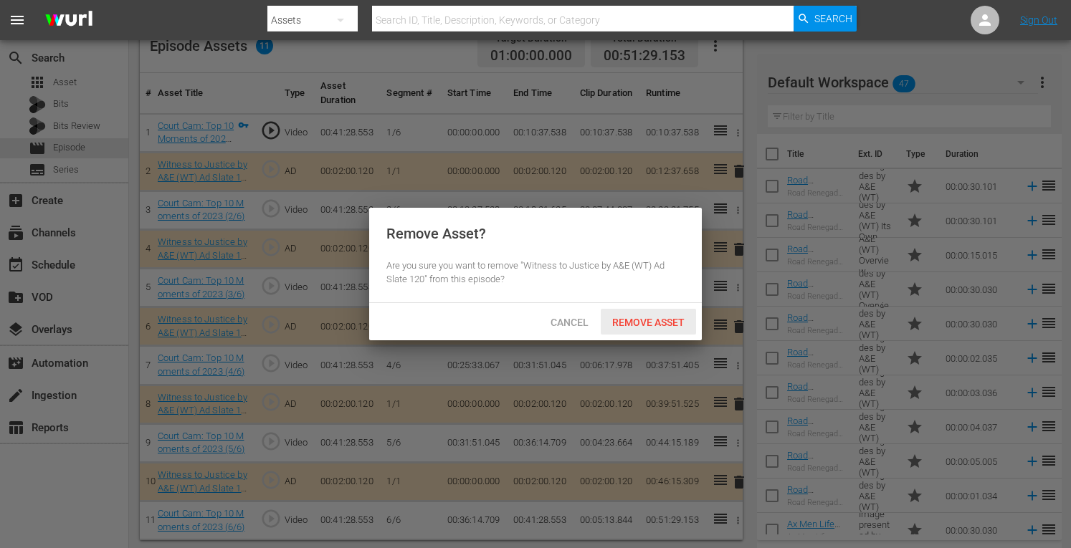
click at [646, 322] on span "Remove Asset" at bounding box center [648, 322] width 95 height 11
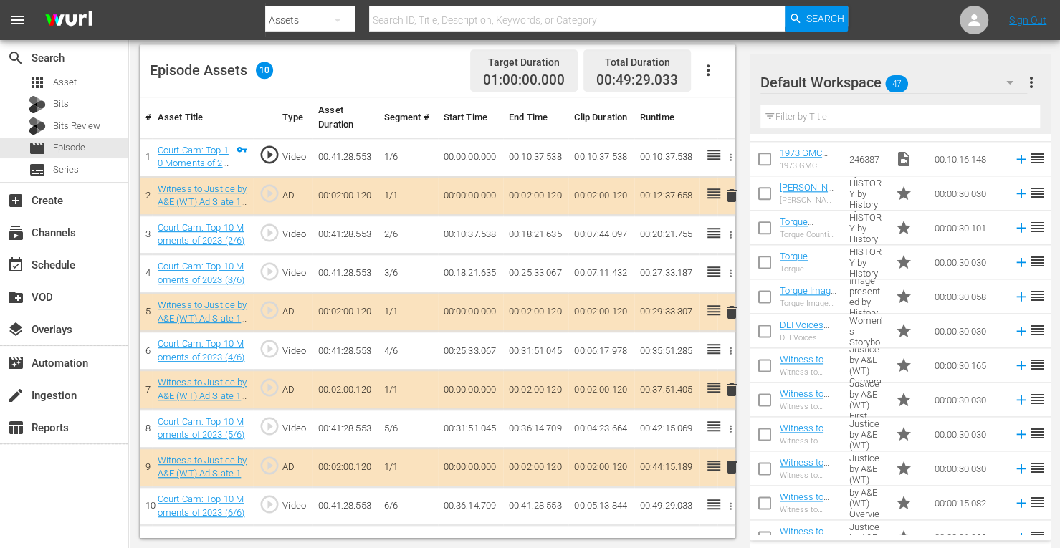
scroll to position [1251, 0]
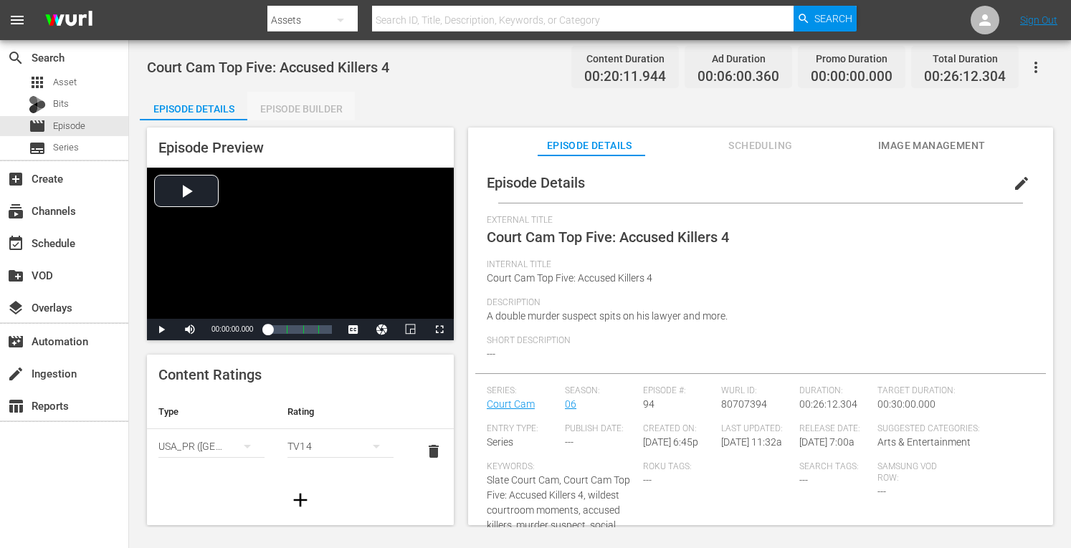
click at [305, 103] on div "Episode Builder" at bounding box center [300, 109] width 107 height 34
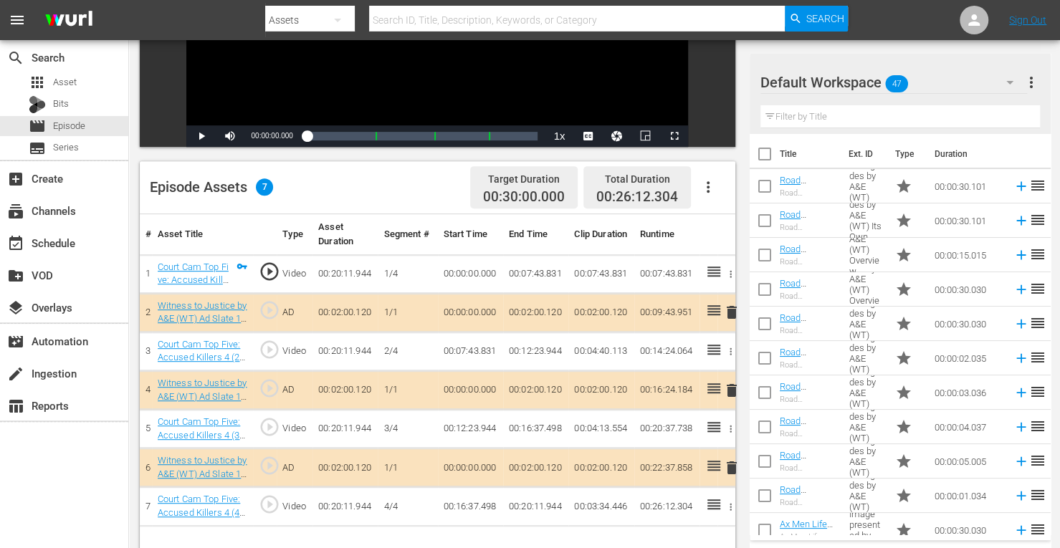
scroll to position [373, 0]
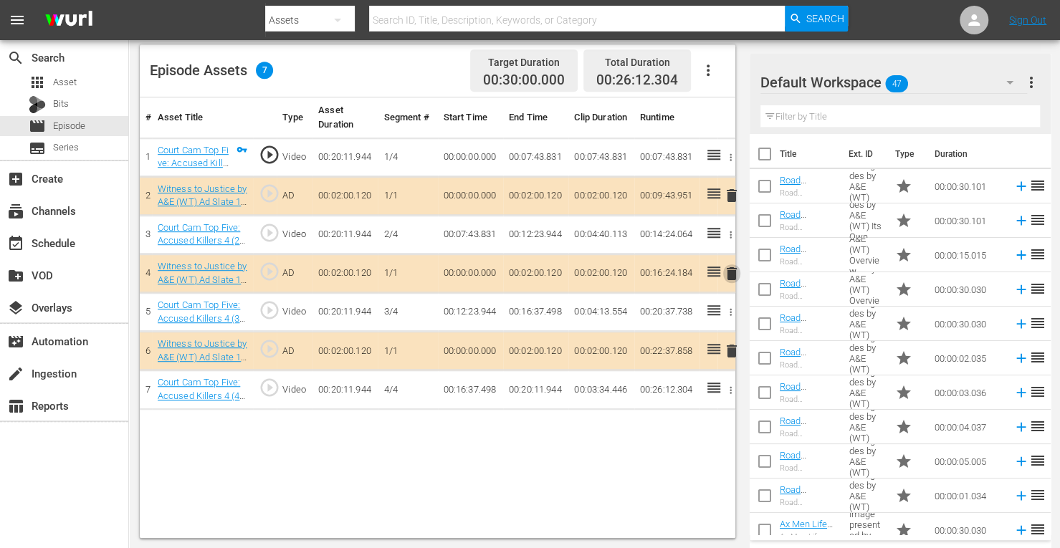
click at [735, 274] on span "delete" at bounding box center [731, 273] width 17 height 17
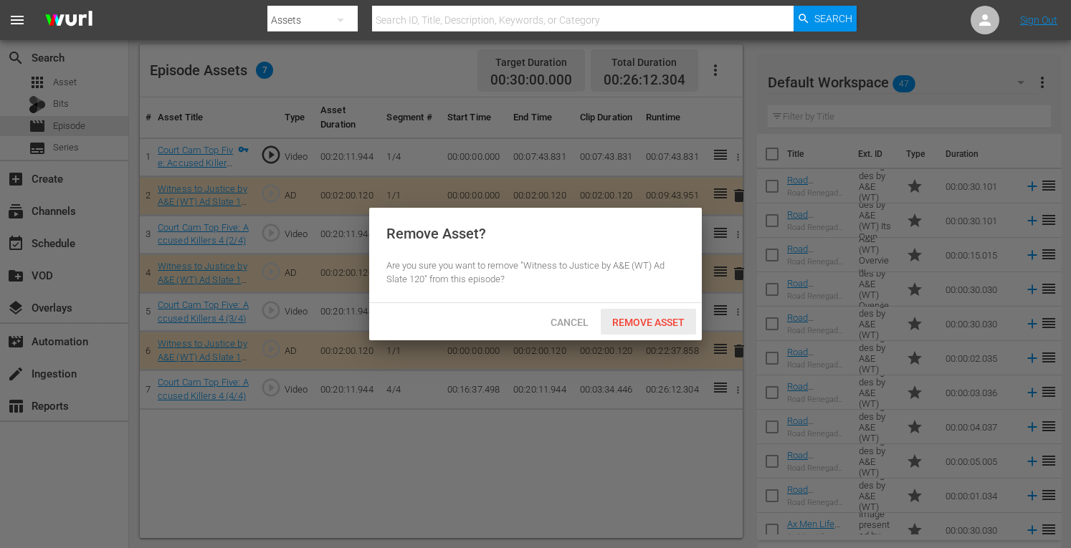
click at [659, 320] on span "Remove Asset" at bounding box center [648, 322] width 95 height 11
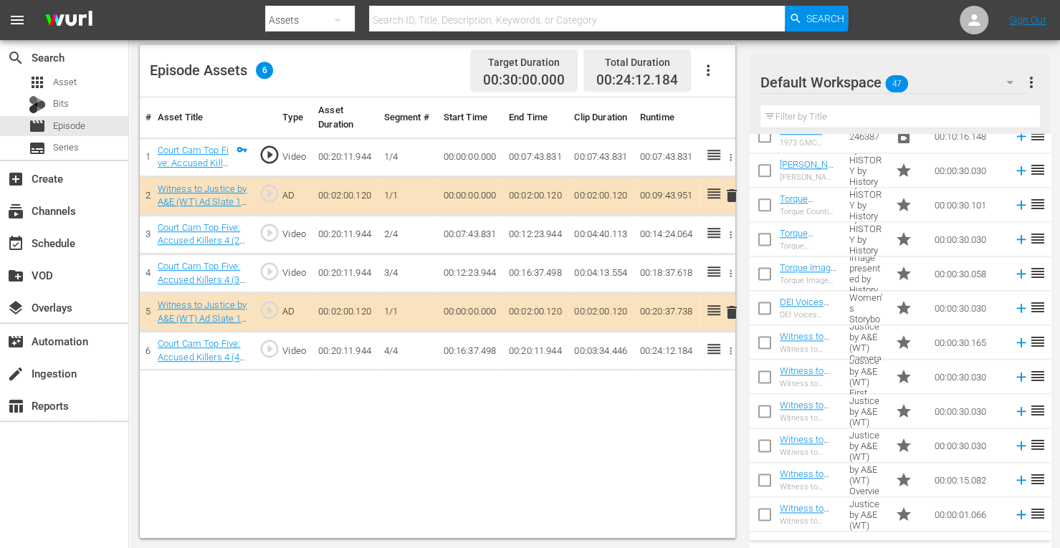
scroll to position [1251, 0]
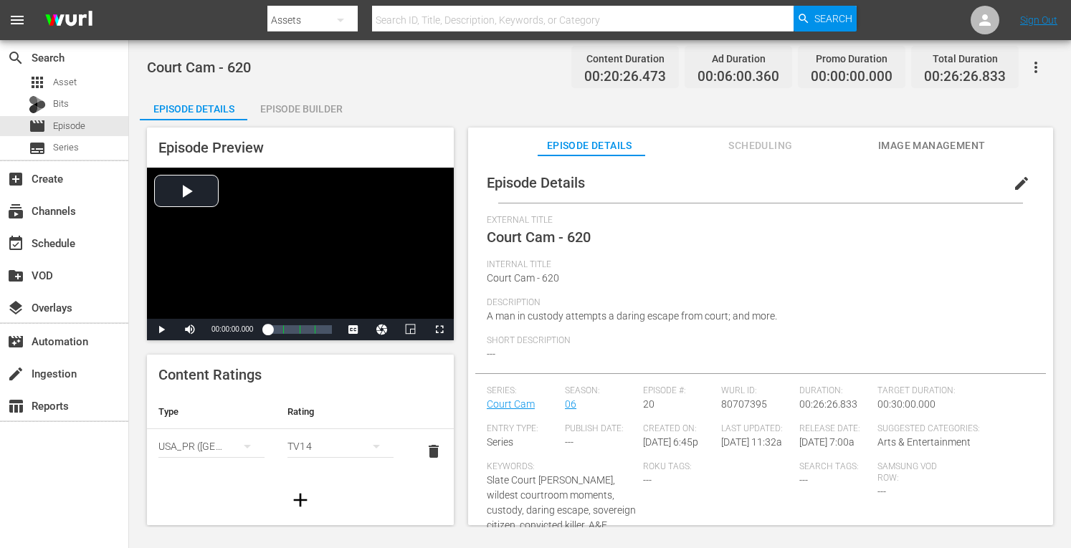
click at [303, 105] on div "Episode Builder" at bounding box center [300, 109] width 107 height 34
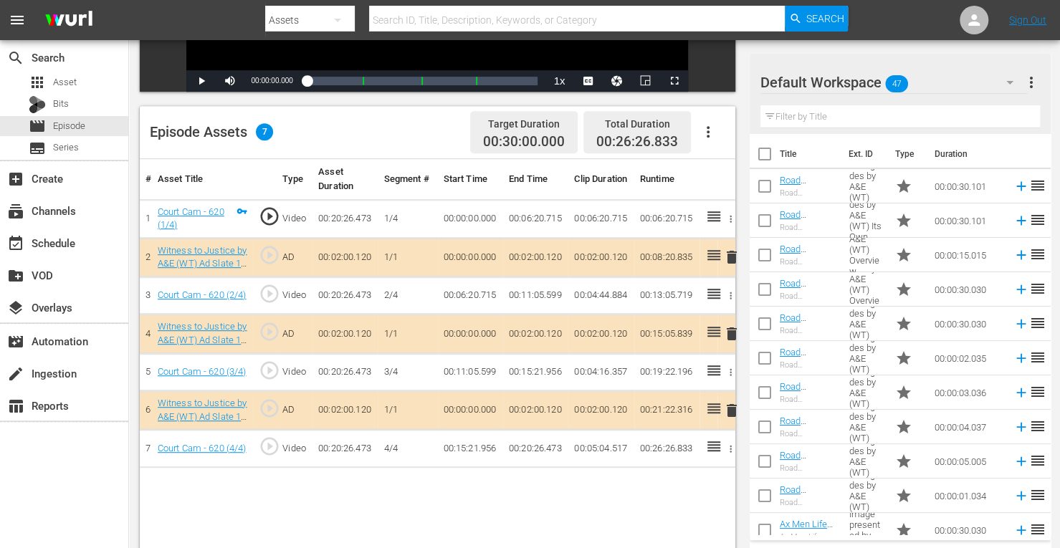
scroll to position [373, 0]
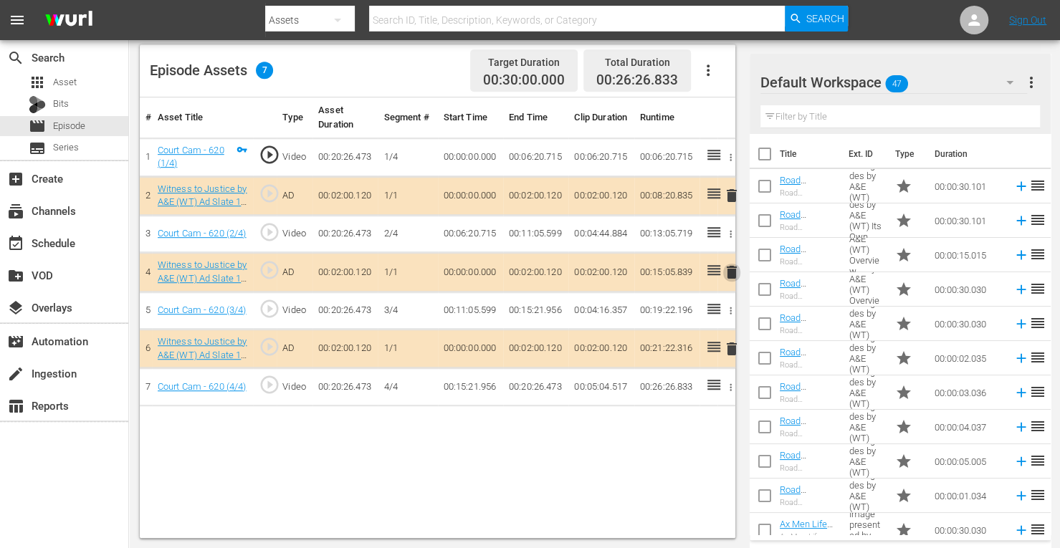
click at [728, 273] on span "delete" at bounding box center [731, 272] width 17 height 17
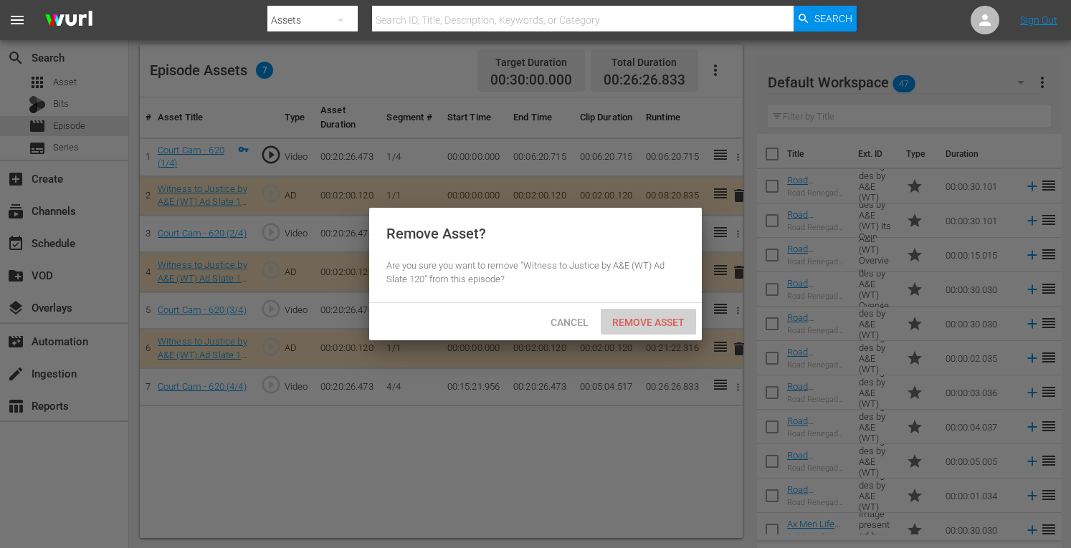
click at [642, 317] on span "Remove Asset" at bounding box center [648, 322] width 95 height 11
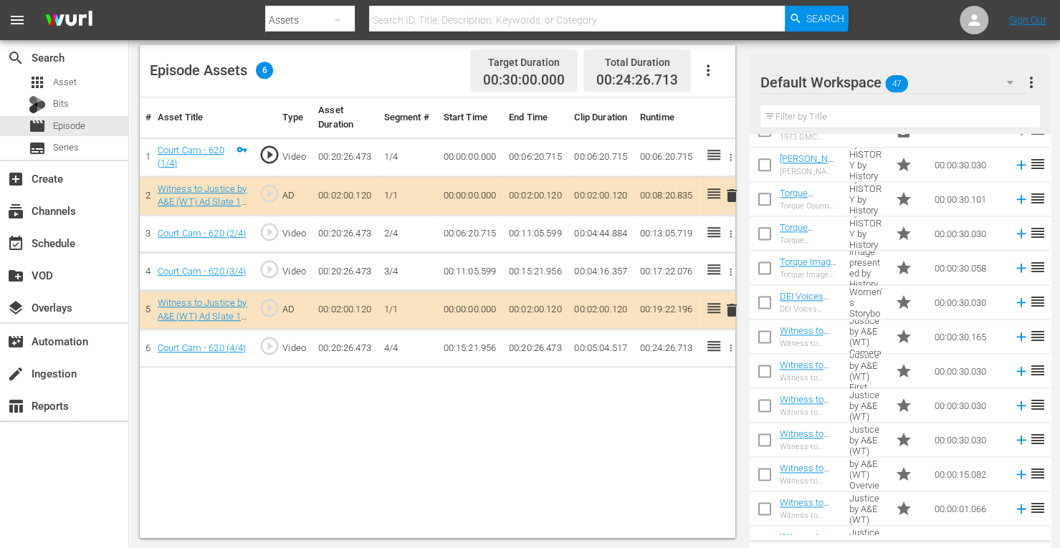
scroll to position [1251, 0]
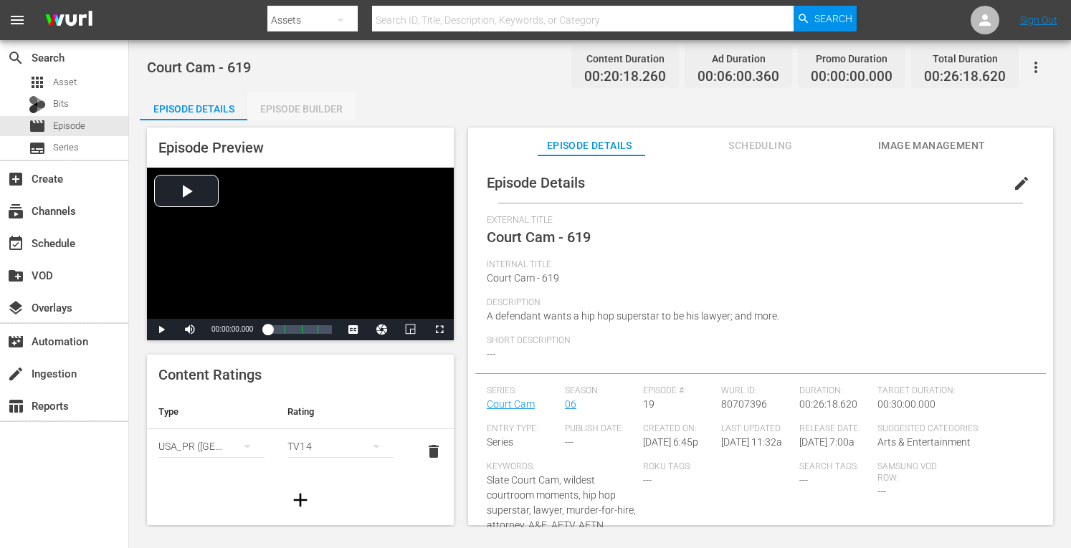
click at [307, 108] on div "Episode Builder" at bounding box center [300, 109] width 107 height 34
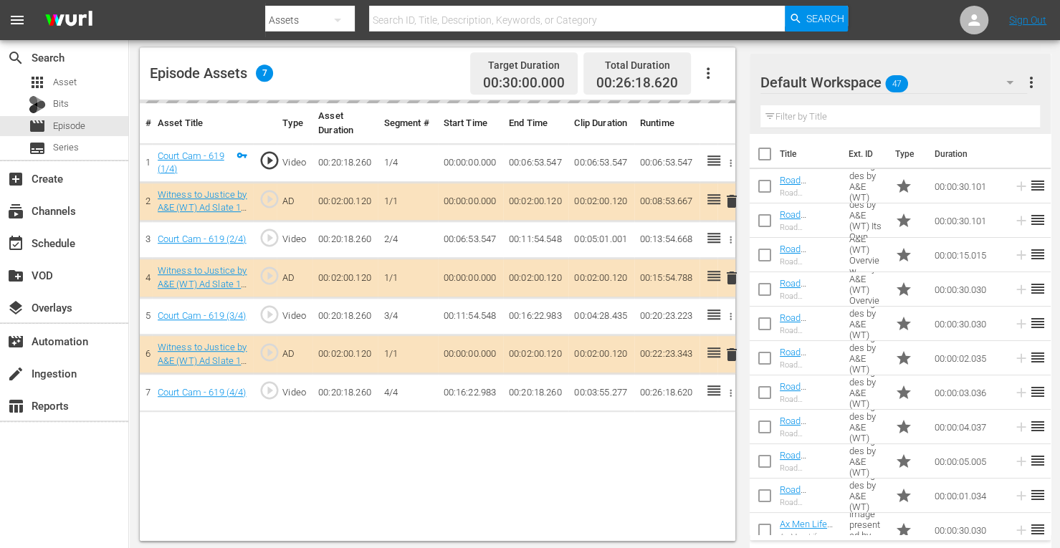
scroll to position [373, 0]
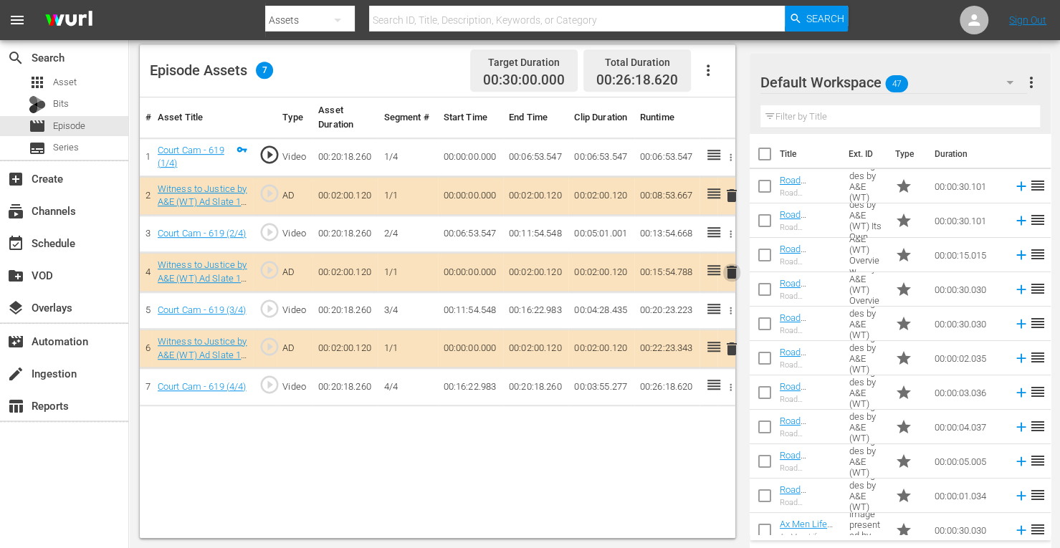
click at [731, 273] on span "delete" at bounding box center [731, 272] width 17 height 17
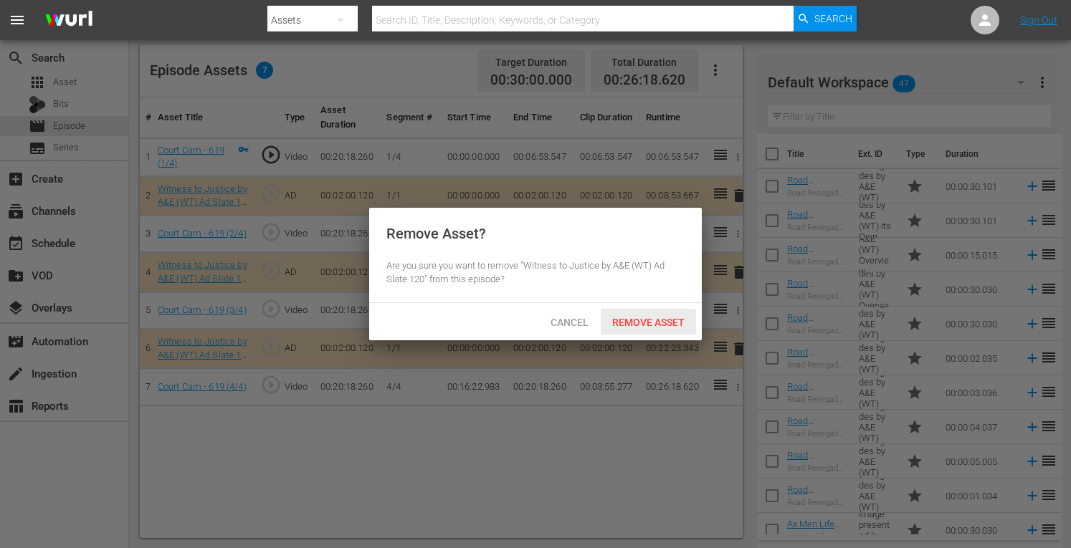
click at [641, 317] on span "Remove Asset" at bounding box center [648, 322] width 95 height 11
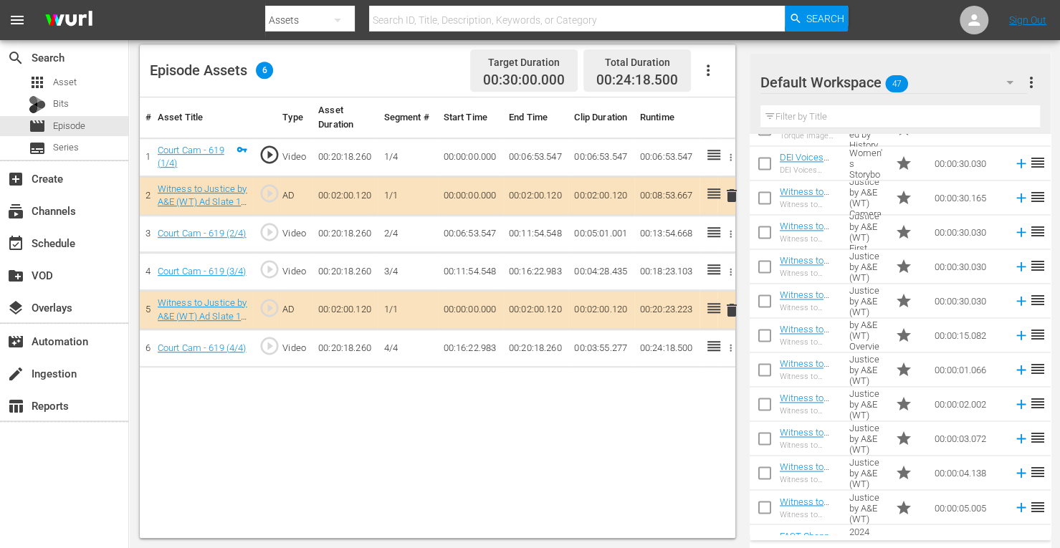
scroll to position [1223, 0]
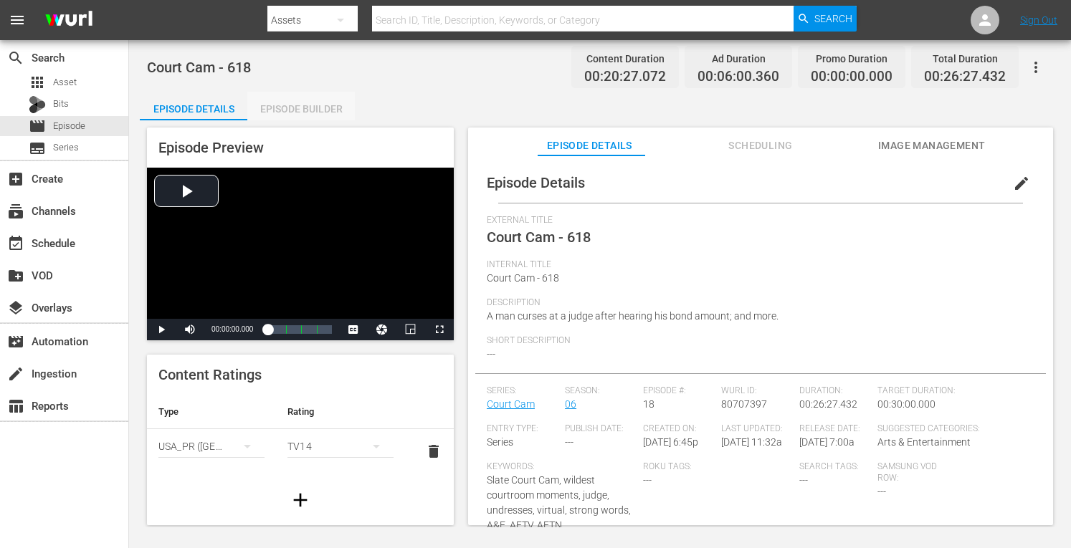
click at [319, 105] on div "Episode Builder" at bounding box center [300, 109] width 107 height 34
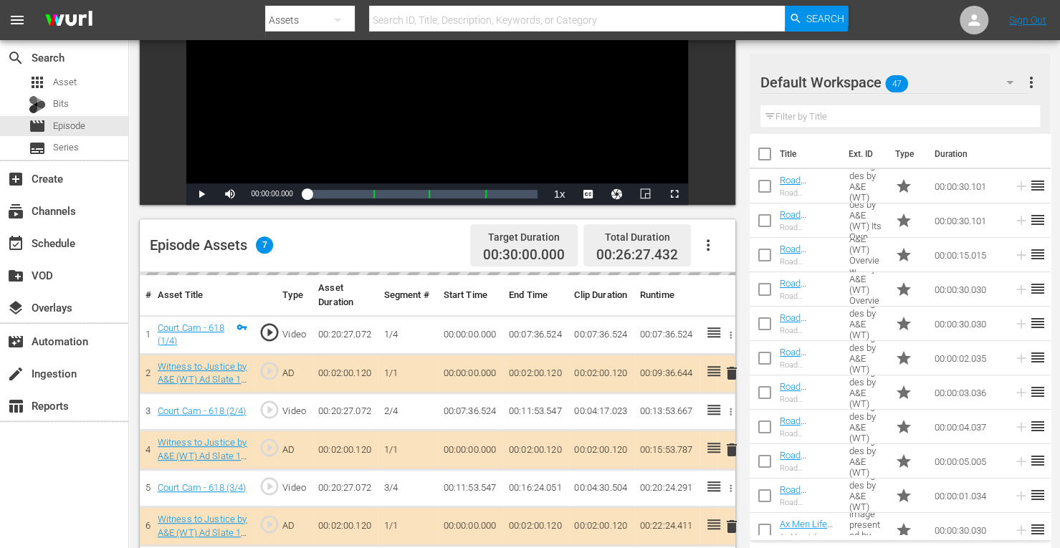
scroll to position [373, 0]
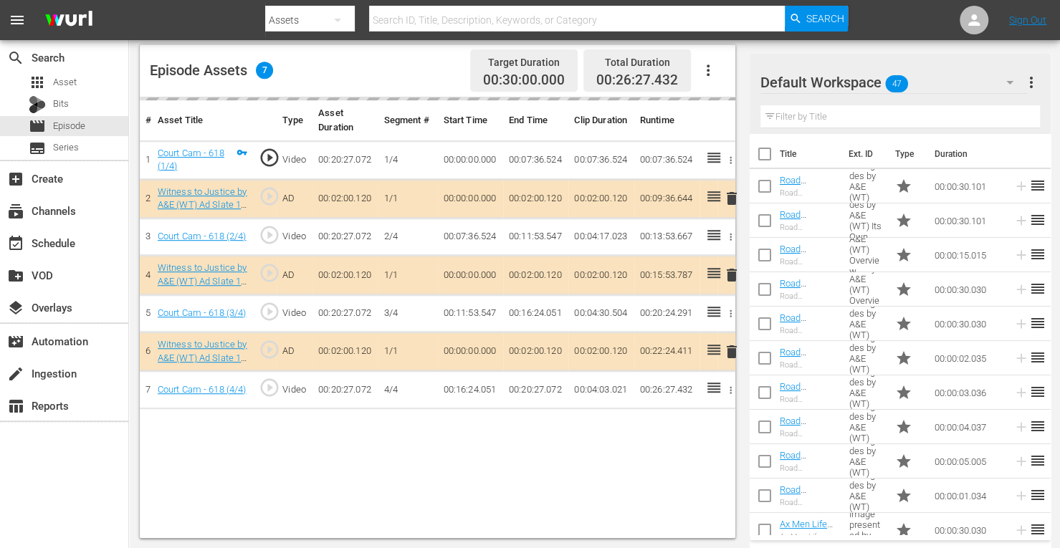
click at [731, 277] on td "delete" at bounding box center [726, 275] width 18 height 39
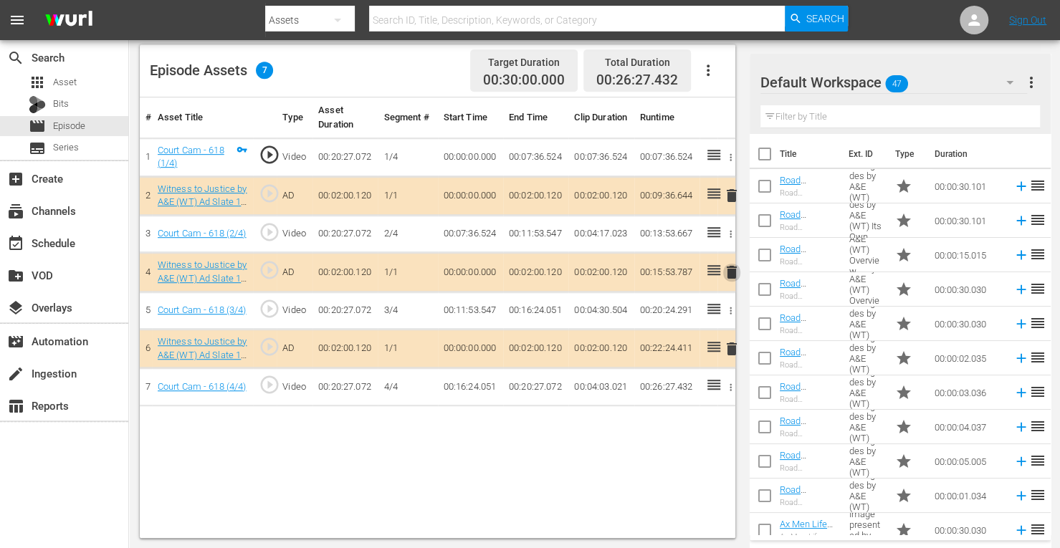
click at [732, 269] on span "delete" at bounding box center [731, 272] width 17 height 17
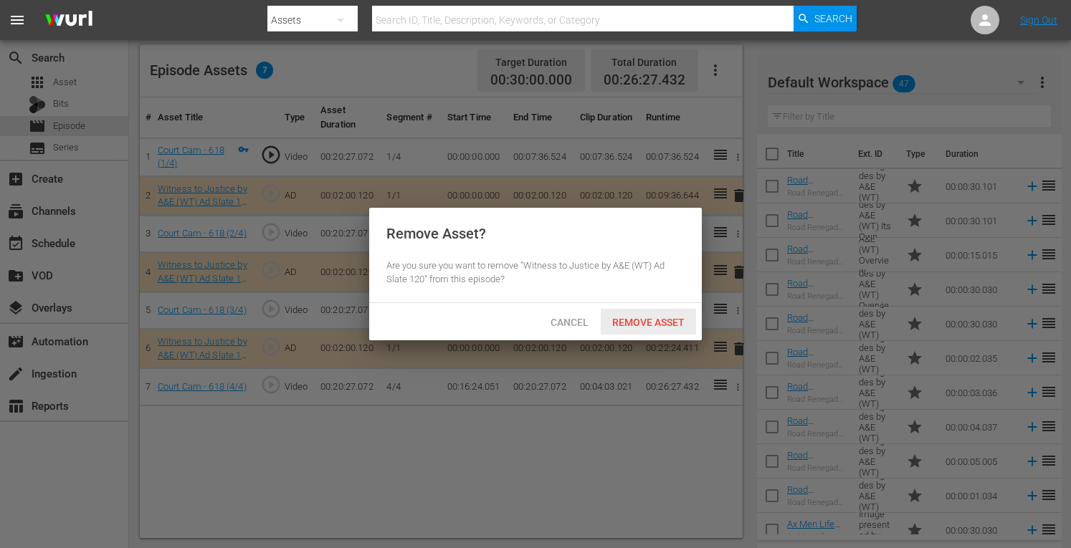
click at [659, 323] on span "Remove Asset" at bounding box center [648, 322] width 95 height 11
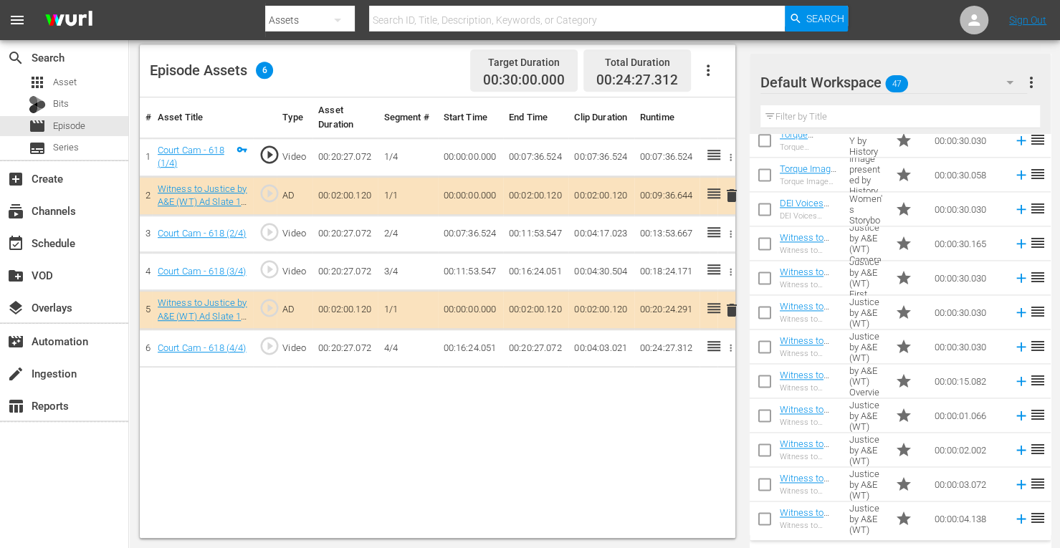
scroll to position [1251, 0]
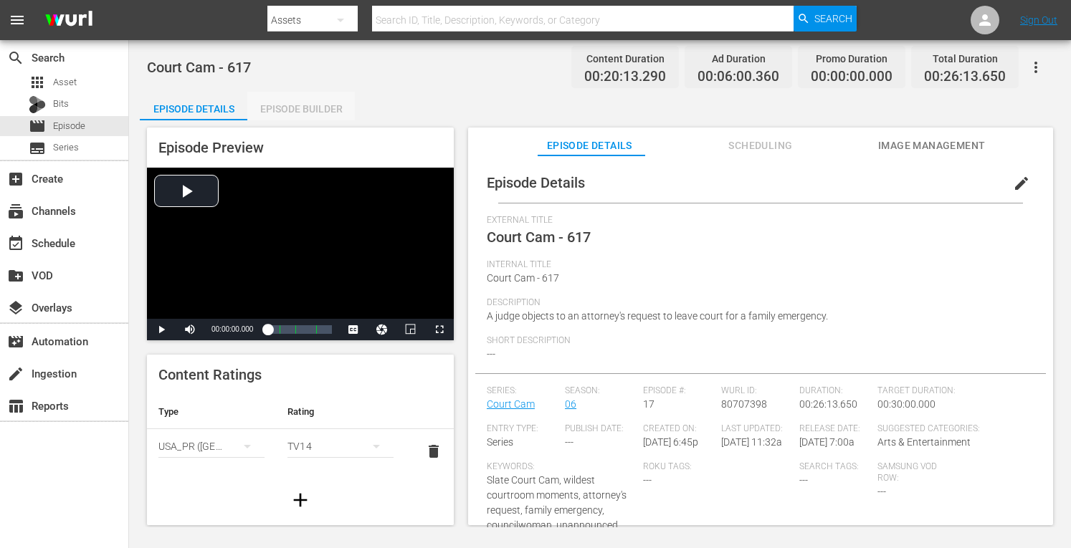
click at [308, 102] on div "Episode Builder" at bounding box center [300, 109] width 107 height 34
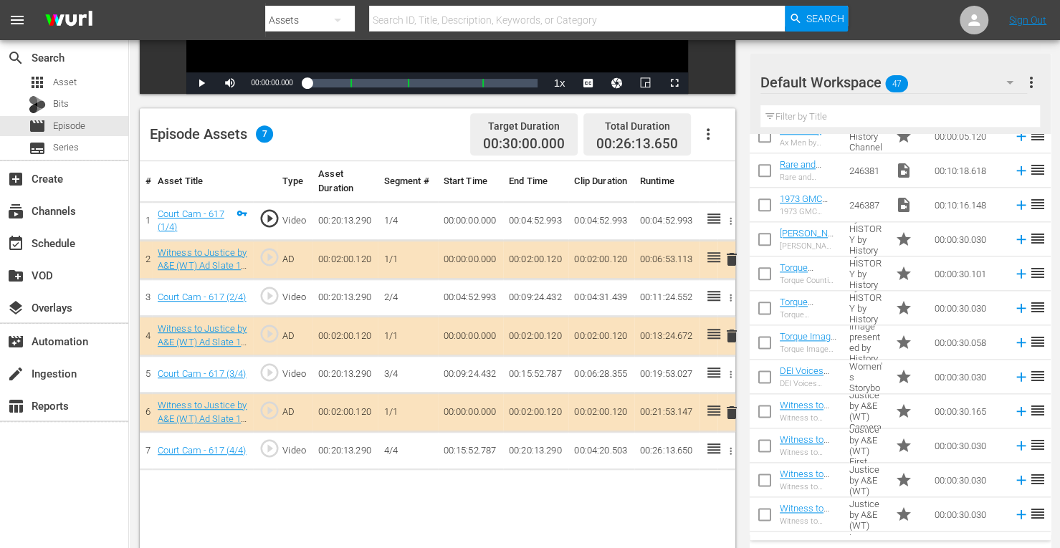
scroll to position [1015, 0]
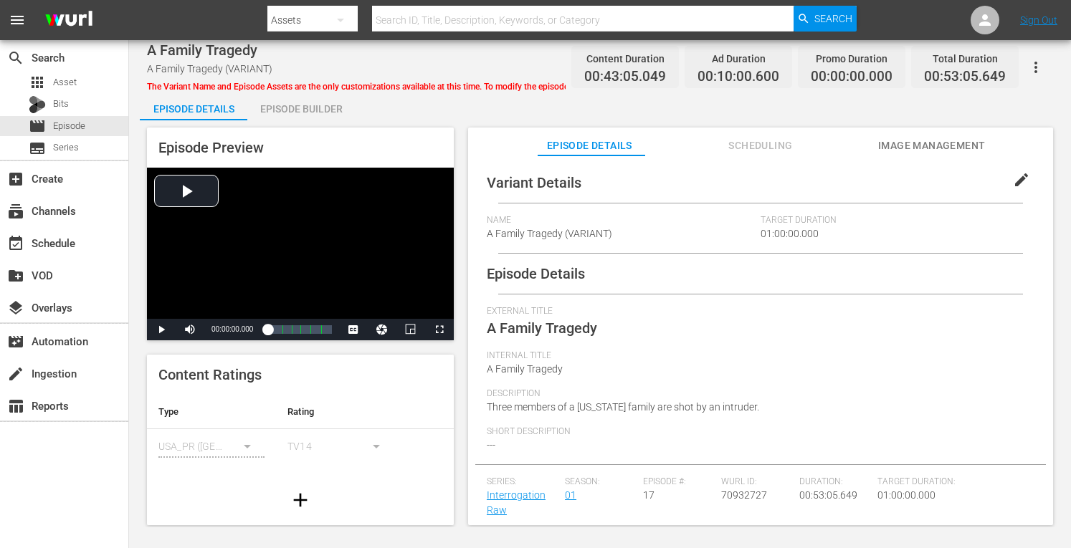
click at [284, 108] on div "Episode Builder" at bounding box center [300, 109] width 107 height 34
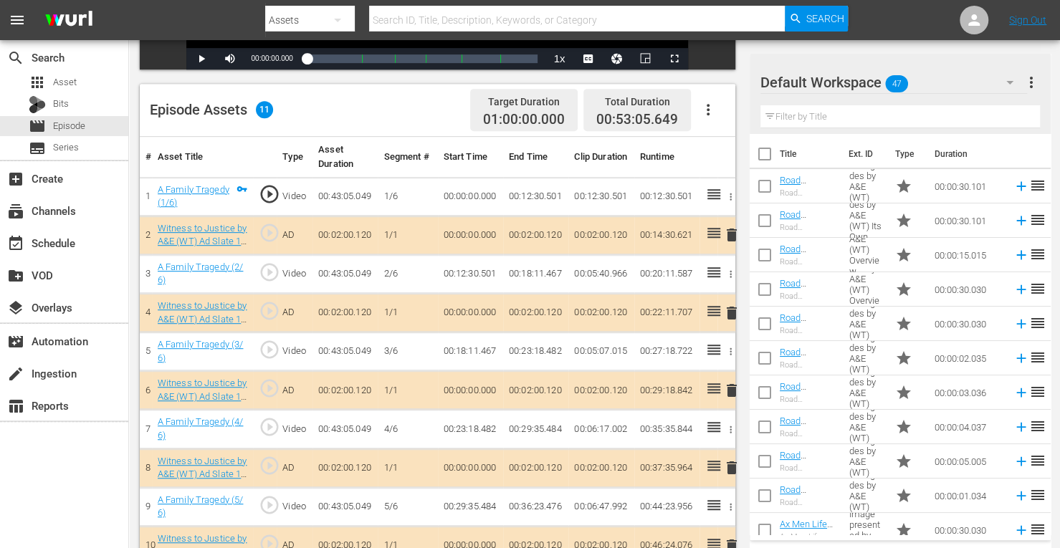
scroll to position [397, 0]
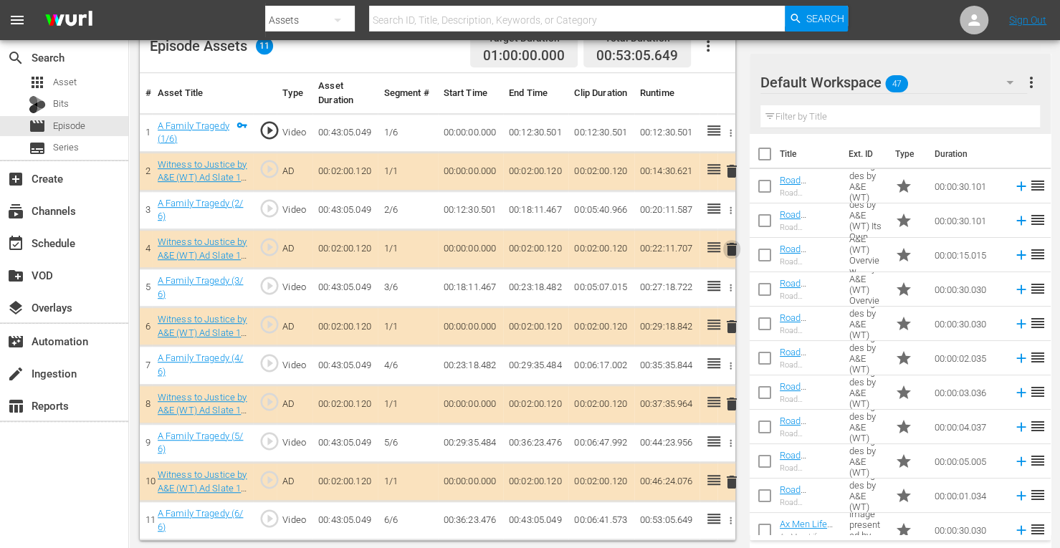
click at [733, 248] on span "delete" at bounding box center [731, 249] width 17 height 17
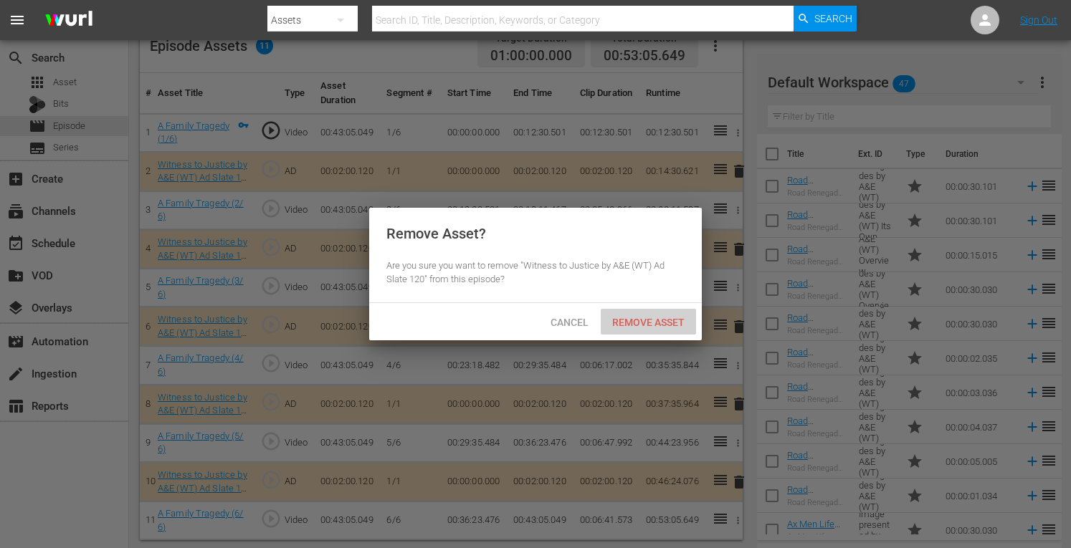
click at [654, 325] on span "Remove Asset" at bounding box center [648, 322] width 95 height 11
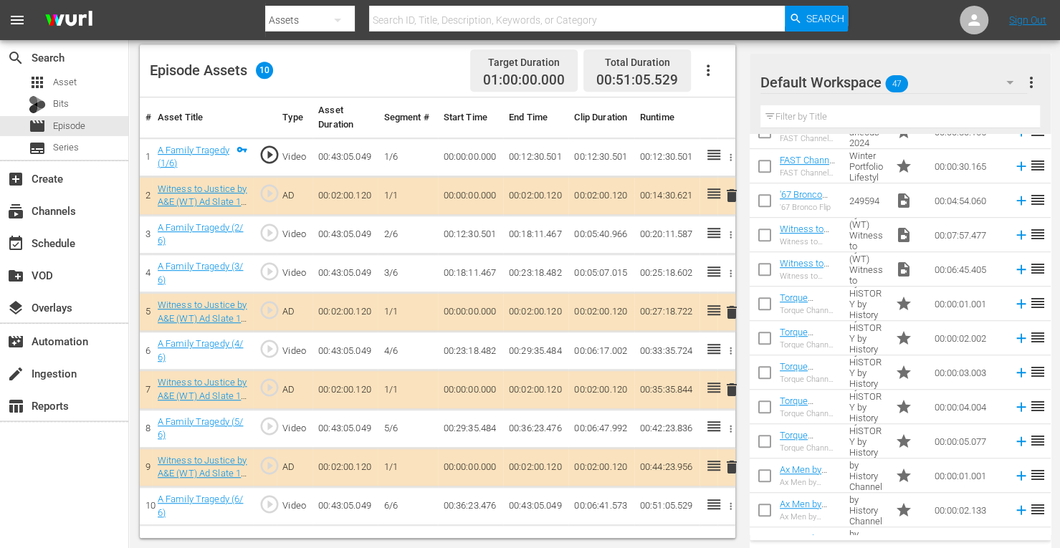
scroll to position [512, 0]
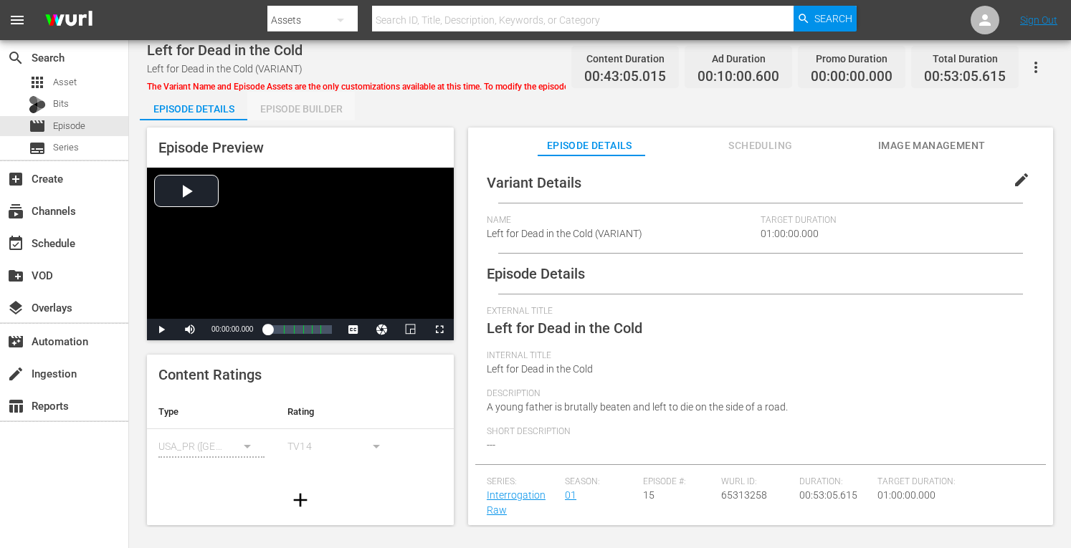
click at [327, 102] on div "Episode Builder" at bounding box center [300, 109] width 107 height 34
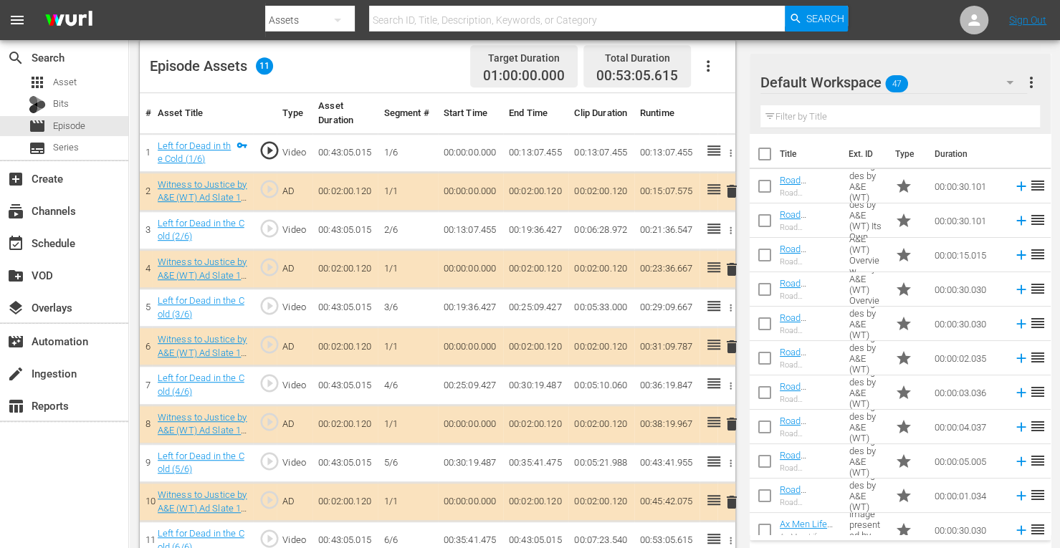
scroll to position [397, 0]
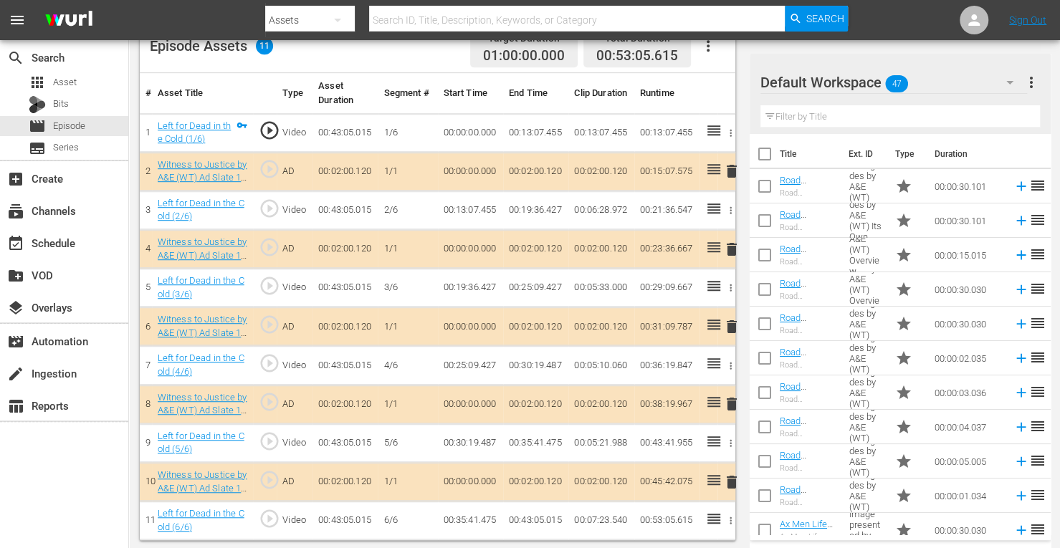
click at [732, 326] on span "delete" at bounding box center [731, 326] width 17 height 17
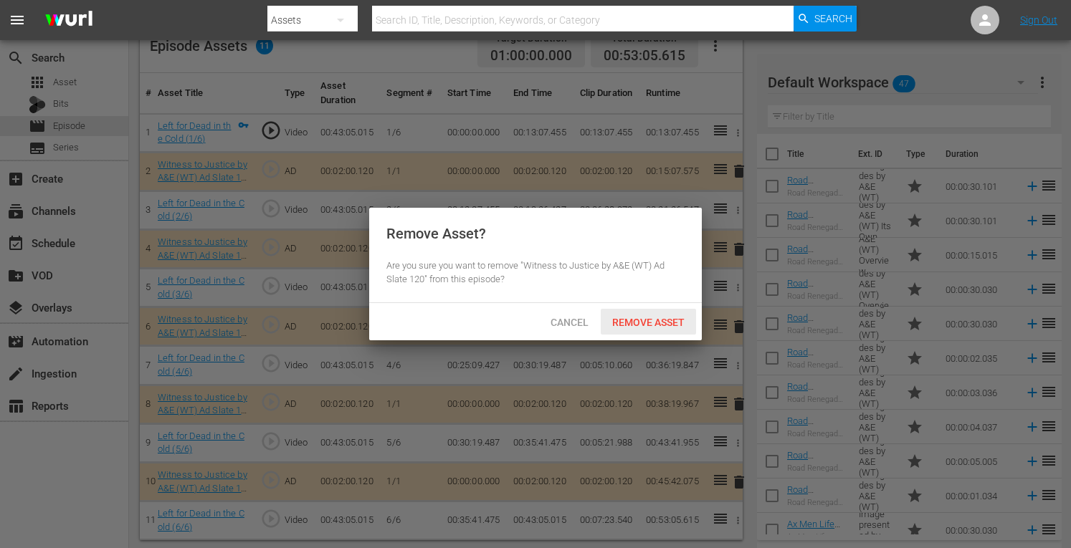
click at [665, 315] on div "Remove Asset" at bounding box center [648, 322] width 95 height 27
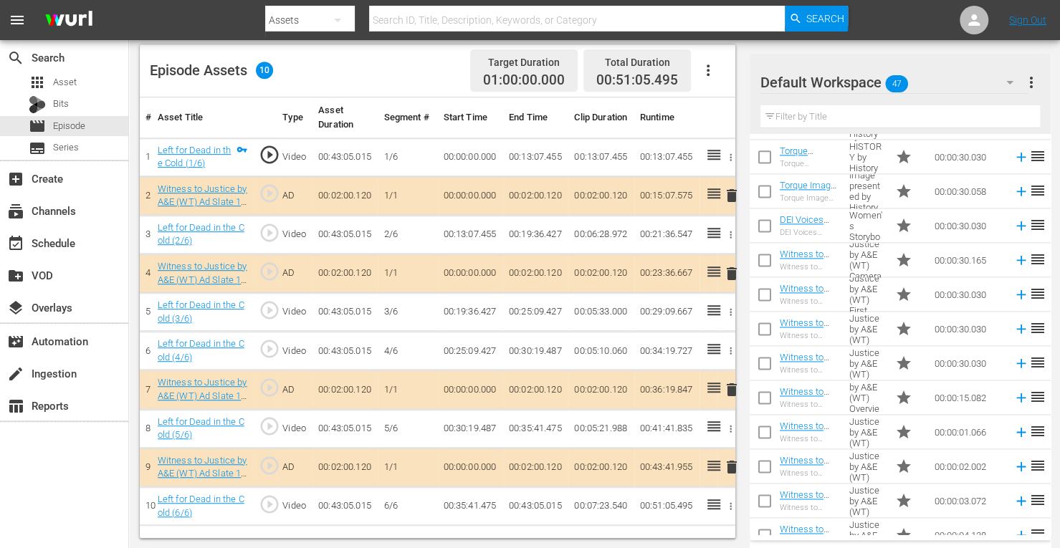
scroll to position [1180, 0]
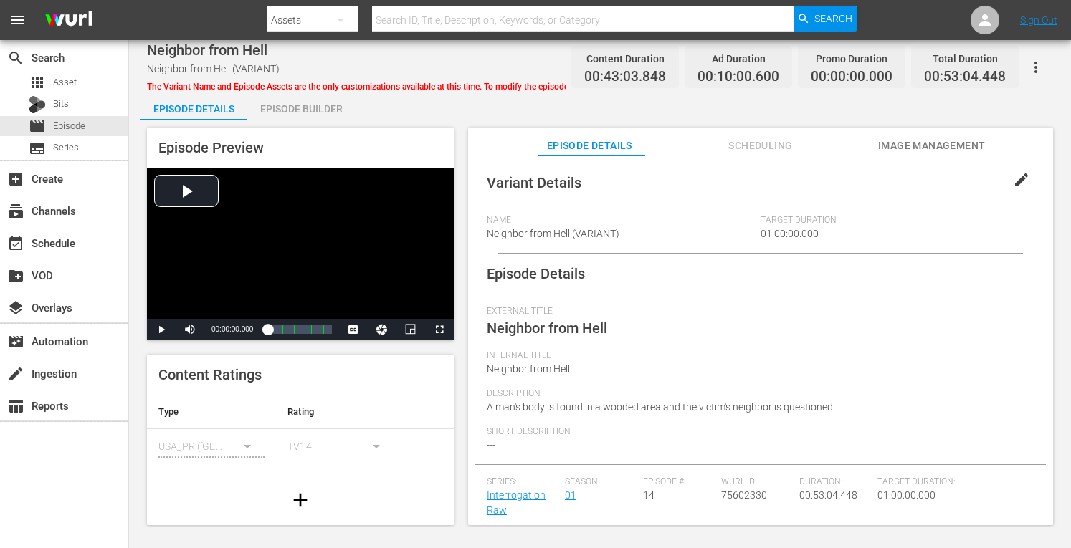
click at [312, 105] on div "Episode Builder" at bounding box center [300, 109] width 107 height 34
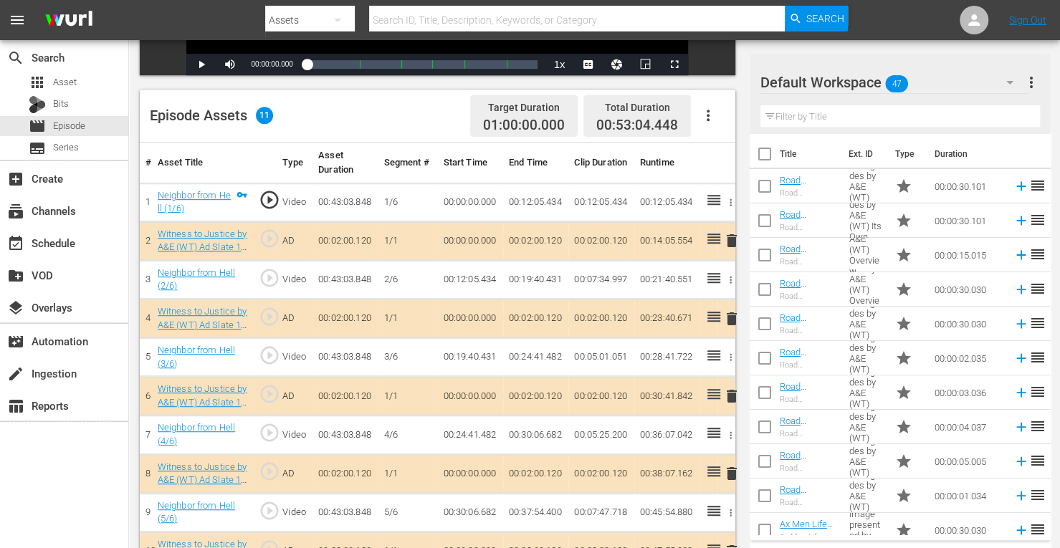
scroll to position [397, 0]
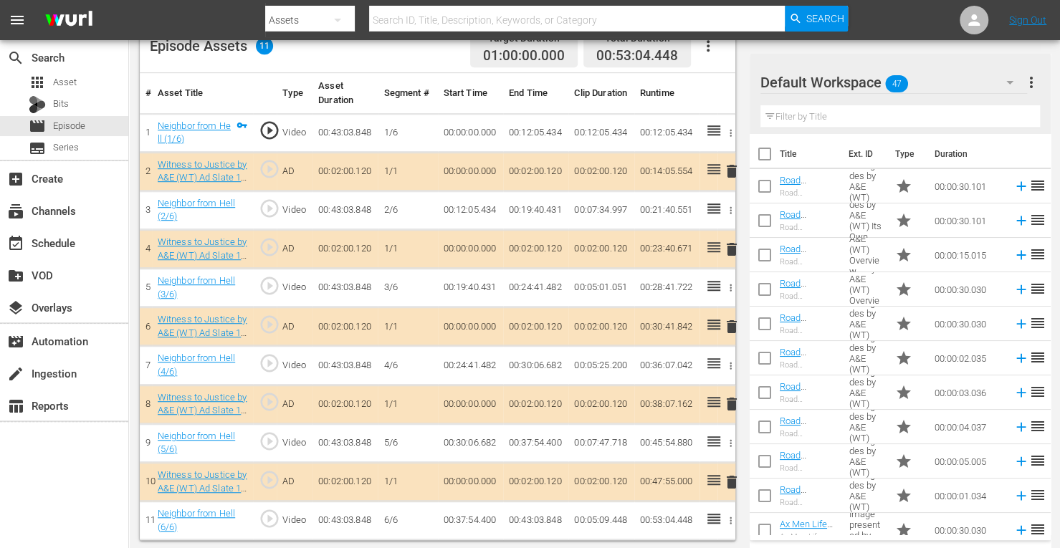
click at [734, 247] on span "delete" at bounding box center [731, 249] width 17 height 17
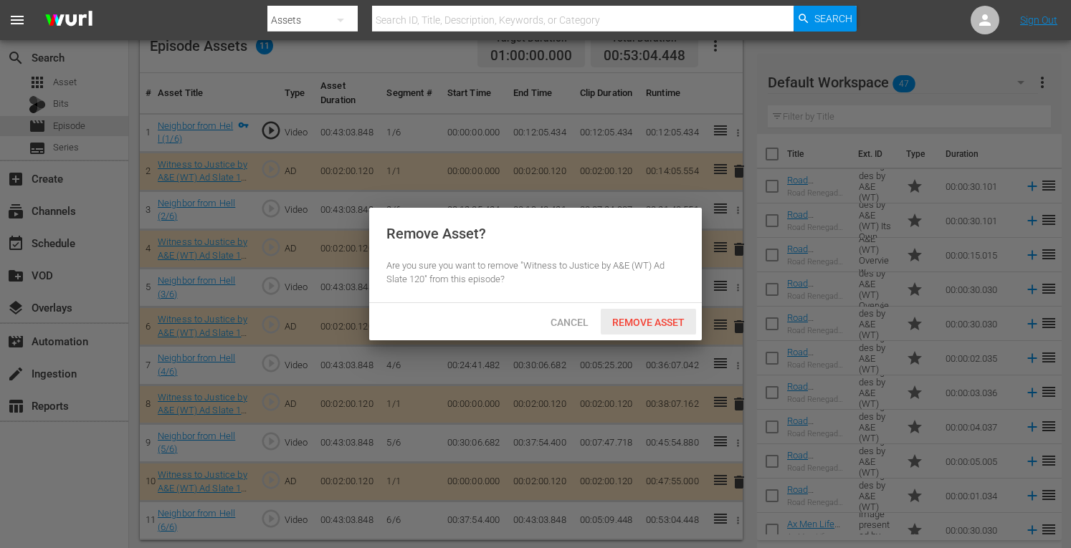
click at [662, 323] on span "Remove Asset" at bounding box center [648, 322] width 95 height 11
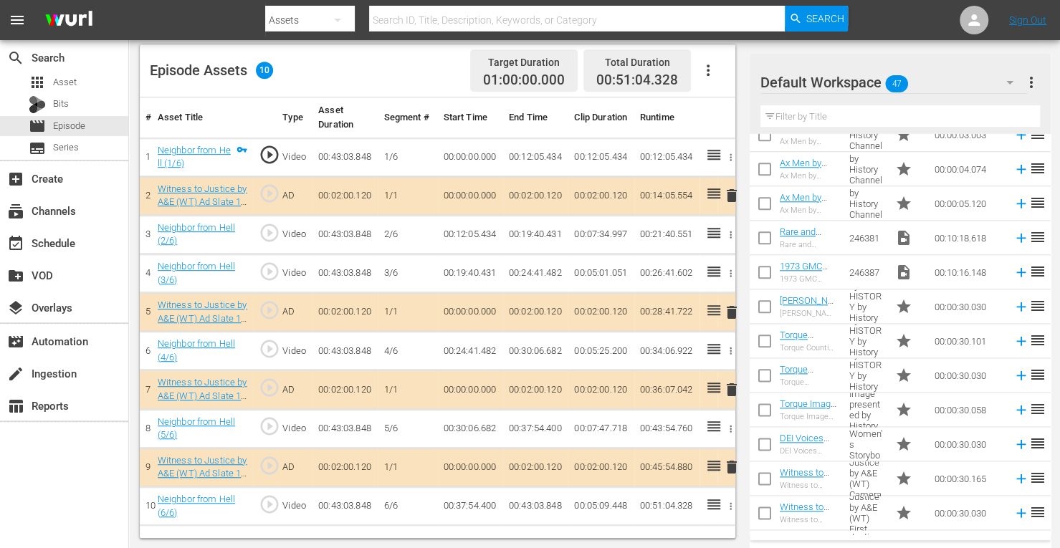
scroll to position [1251, 0]
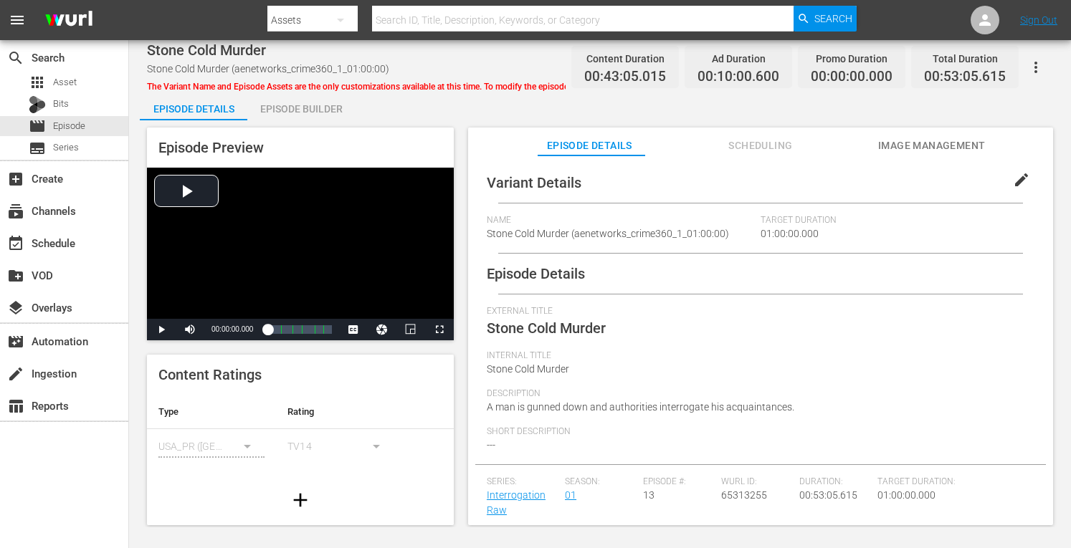
click at [315, 107] on div "Episode Builder" at bounding box center [300, 109] width 107 height 34
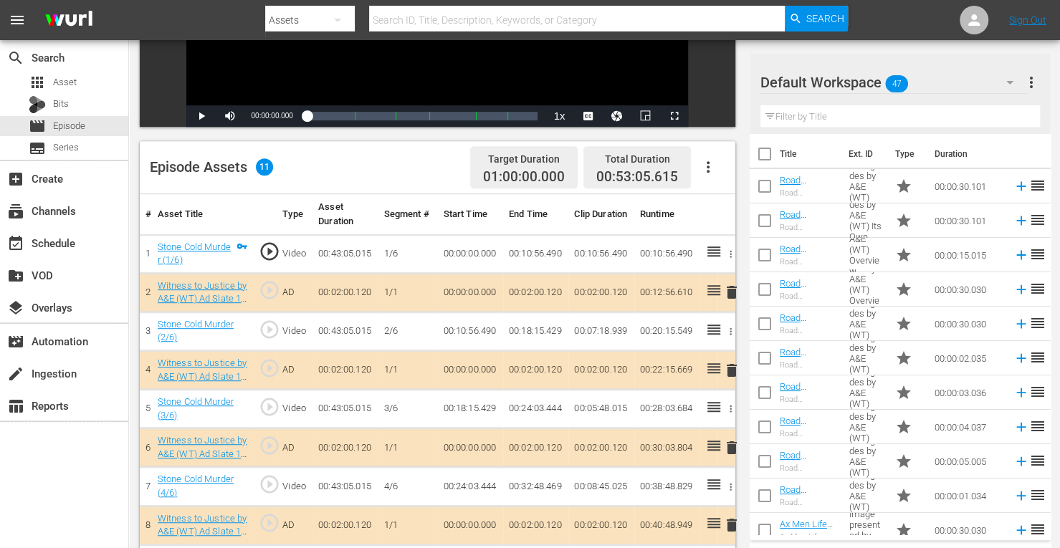
scroll to position [397, 0]
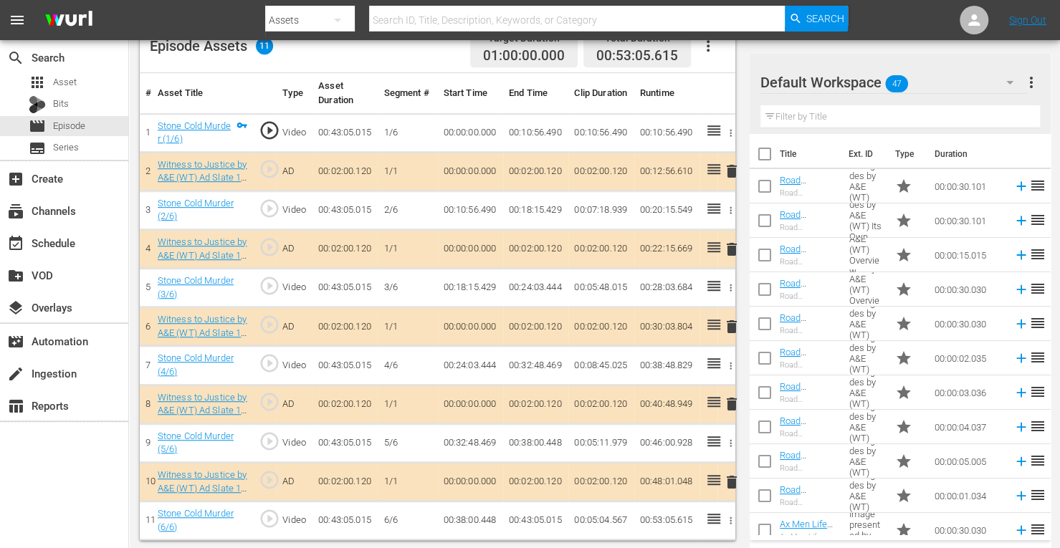
click at [732, 250] on span "delete" at bounding box center [731, 249] width 17 height 17
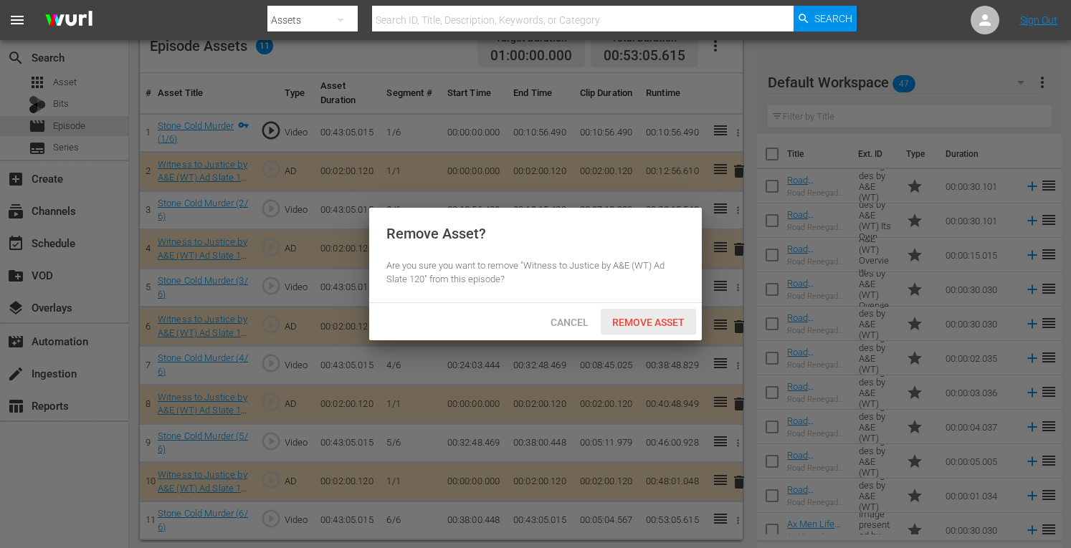
click at [644, 315] on div "Remove Asset" at bounding box center [648, 322] width 95 height 27
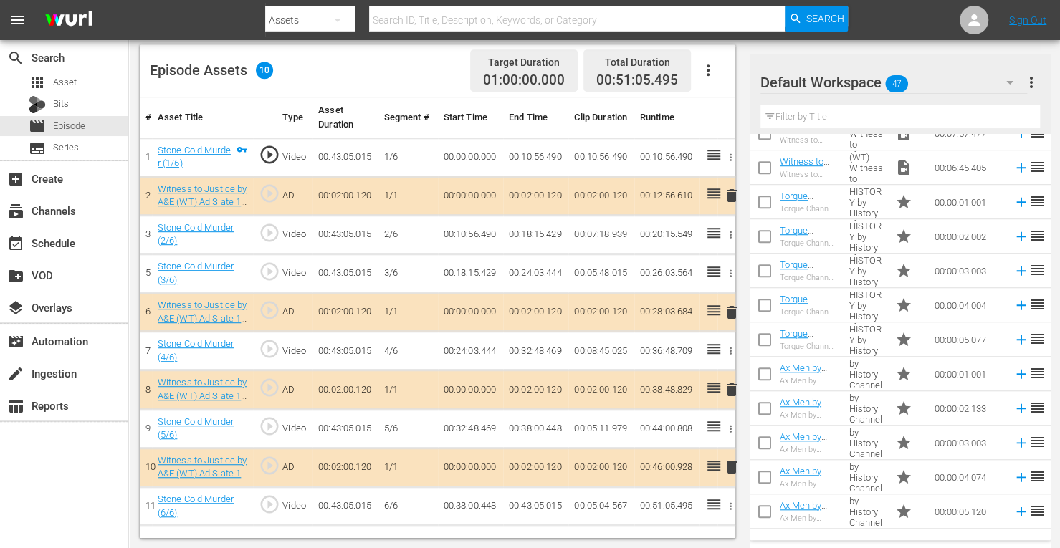
scroll to position [700, 0]
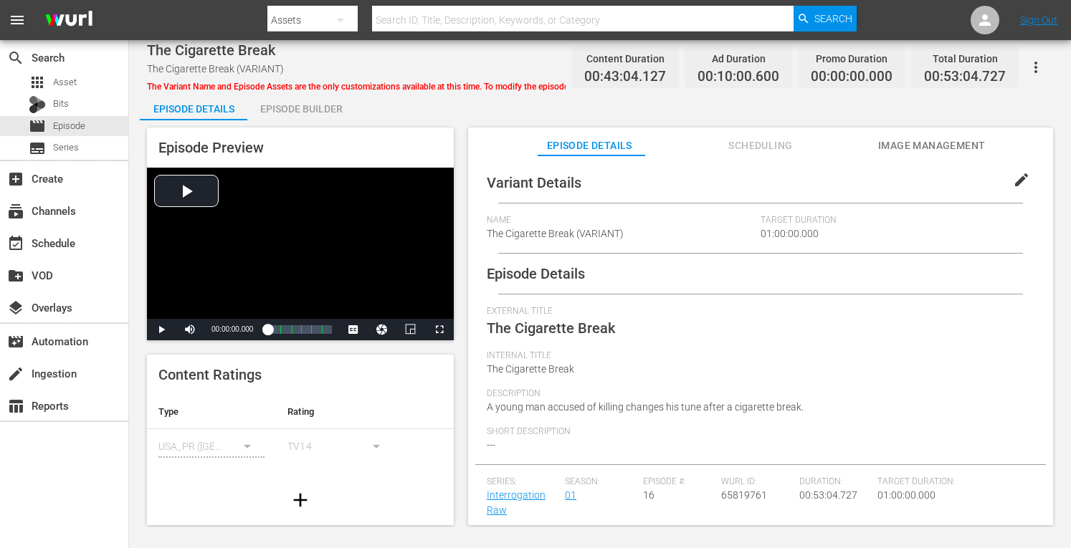
click at [309, 107] on div "Episode Builder" at bounding box center [300, 109] width 107 height 34
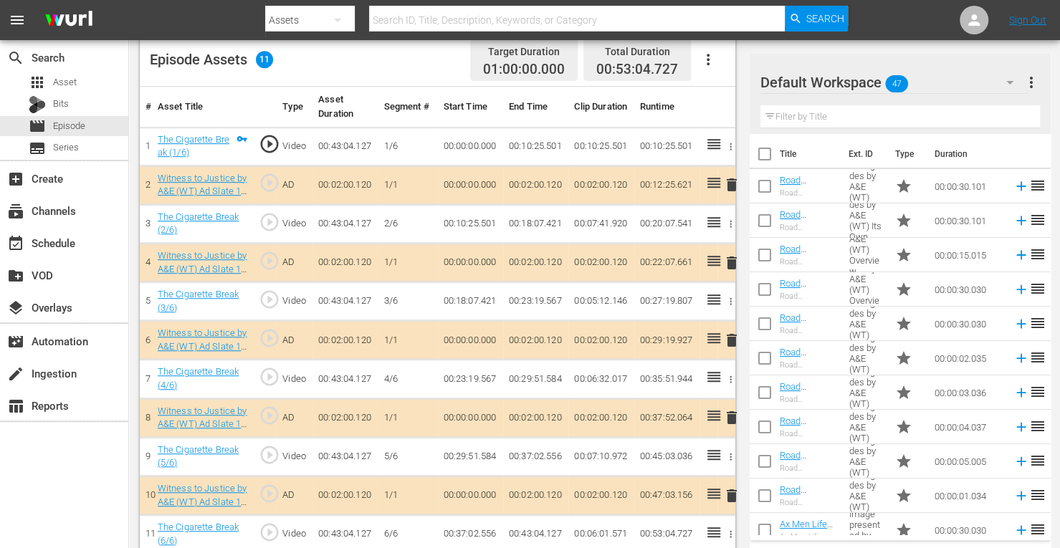
scroll to position [397, 0]
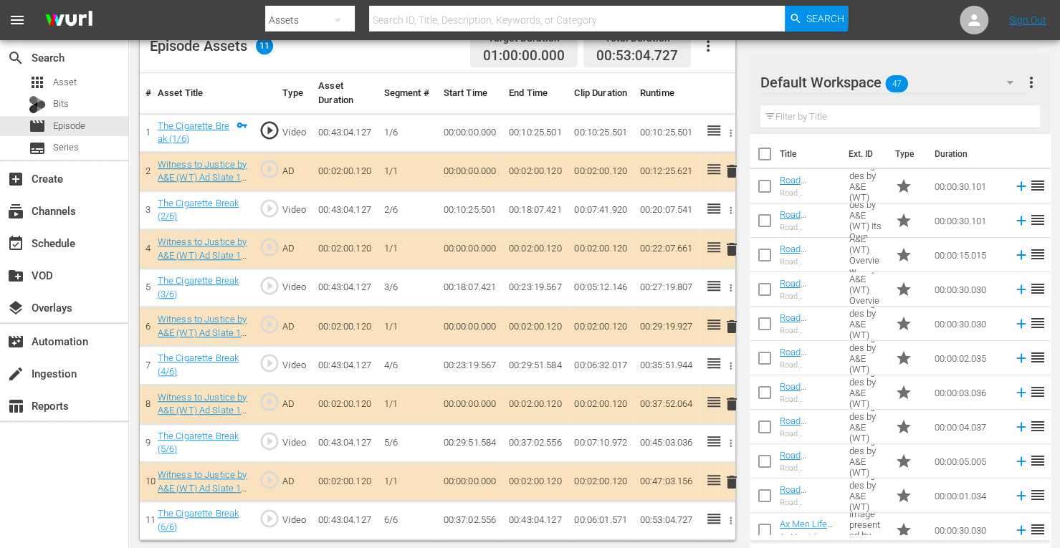
click at [725, 247] on span "delete" at bounding box center [731, 249] width 17 height 17
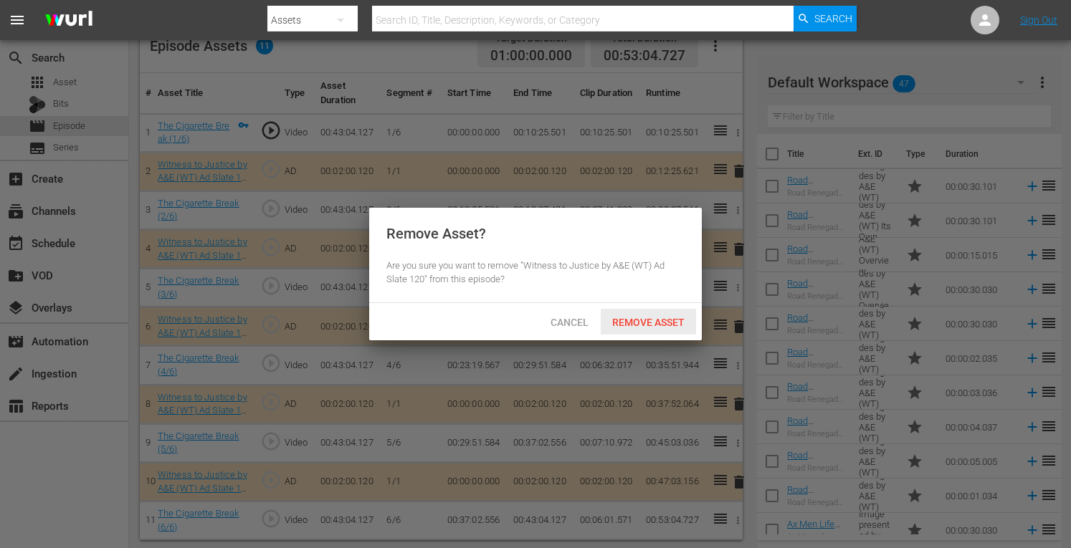
click at [654, 317] on span "Remove Asset" at bounding box center [648, 322] width 95 height 11
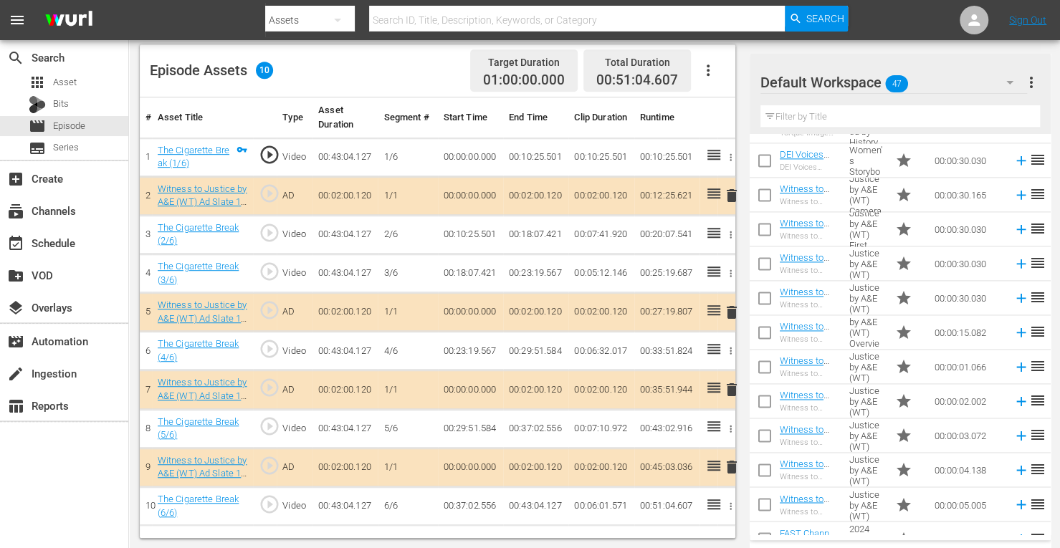
scroll to position [1251, 0]
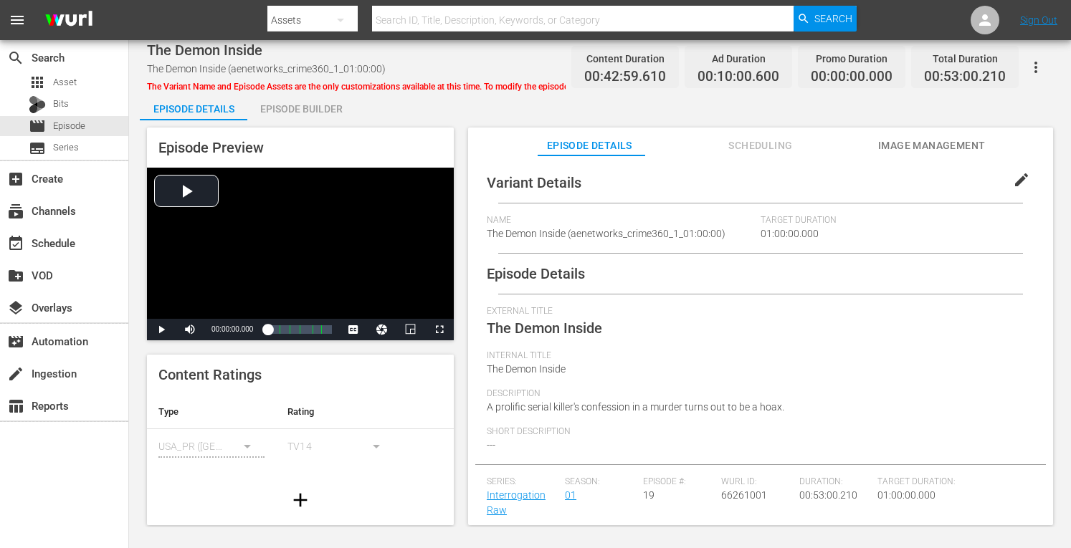
click at [305, 112] on div "Episode Builder" at bounding box center [300, 109] width 107 height 34
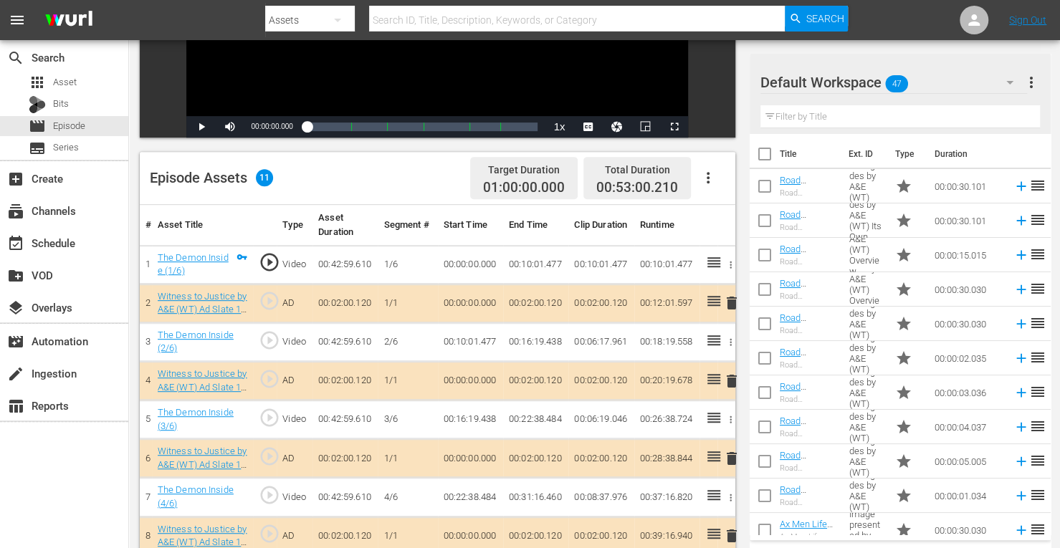
scroll to position [397, 0]
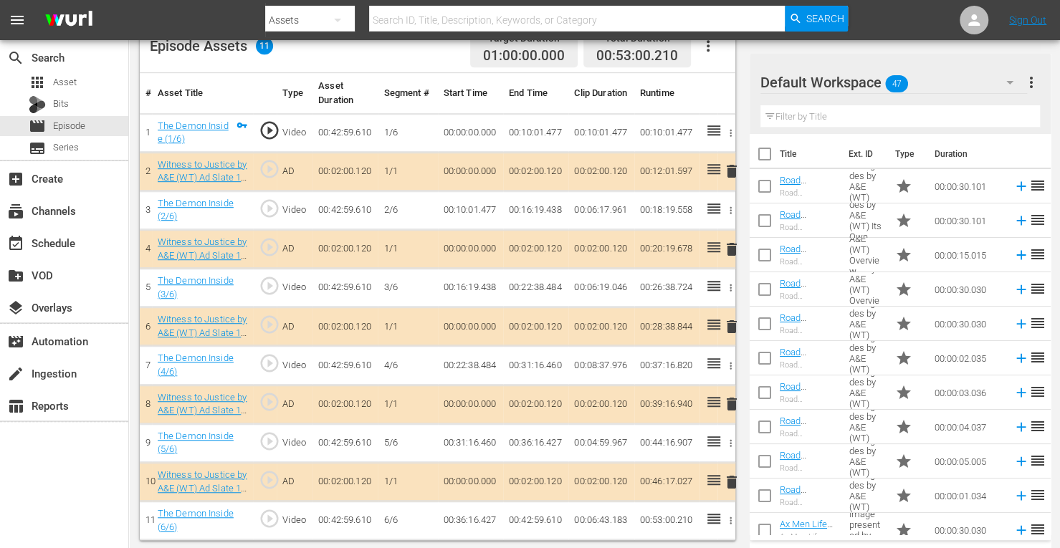
click at [732, 247] on span "delete" at bounding box center [731, 249] width 17 height 17
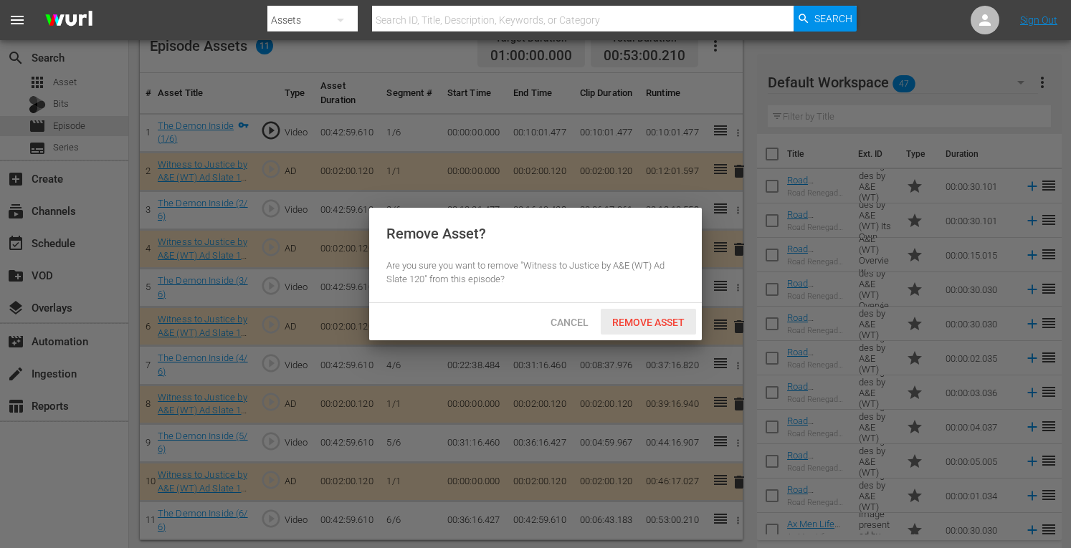
click at [653, 330] on div "Remove Asset" at bounding box center [648, 322] width 95 height 27
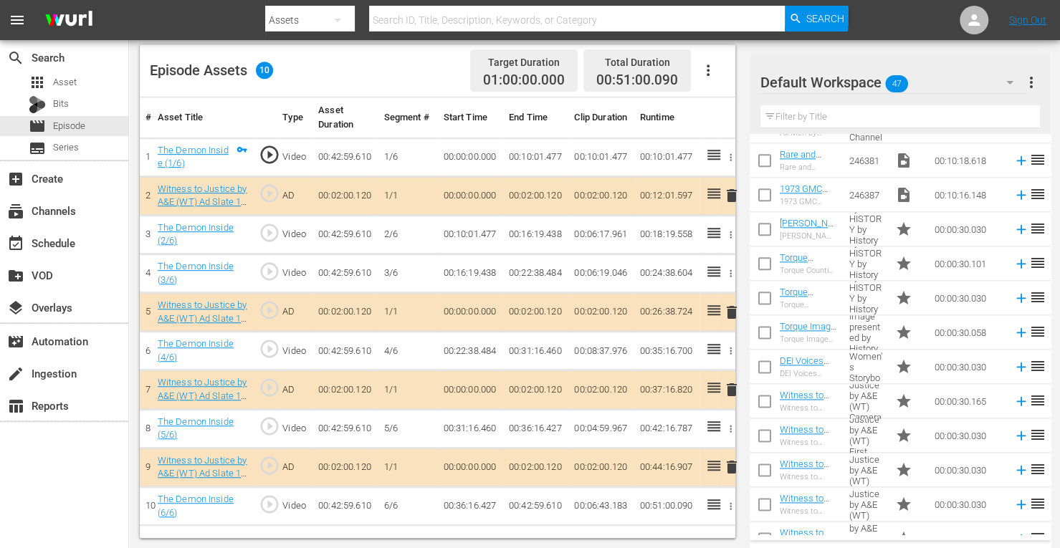
scroll to position [1251, 0]
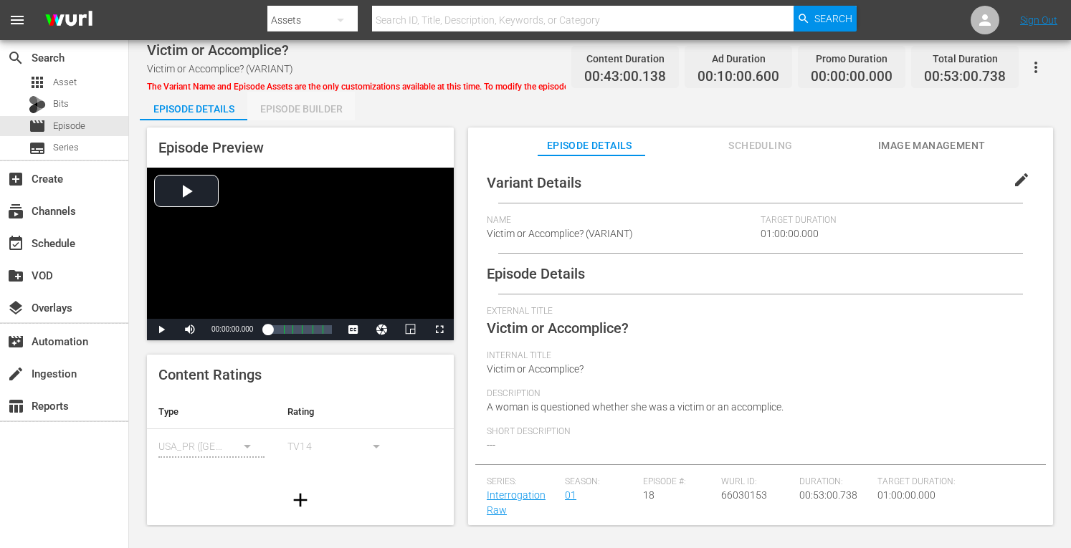
click at [308, 107] on div "Episode Builder" at bounding box center [300, 109] width 107 height 34
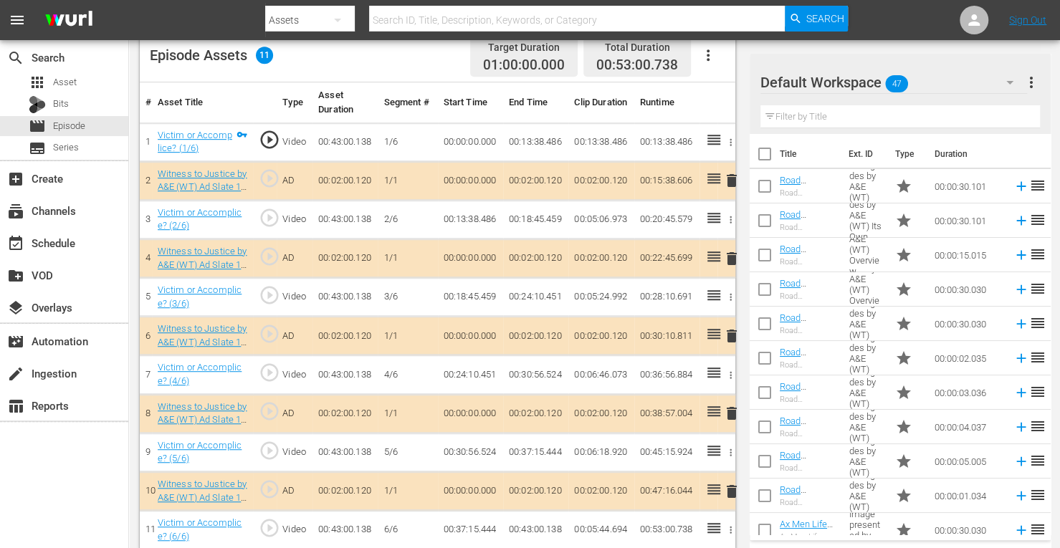
scroll to position [397, 0]
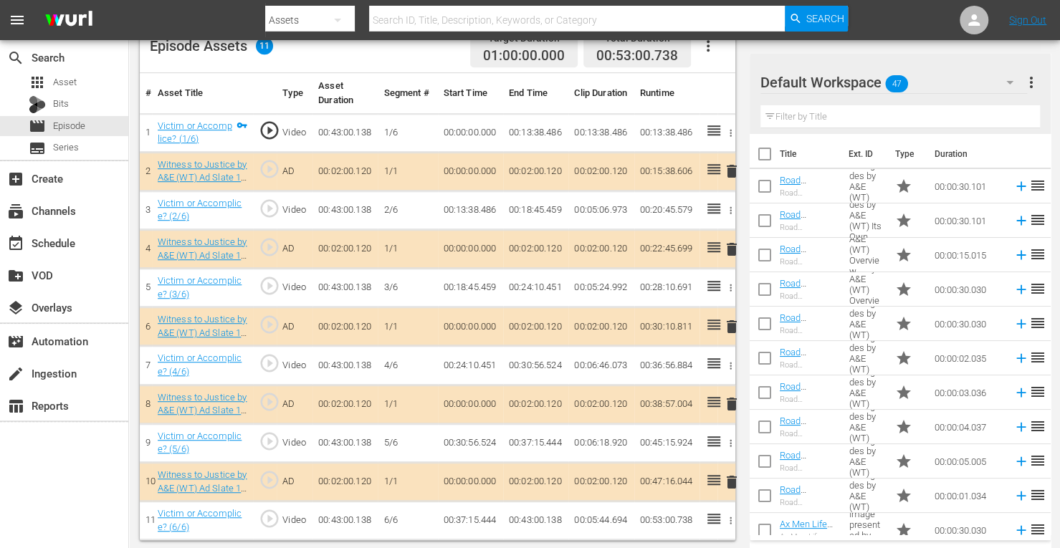
click at [730, 325] on span "delete" at bounding box center [731, 326] width 17 height 17
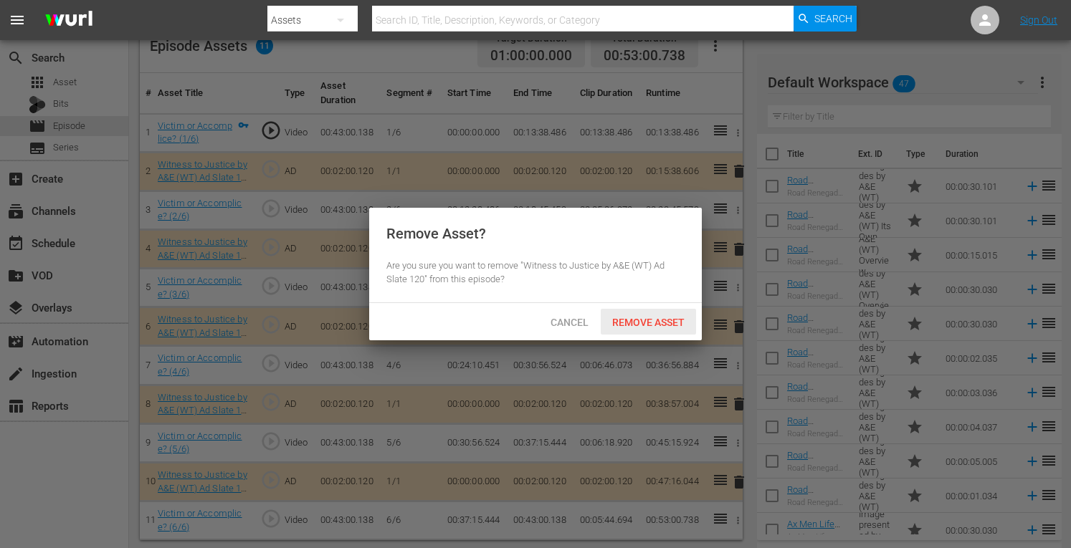
click at [662, 317] on span "Remove Asset" at bounding box center [648, 322] width 95 height 11
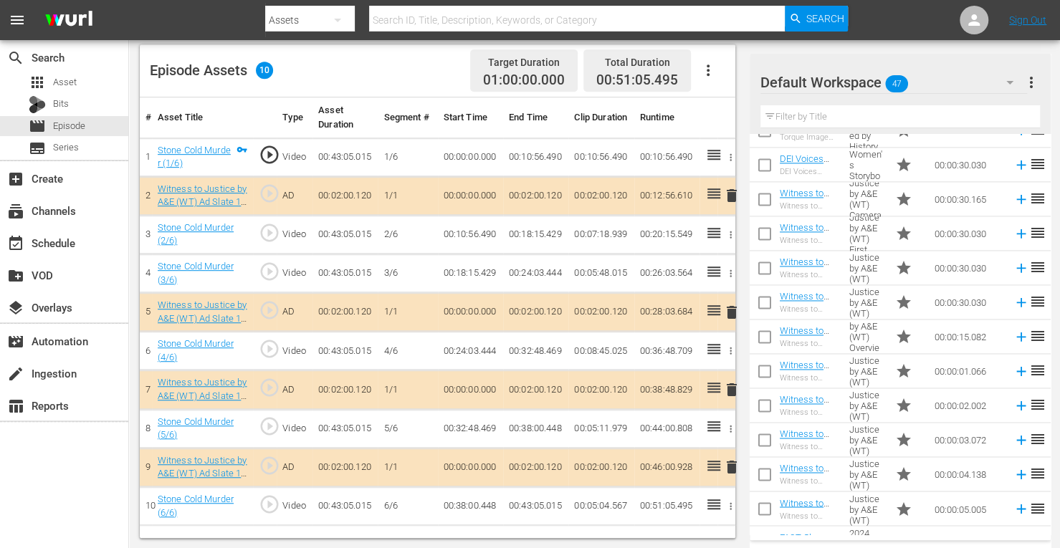
scroll to position [1251, 0]
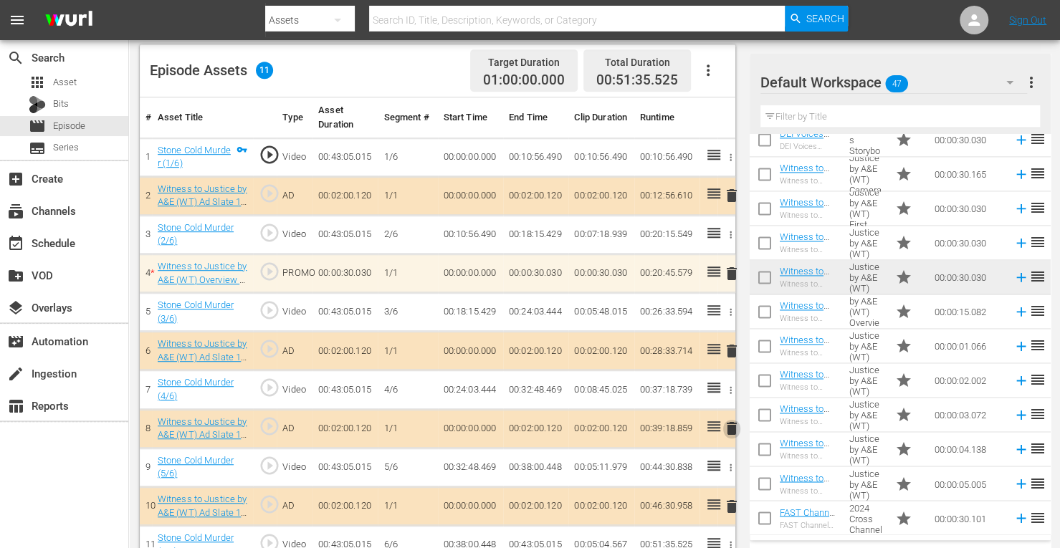
click at [727, 421] on span "delete" at bounding box center [731, 428] width 17 height 17
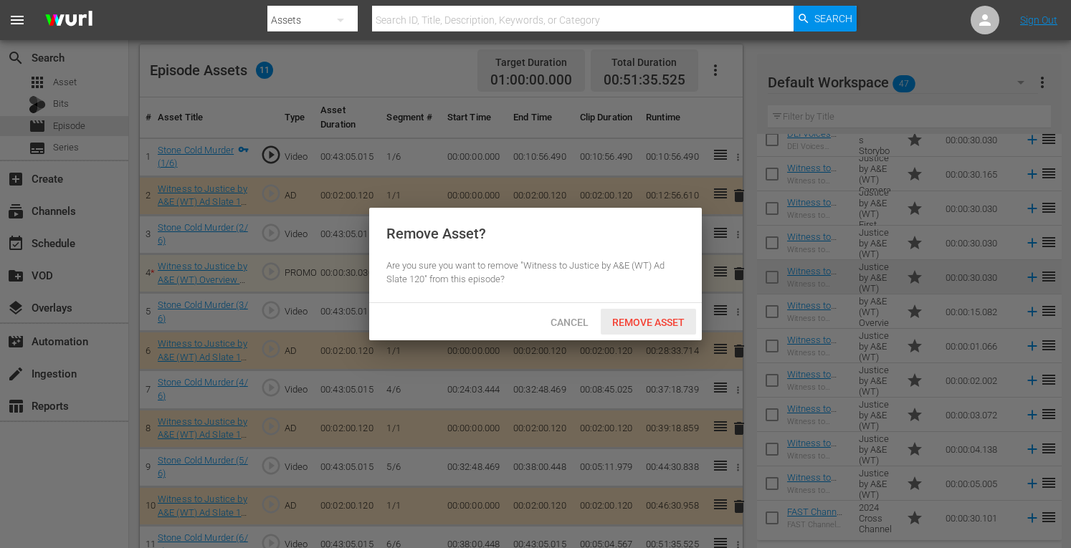
click at [658, 325] on span "Remove Asset" at bounding box center [648, 322] width 95 height 11
